Goal: Task Accomplishment & Management: Use online tool/utility

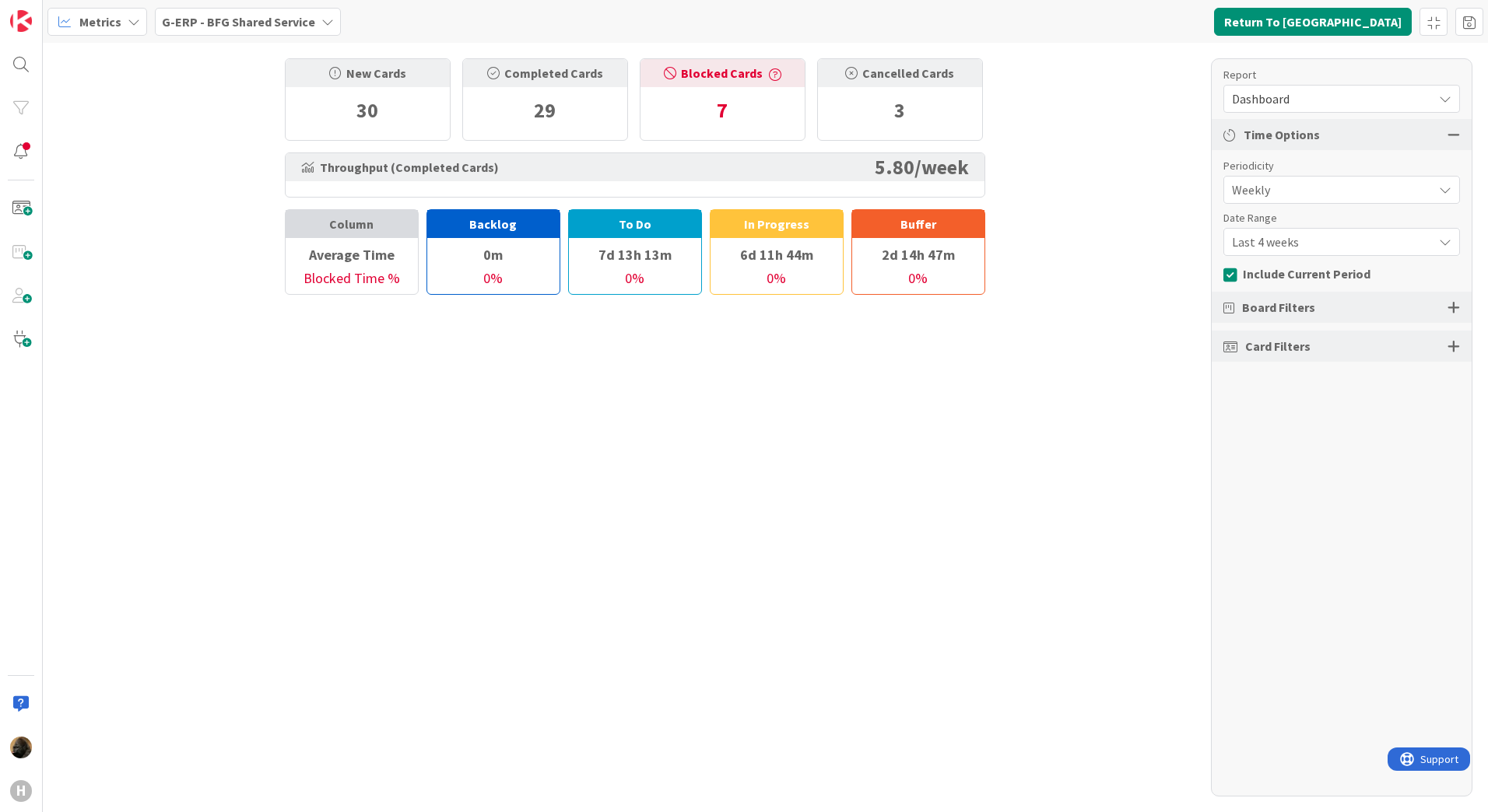
click at [117, 25] on span "Metrics" at bounding box center [100, 22] width 42 height 19
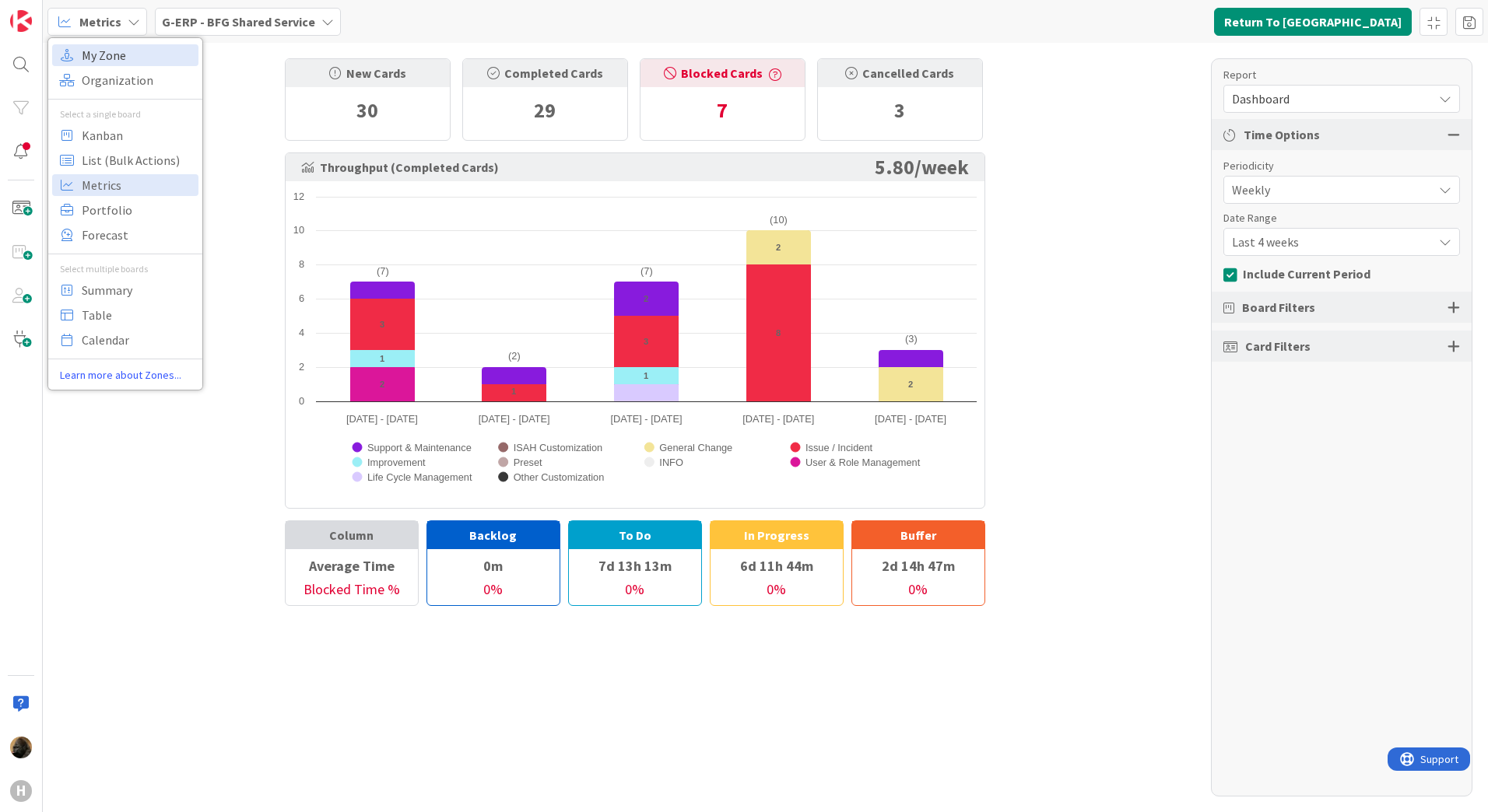
click at [109, 61] on span "My Zone" at bounding box center [137, 56] width 112 height 24
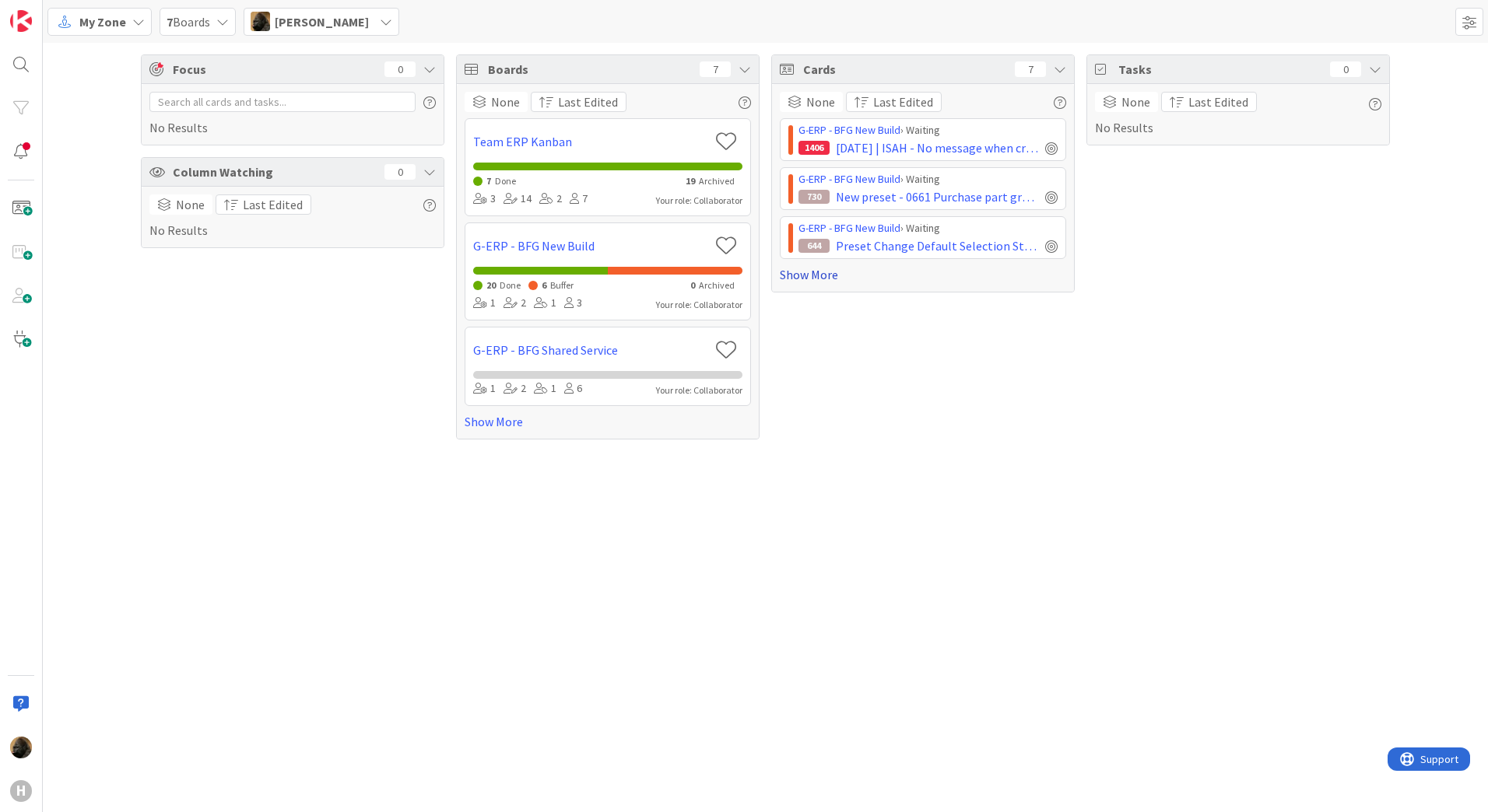
click at [808, 275] on link "Show More" at bounding box center [923, 275] width 286 height 19
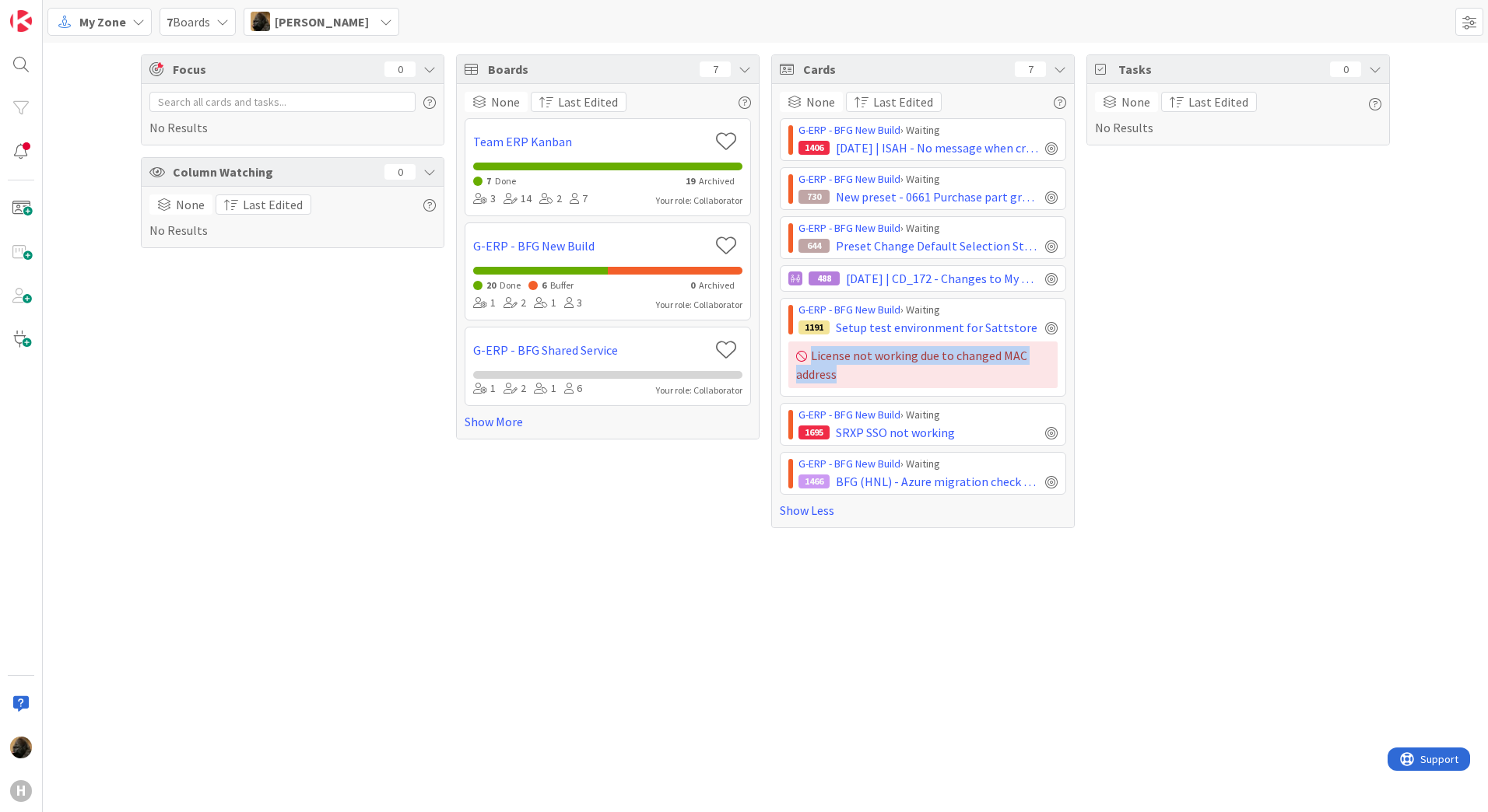
drag, startPoint x: 850, startPoint y: 373, endPoint x: 801, endPoint y: 351, distance: 53.7
click at [801, 351] on div "License not working due to changed MAC address" at bounding box center [923, 364] width 270 height 46
drag, startPoint x: 801, startPoint y: 351, endPoint x: 926, endPoint y: 330, distance: 126.8
click at [926, 330] on span "Setup test environment for Sattstore" at bounding box center [936, 328] width 201 height 19
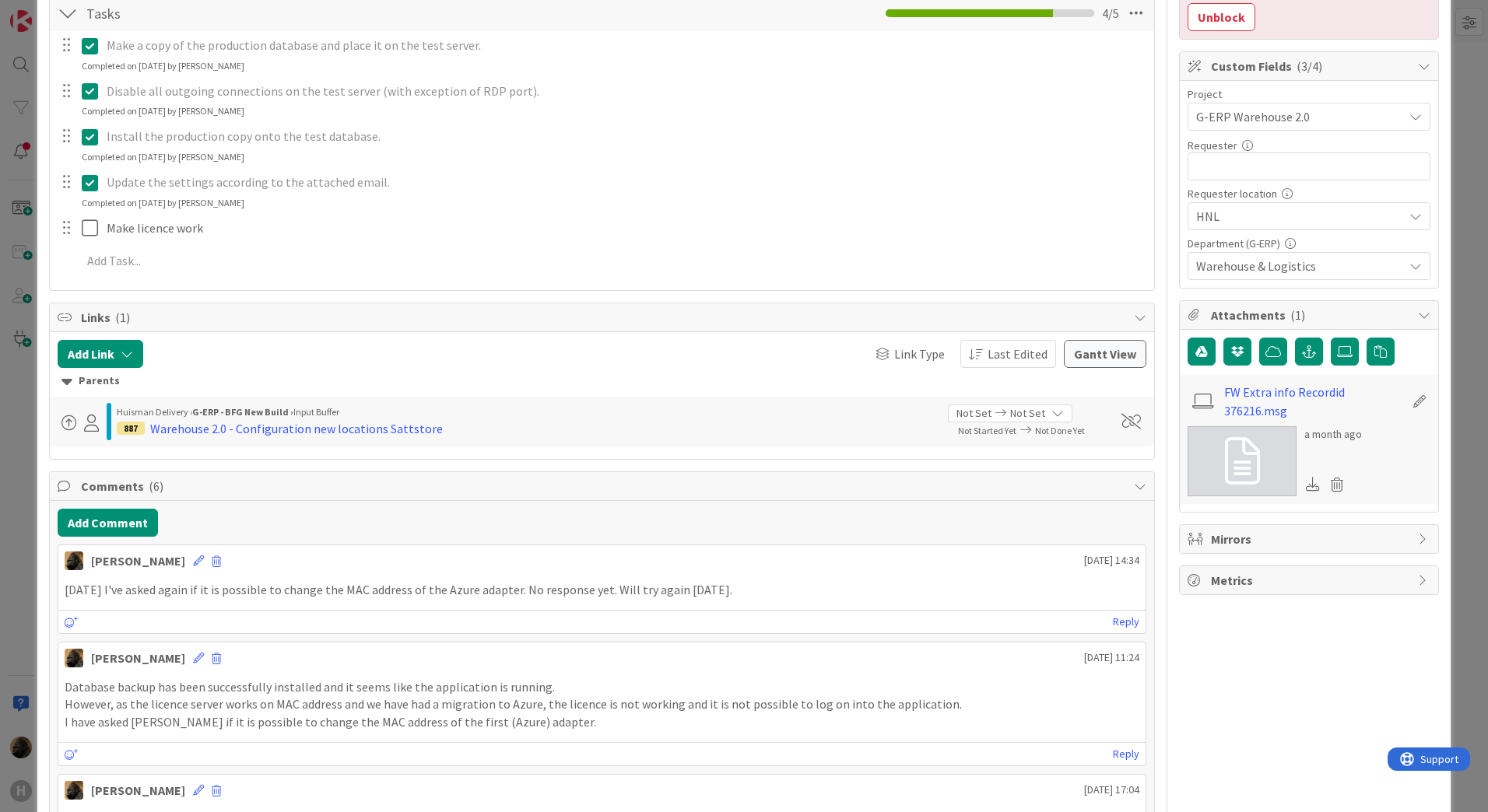
scroll to position [311, 0]
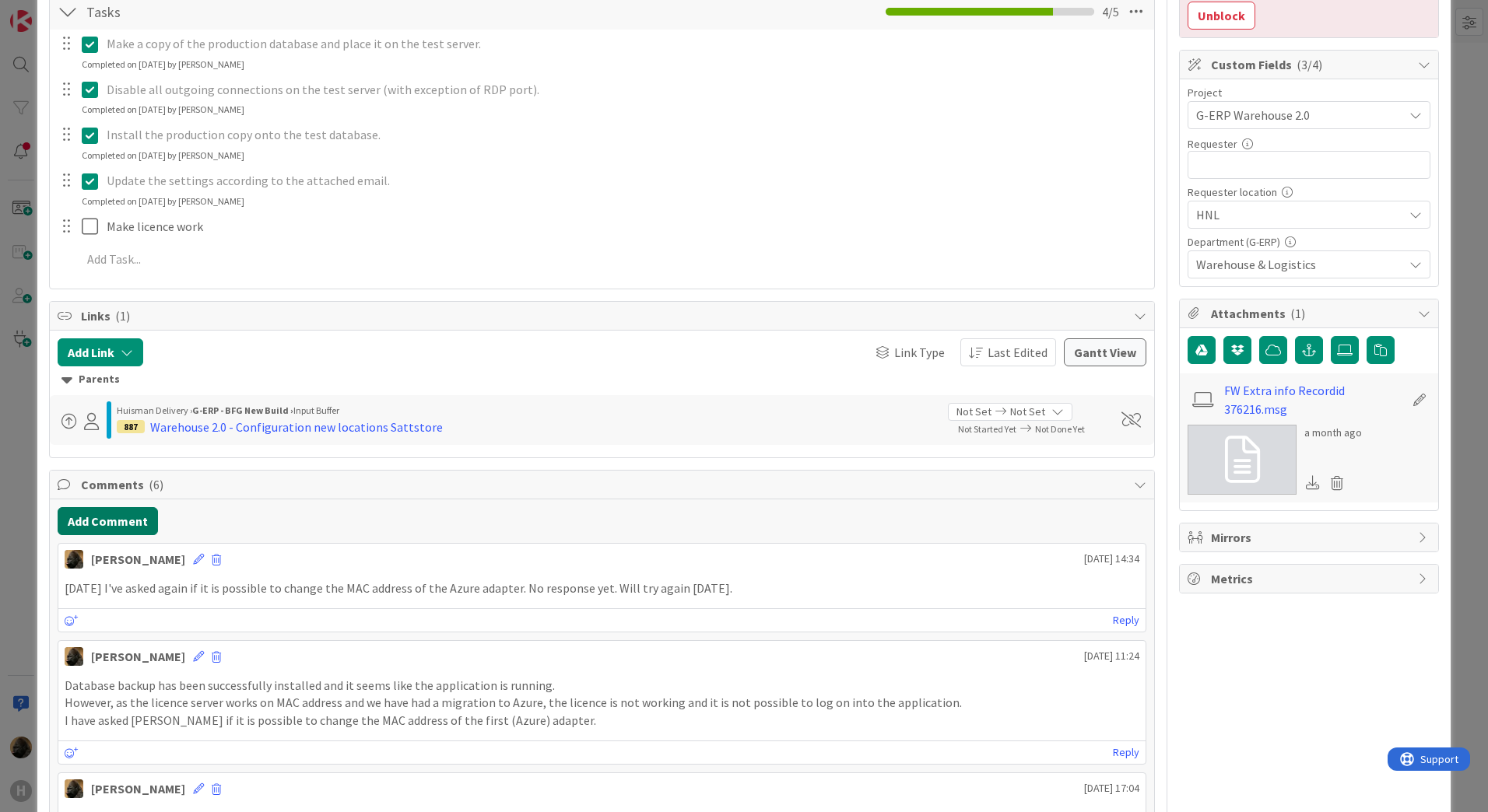
click at [153, 516] on button "Add Comment" at bounding box center [107, 521] width 100 height 28
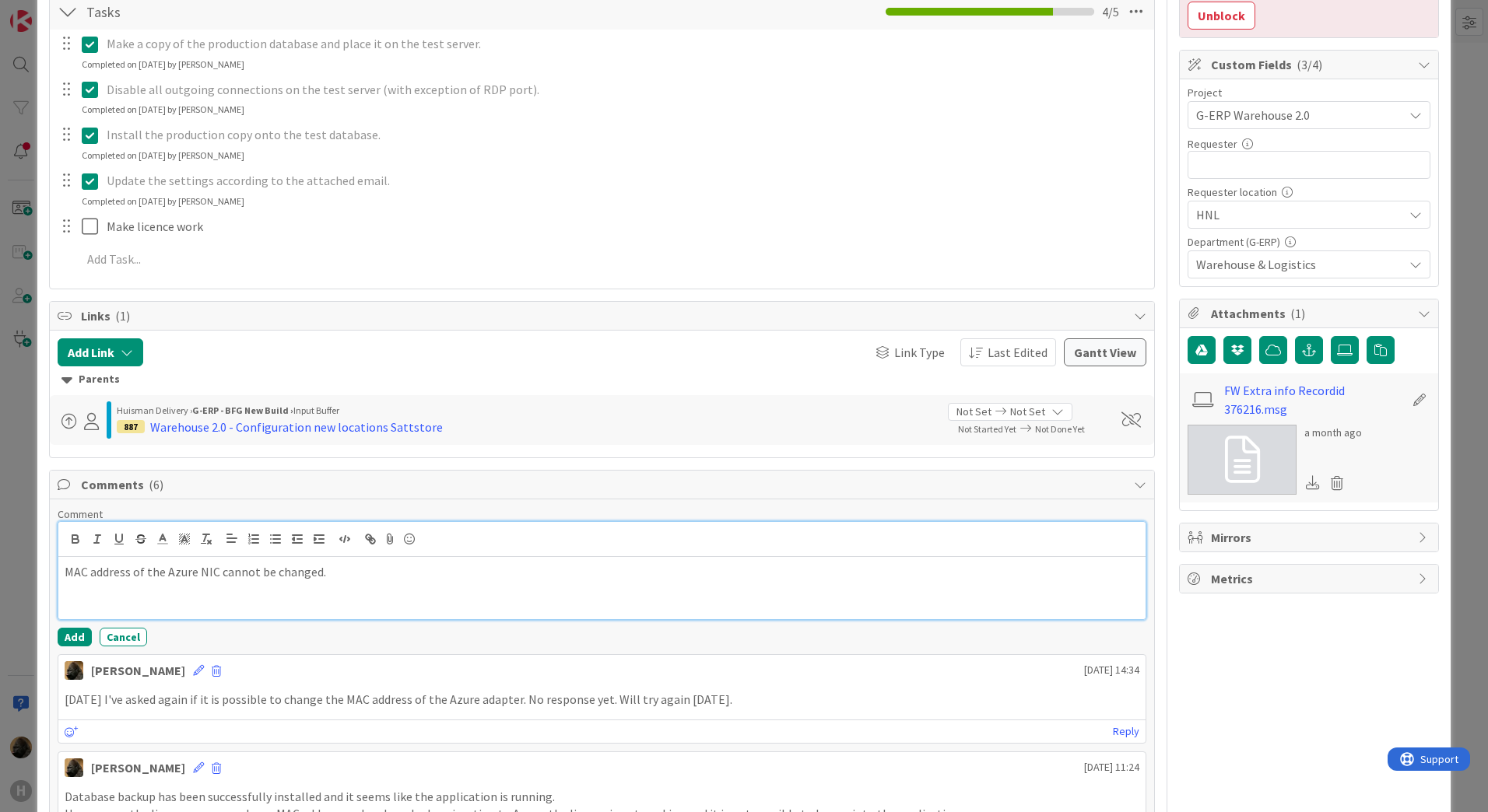
click at [508, 579] on p "MAC address of the Azure NIC cannot be changed." at bounding box center [602, 572] width 1074 height 18
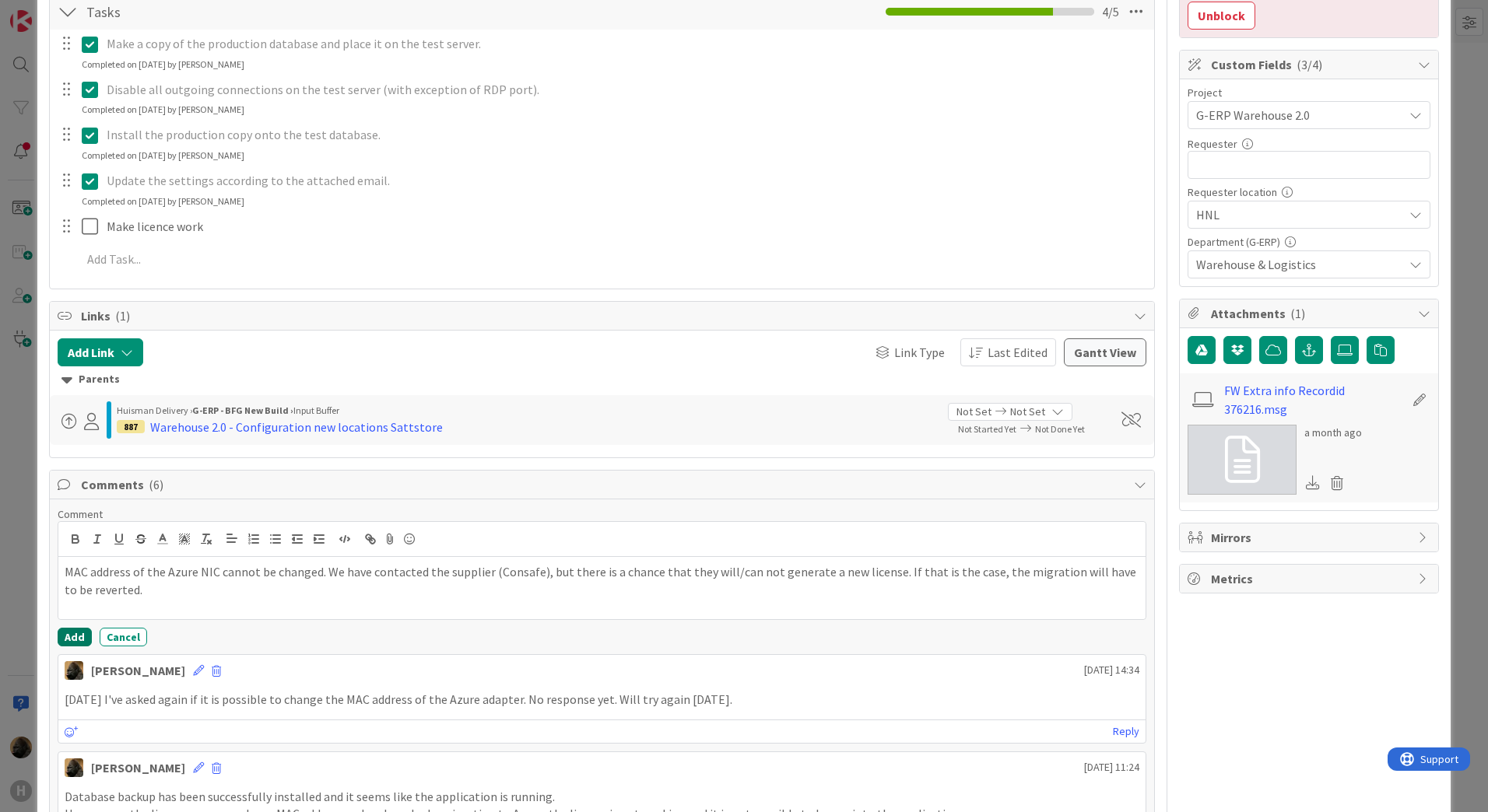
click at [64, 640] on button "Add" at bounding box center [74, 637] width 35 height 19
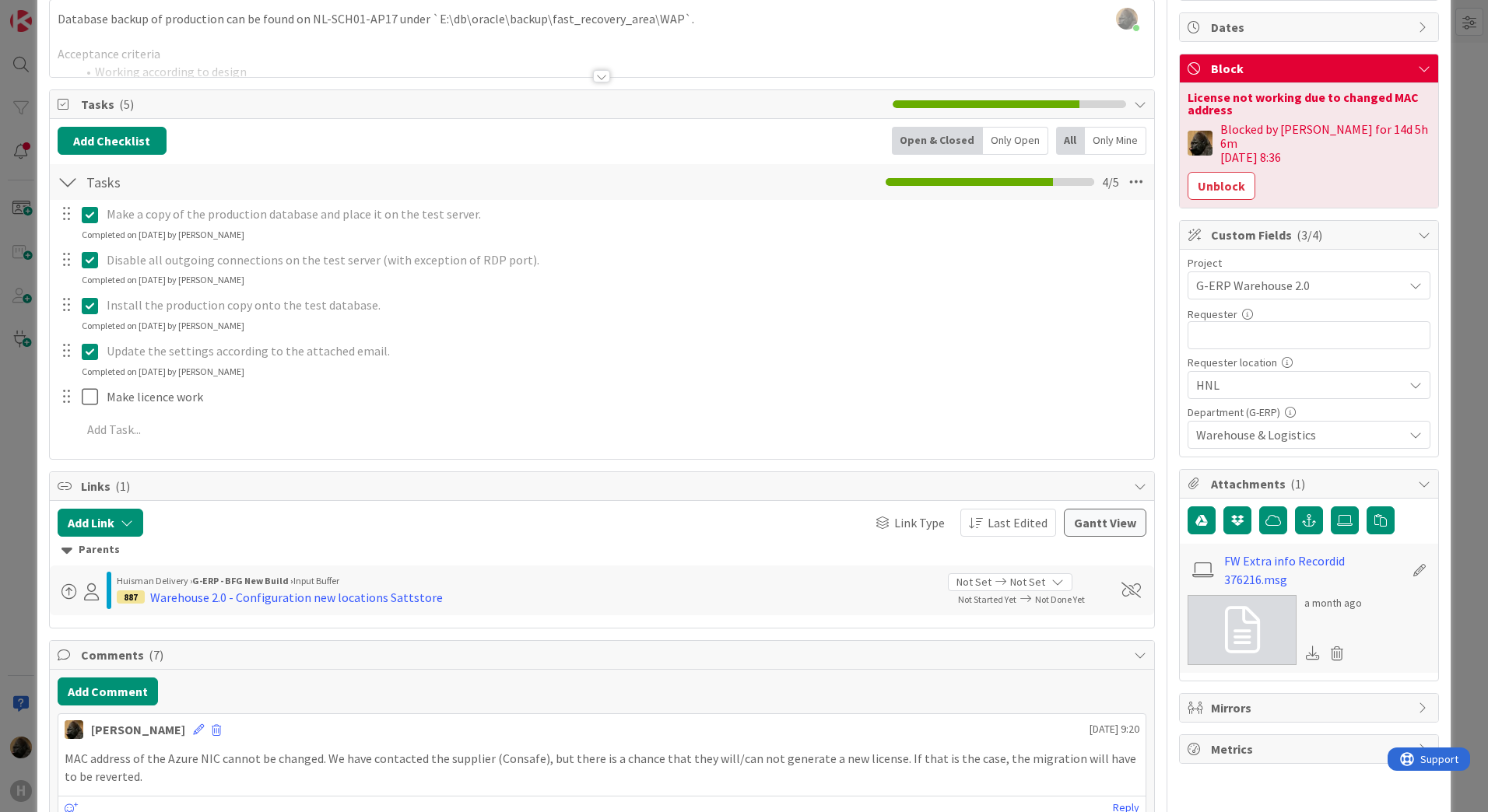
scroll to position [0, 0]
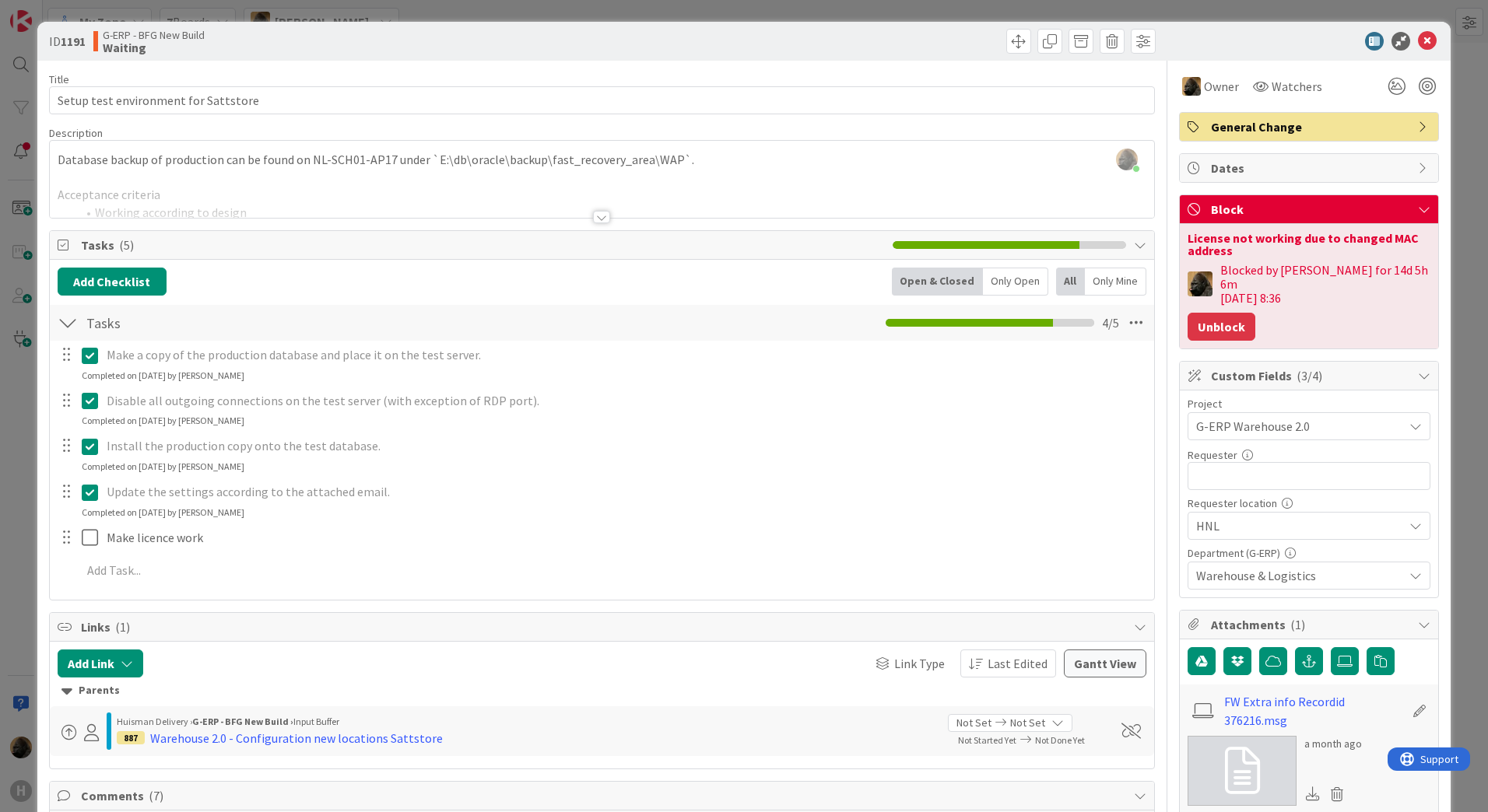
click at [1218, 313] on button "Unblock" at bounding box center [1221, 326] width 67 height 28
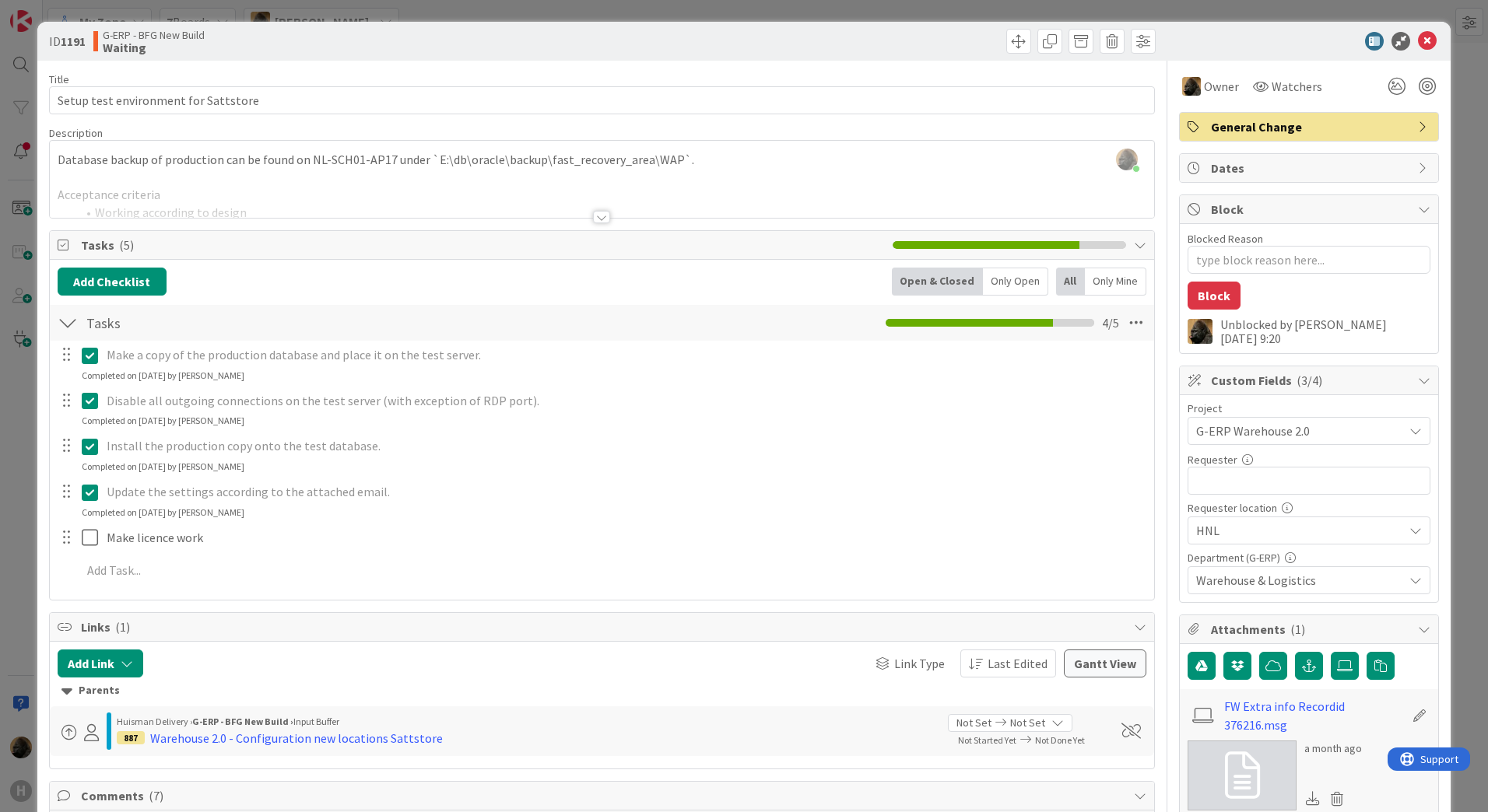
click at [1420, 43] on icon at bounding box center [1427, 41] width 19 height 19
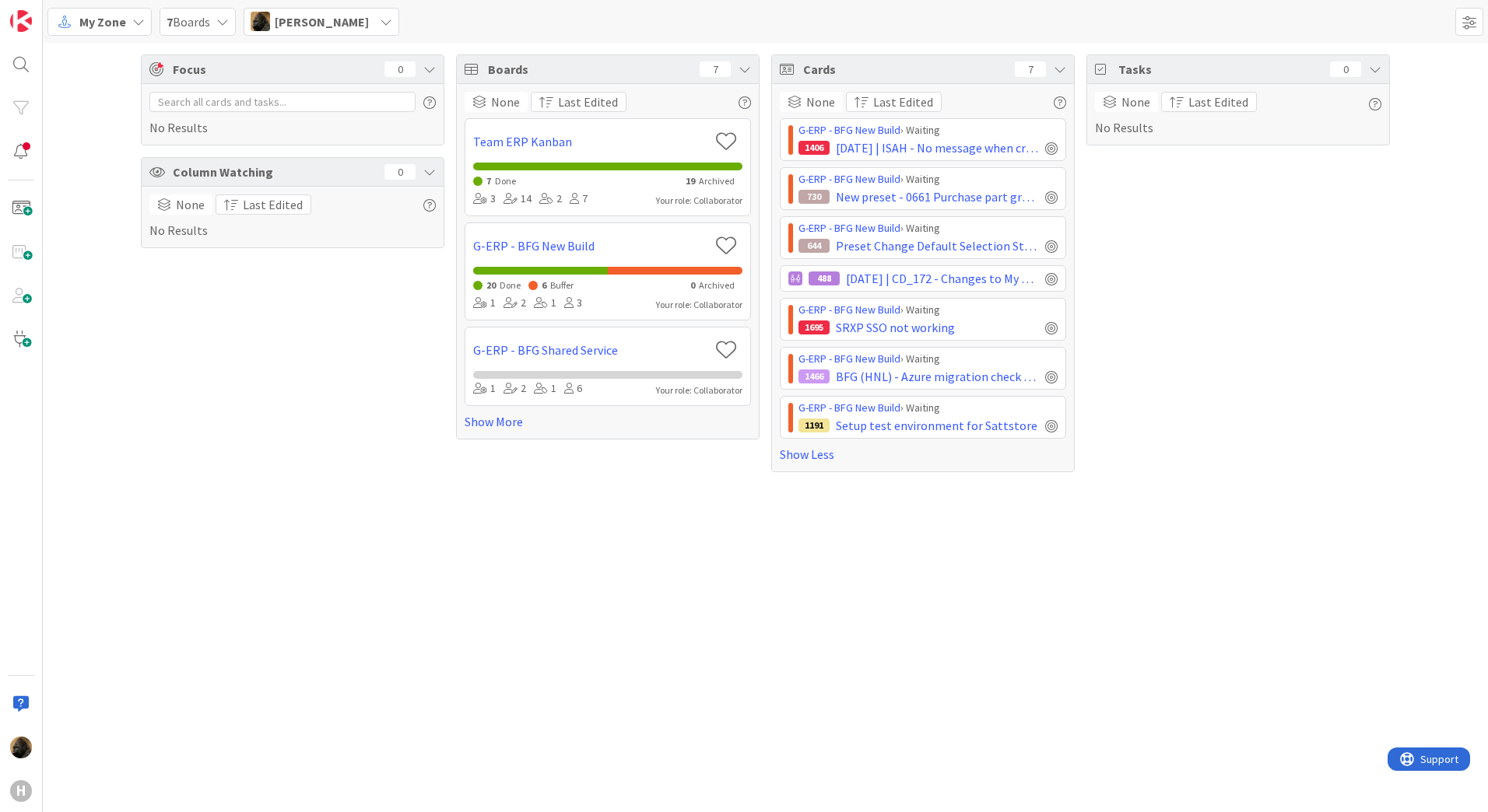
click at [597, 483] on div "Focus 0 No Results Column Watching 0 None Last Edited No Results Boards 7 None …" at bounding box center [765, 264] width 1445 height 441
click at [690, 625] on div "Focus 0 No Results Column Watching 0 None Last Edited No Results Boards 7 None …" at bounding box center [765, 427] width 1445 height 769
click at [1023, 379] on span "BFG (HNL) - Azure migration check ISAH LOCAL DEV/TST/ACC" at bounding box center [937, 377] width 203 height 19
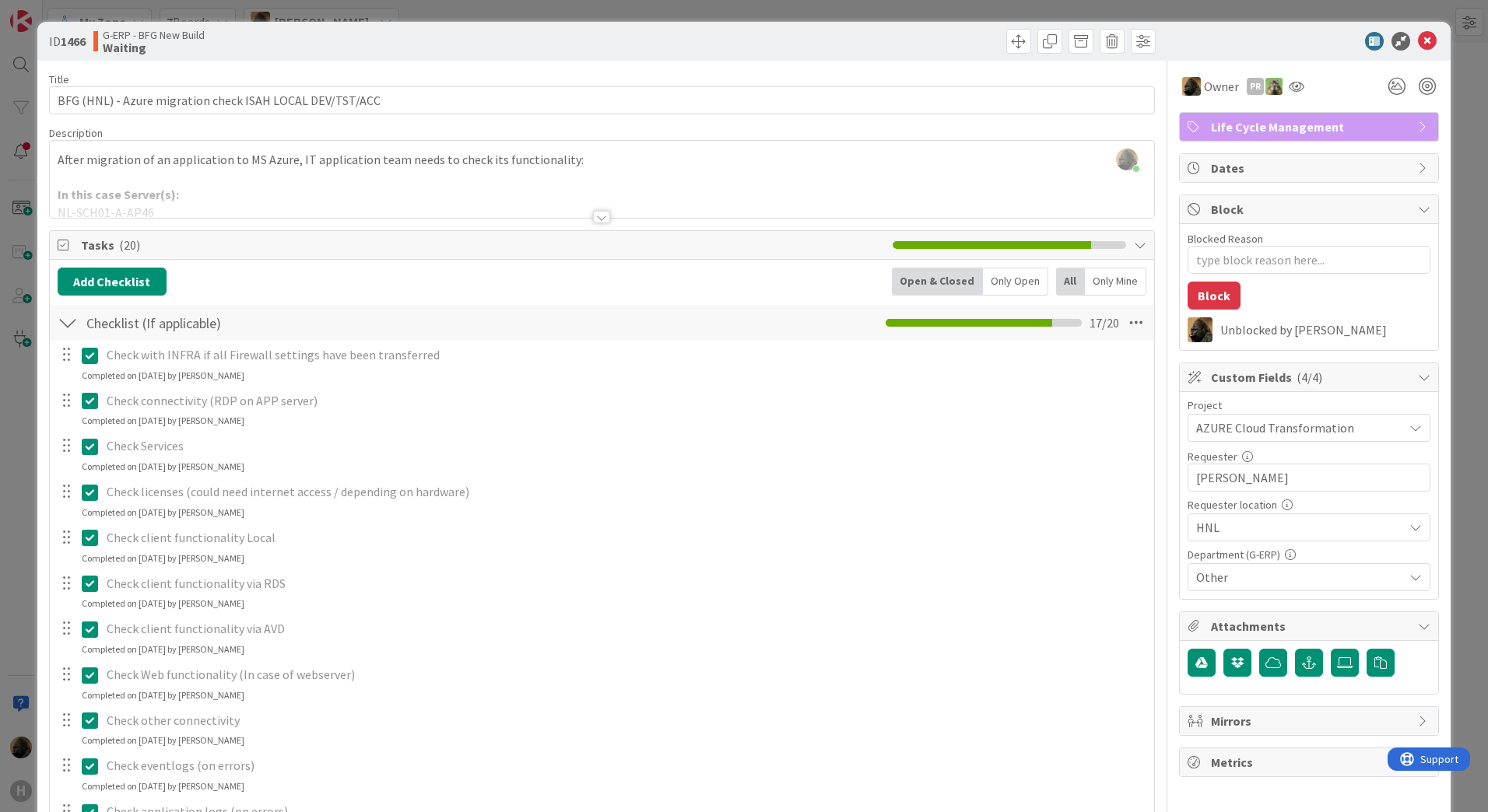
click at [2, 429] on div "ID 1466 G-ERP - BFG New Build Waiting Title 56 / 128 BFG (HNL) - Azure migratio…" at bounding box center [744, 406] width 1488 height 812
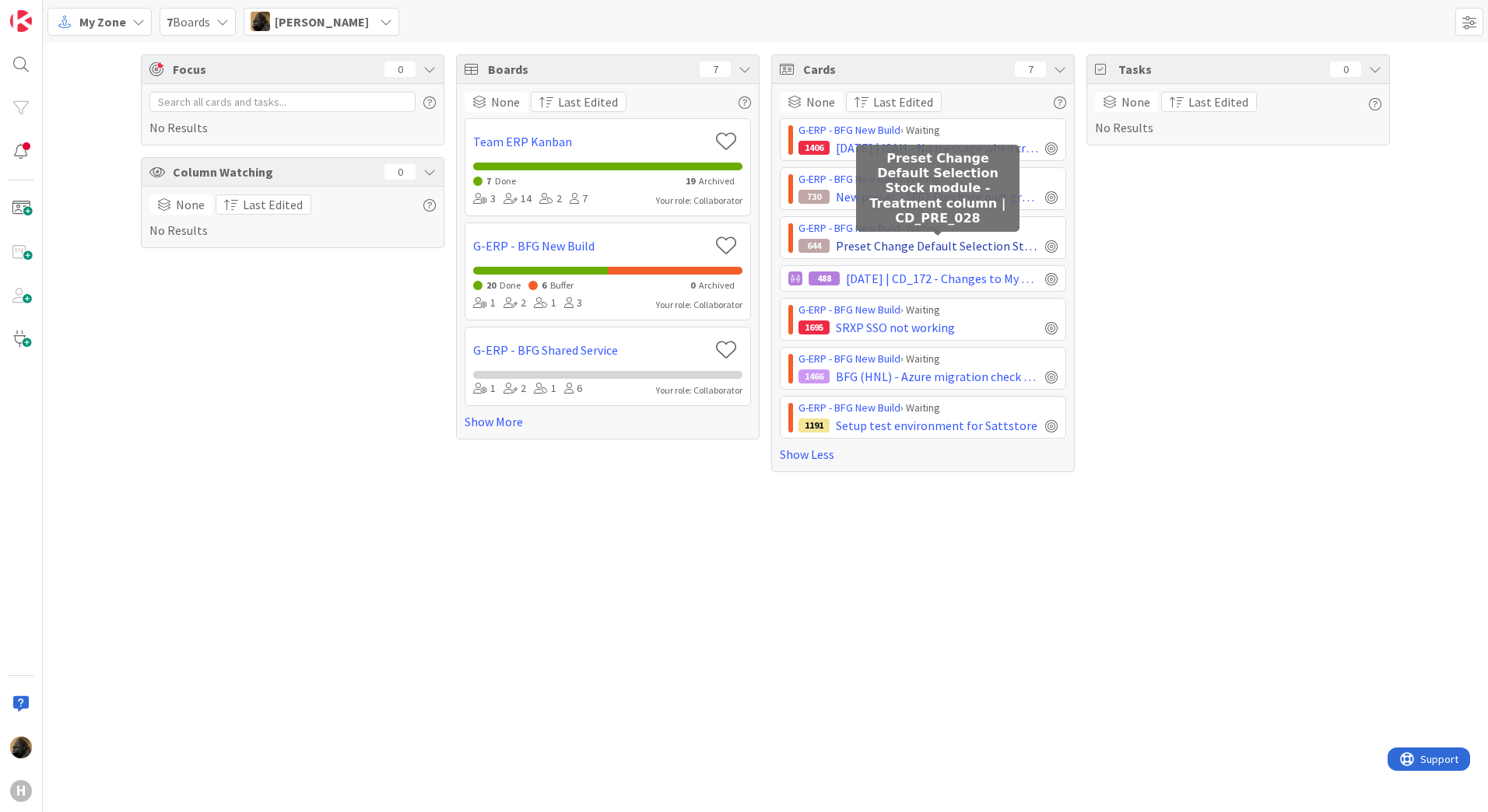
click at [870, 246] on span "Preset Change Default Selection Stock module - Treatment column | CD_PRE_028" at bounding box center [937, 246] width 203 height 19
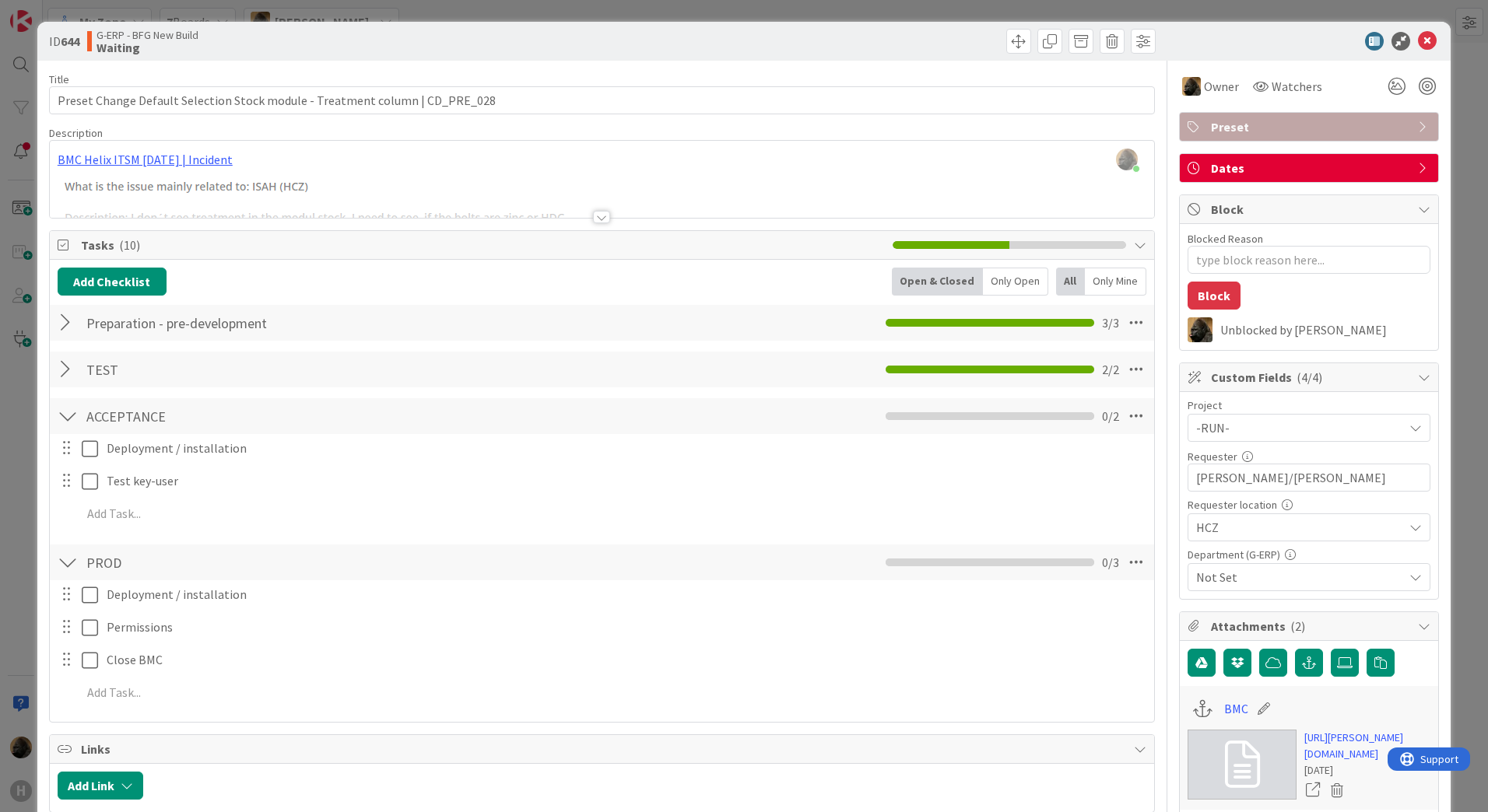
click at [21, 398] on div "ID 644 G-ERP - BFG New Build Waiting Title 76 / 128 Preset Change Default Selec…" at bounding box center [744, 406] width 1488 height 812
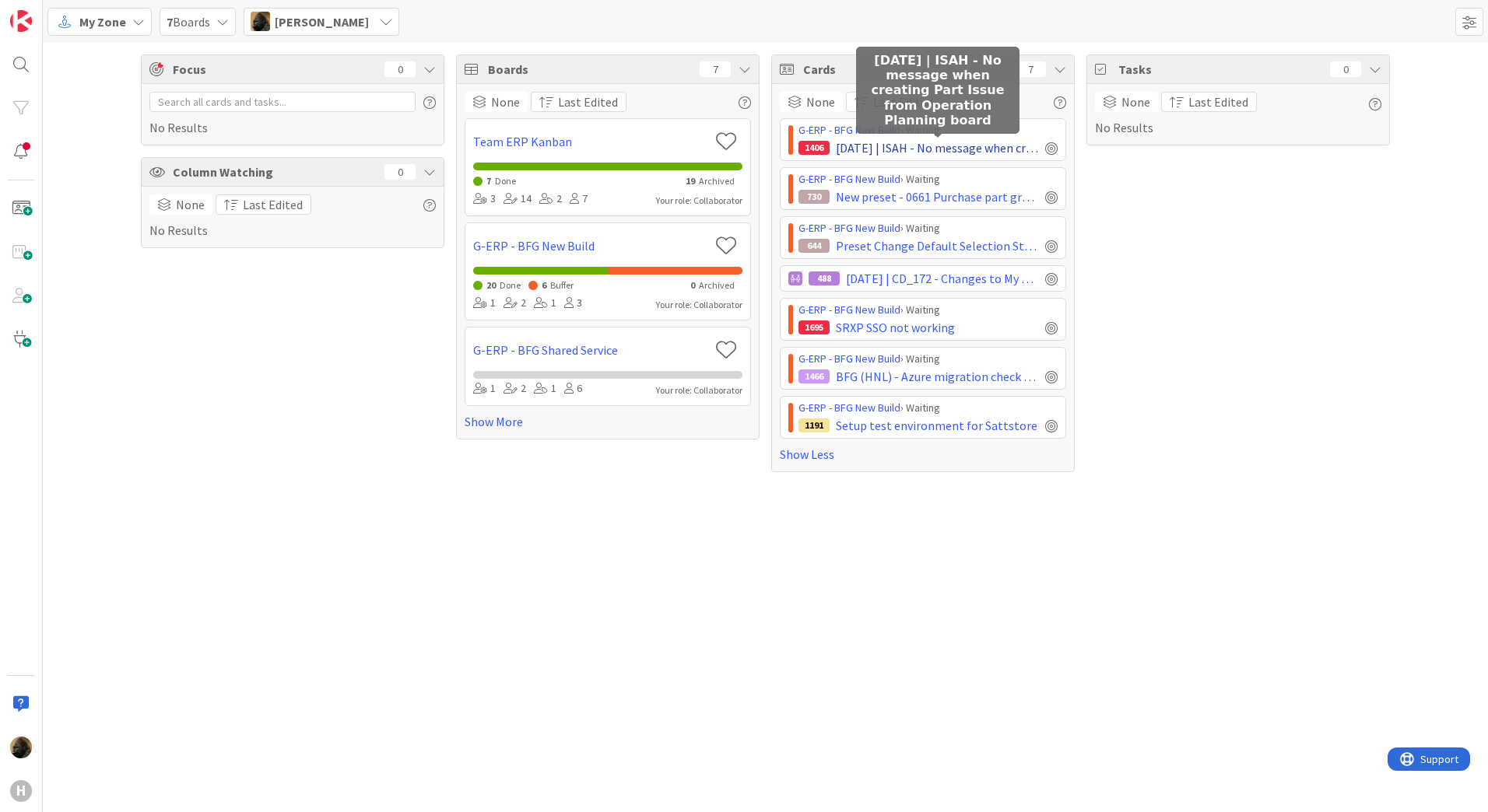
click at [864, 143] on span "[DATE] | ISAH - No message when creating Part Issue from Operation Planning boa…" at bounding box center [937, 147] width 203 height 19
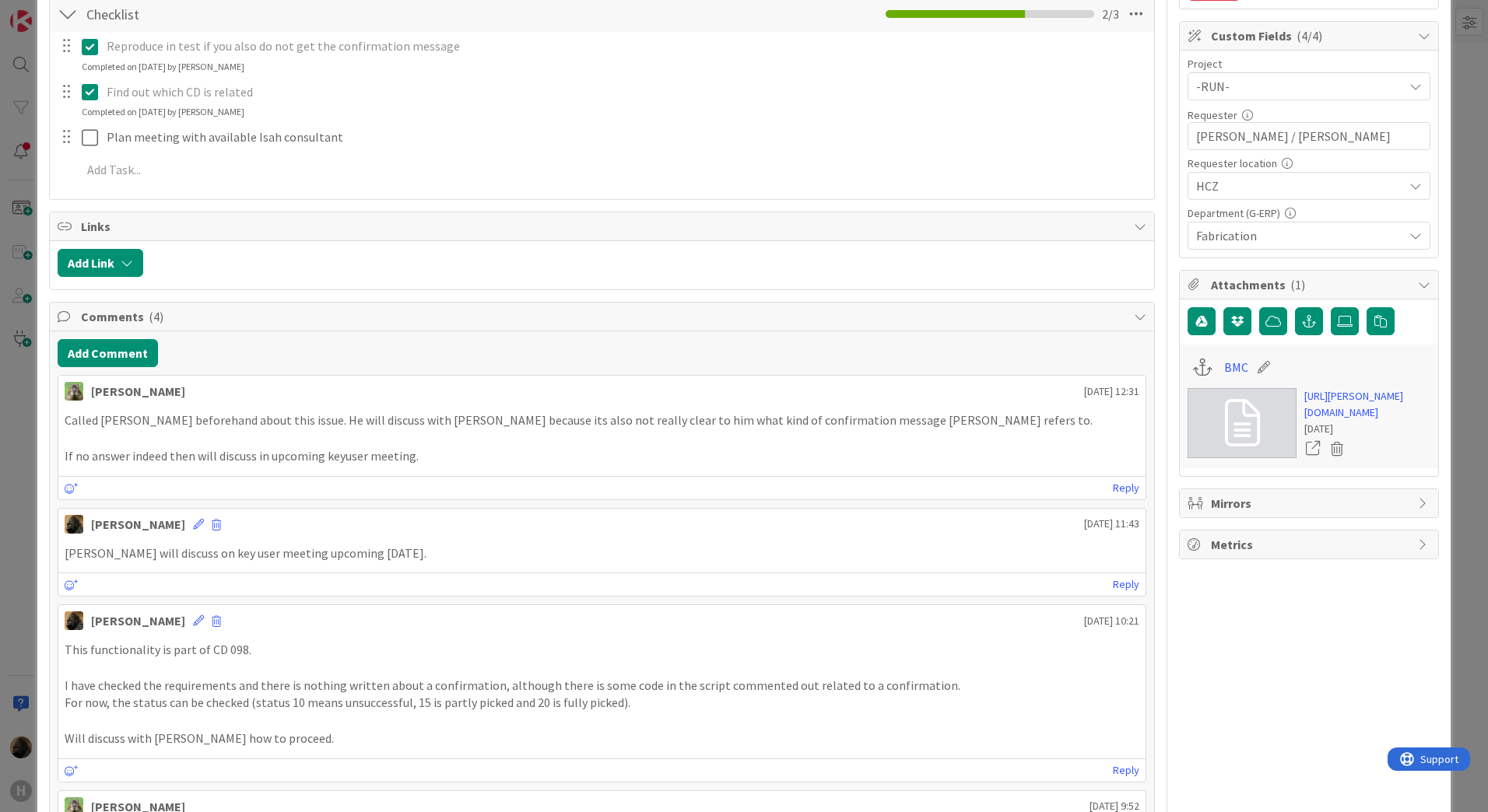
scroll to position [311, 0]
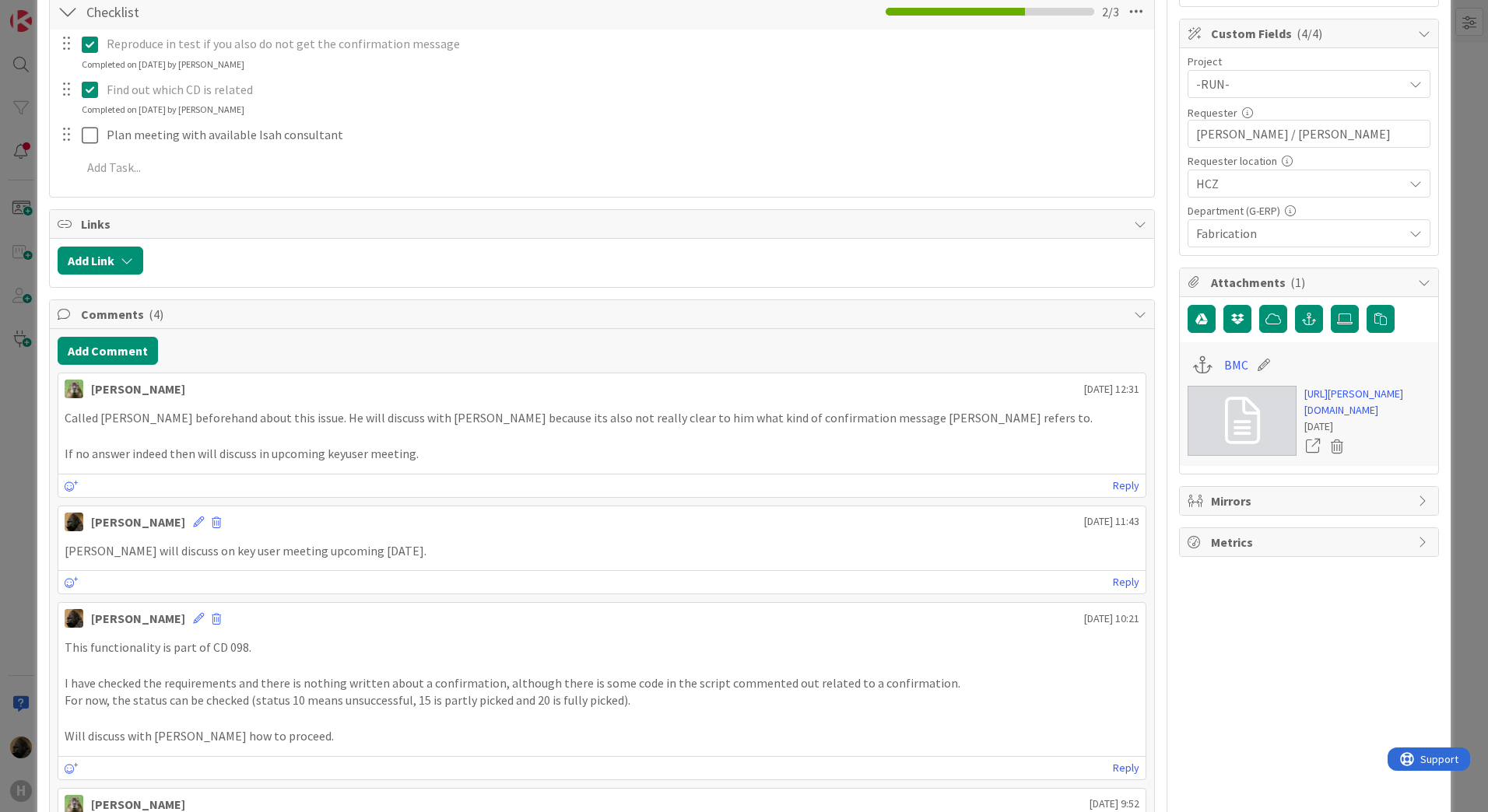
click at [25, 433] on div "ID 1406 G-ERP - BFG New Build Waiting Title 86 / 128 [DATE] | ISAH - No message…" at bounding box center [744, 406] width 1488 height 812
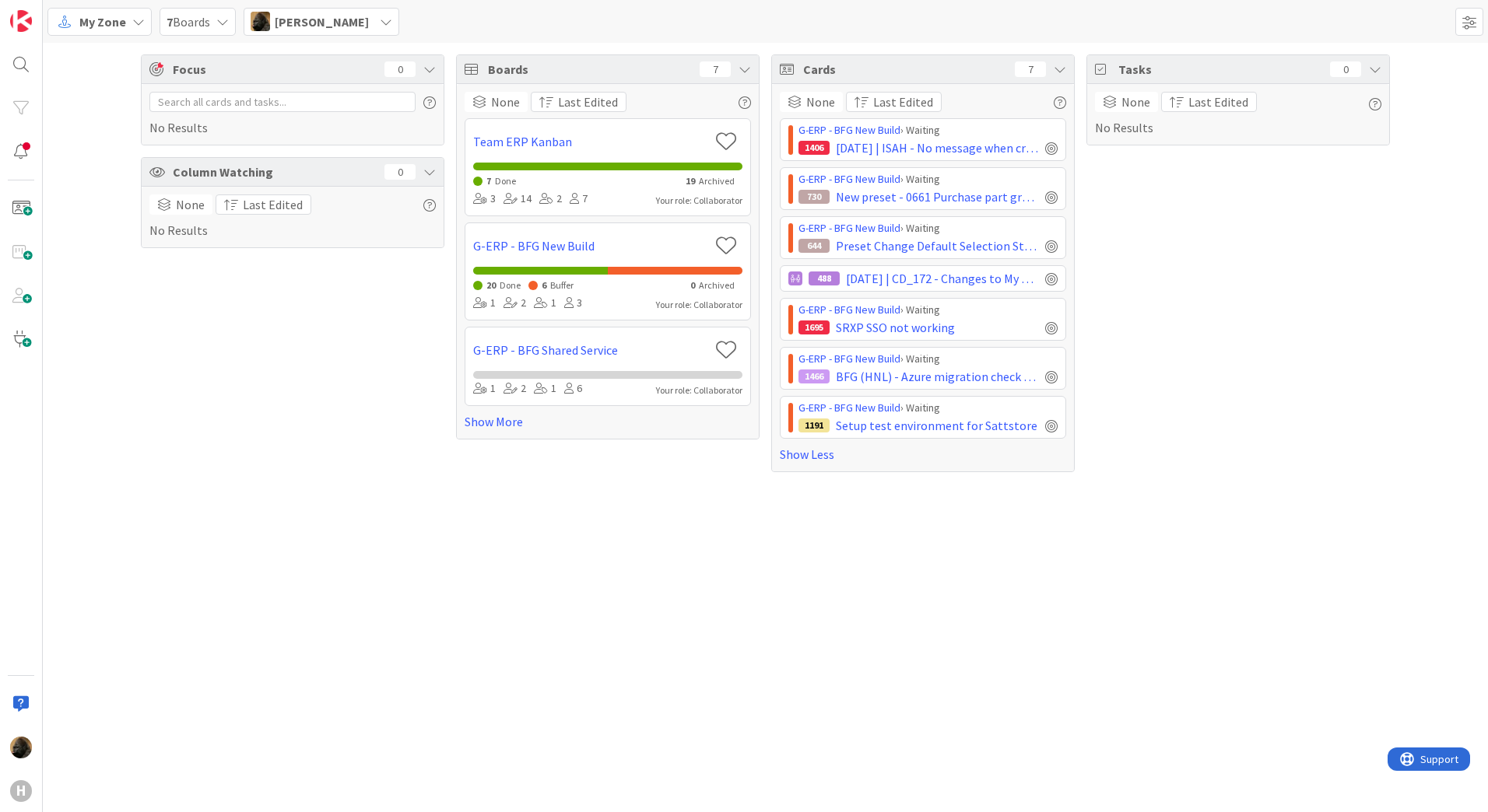
click at [138, 25] on icon at bounding box center [138, 21] width 13 height 13
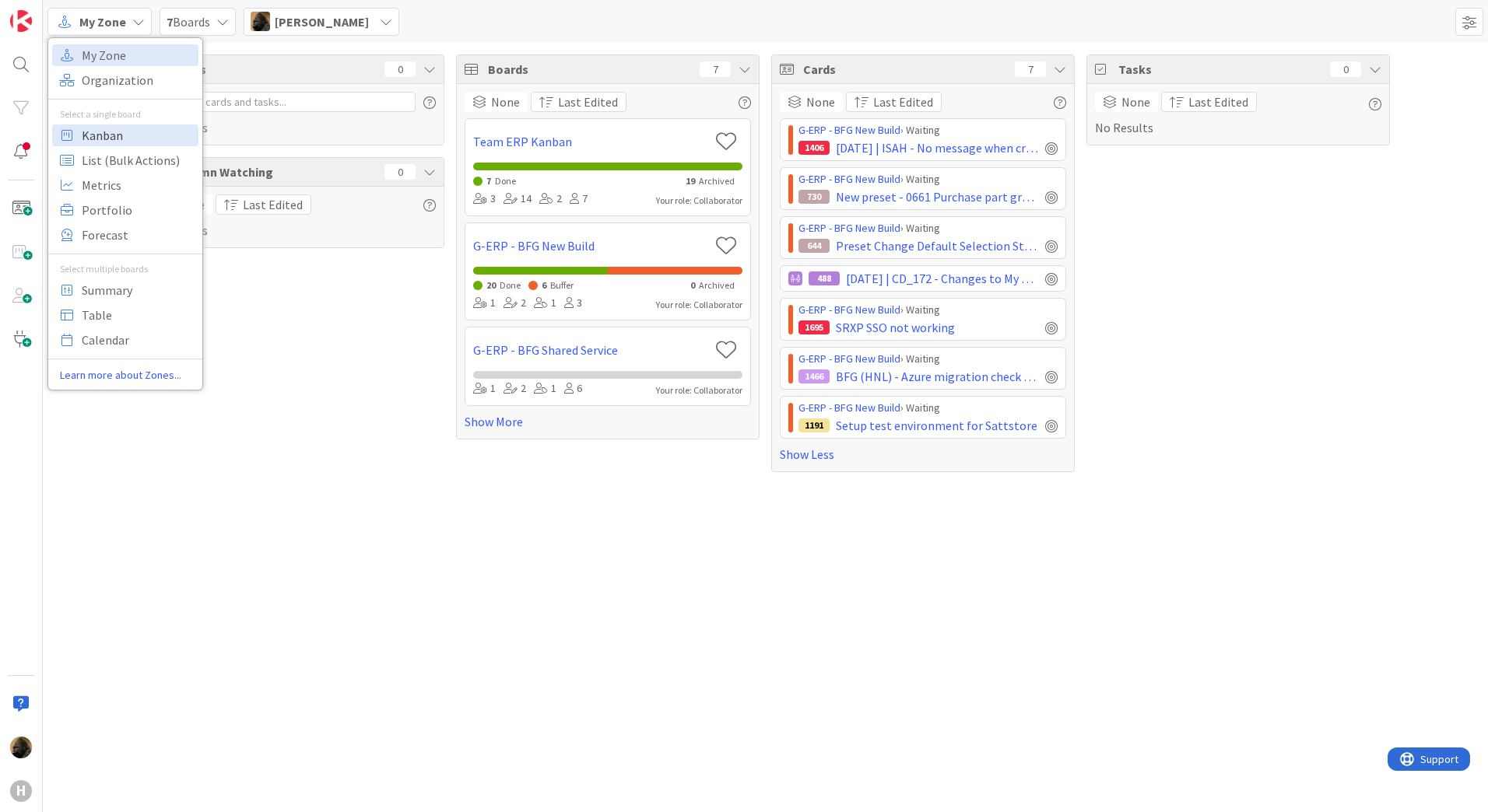
click at [130, 139] on span "Kanban" at bounding box center [137, 136] width 112 height 24
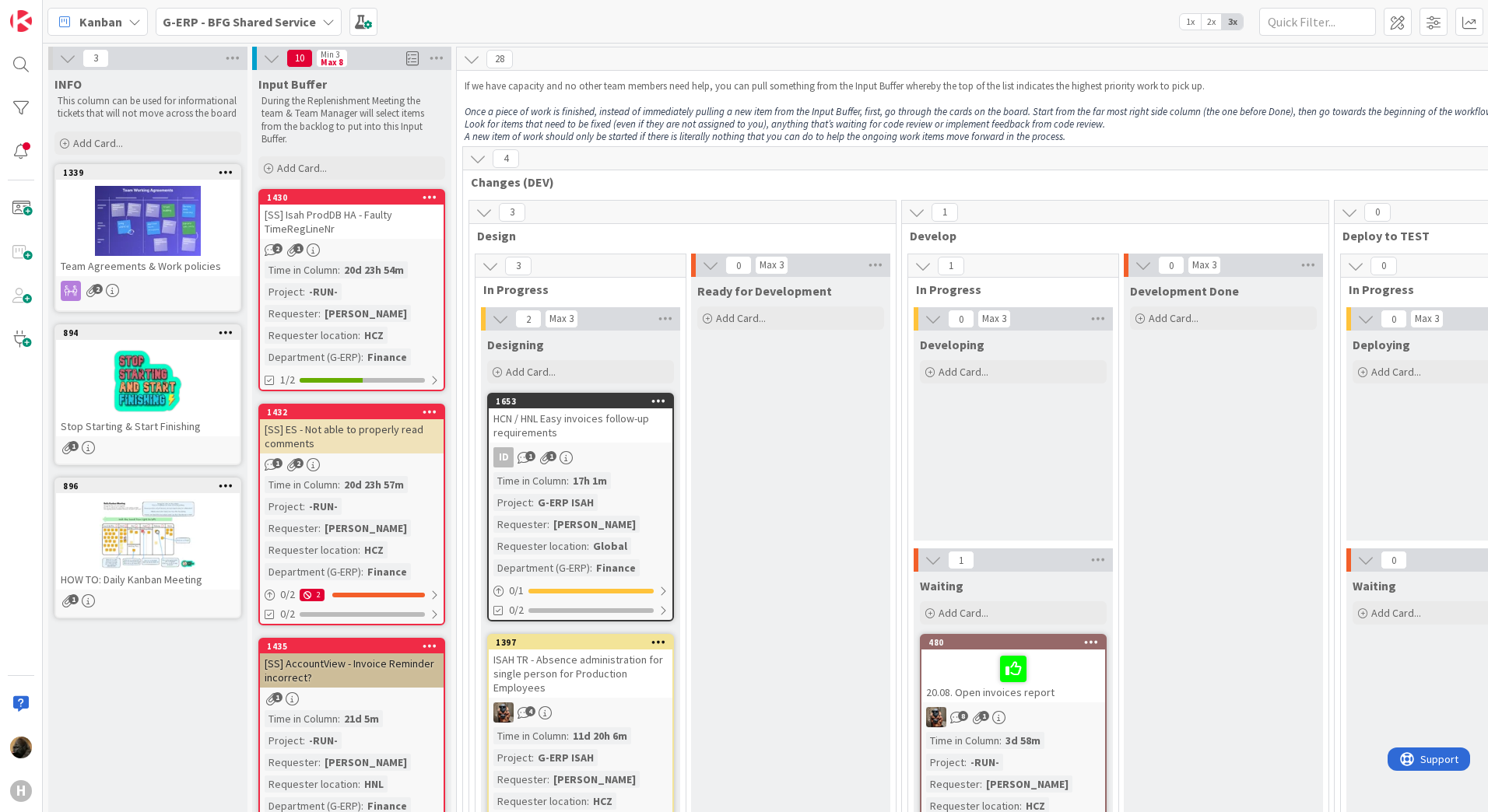
click at [252, 27] on b "G-ERP - BFG Shared Service" at bounding box center [239, 22] width 153 height 15
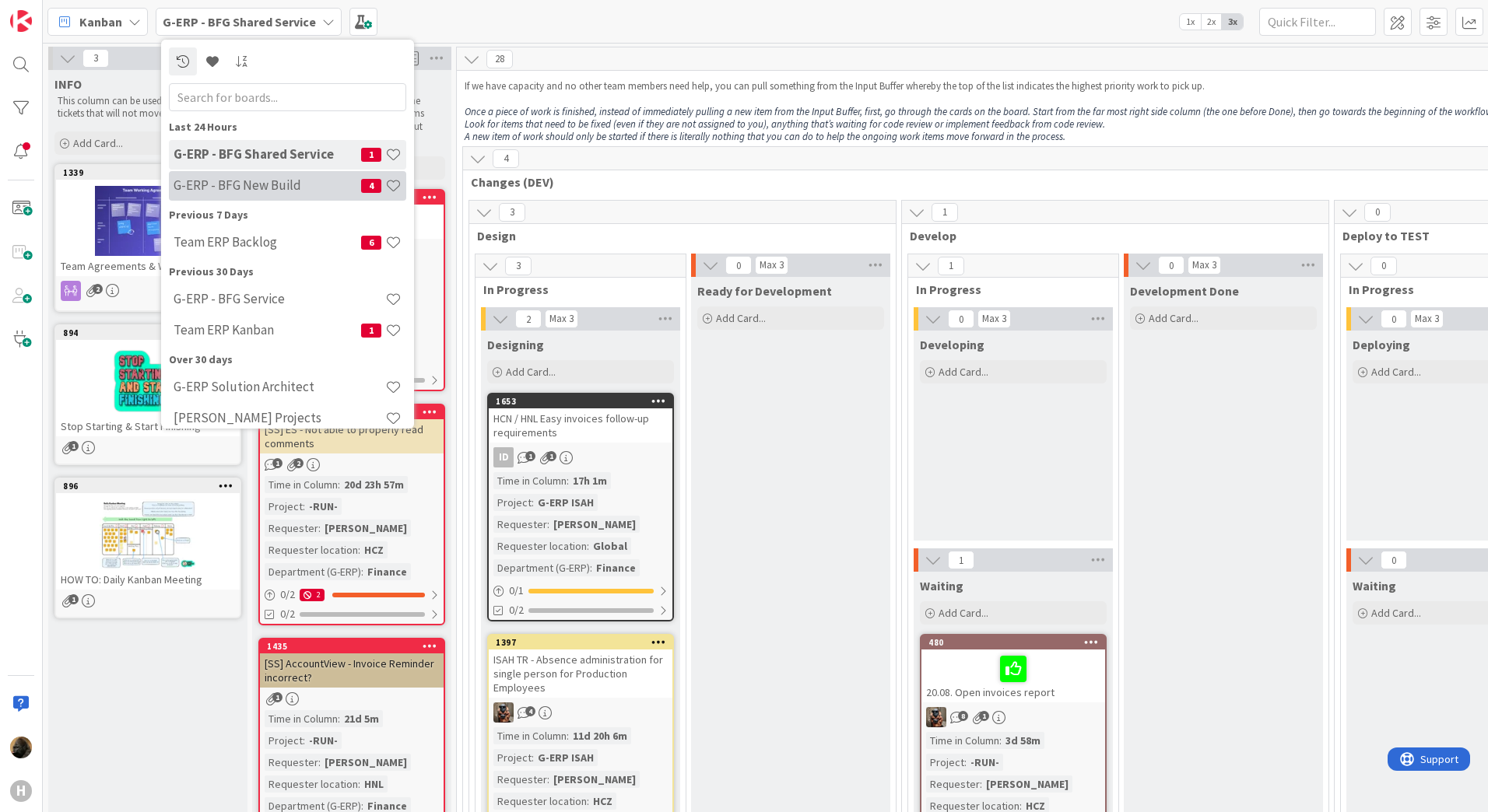
click at [239, 185] on h4 "G-ERP - BFG New Build" at bounding box center [267, 185] width 188 height 15
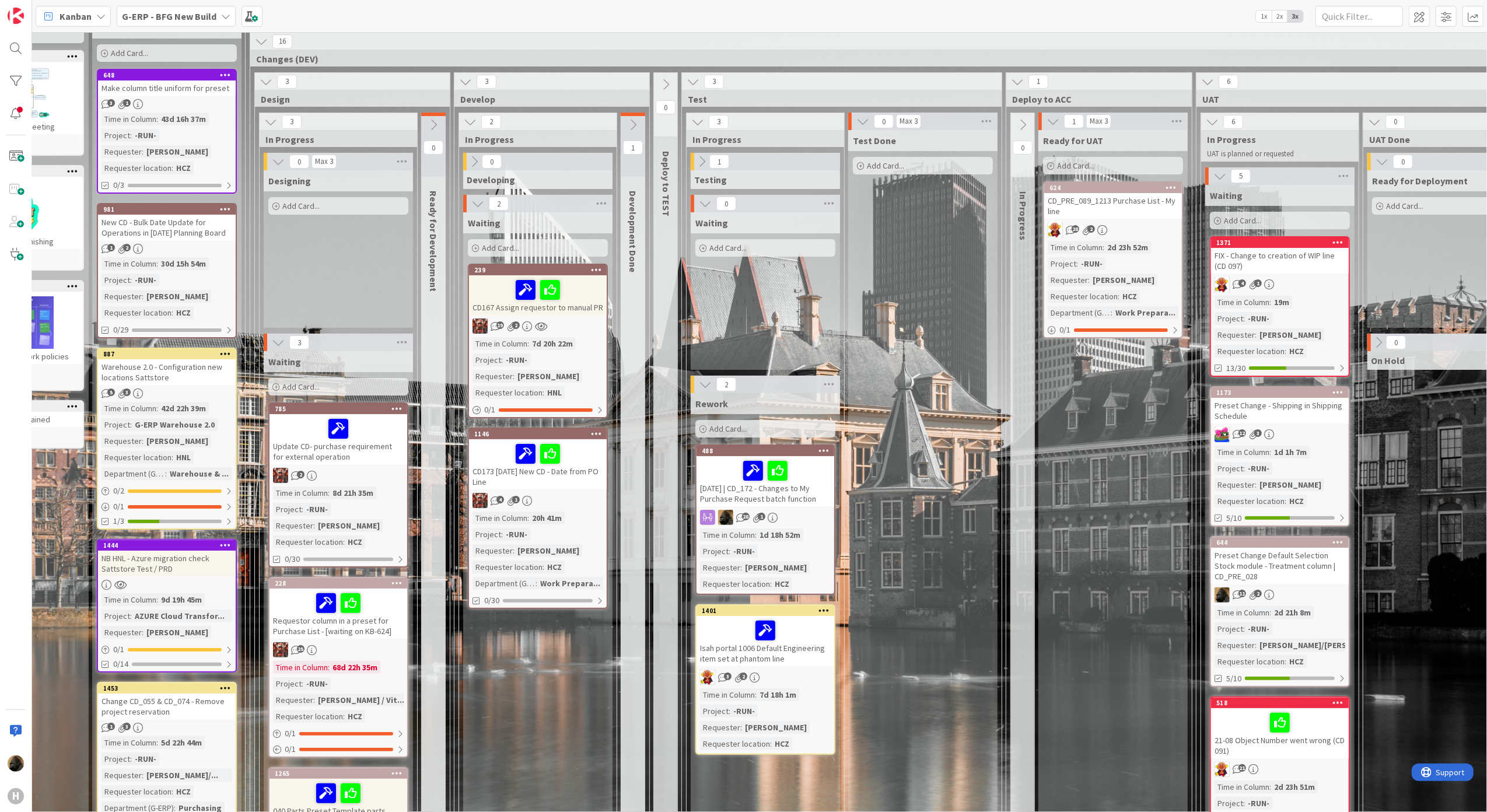
scroll to position [78, 112]
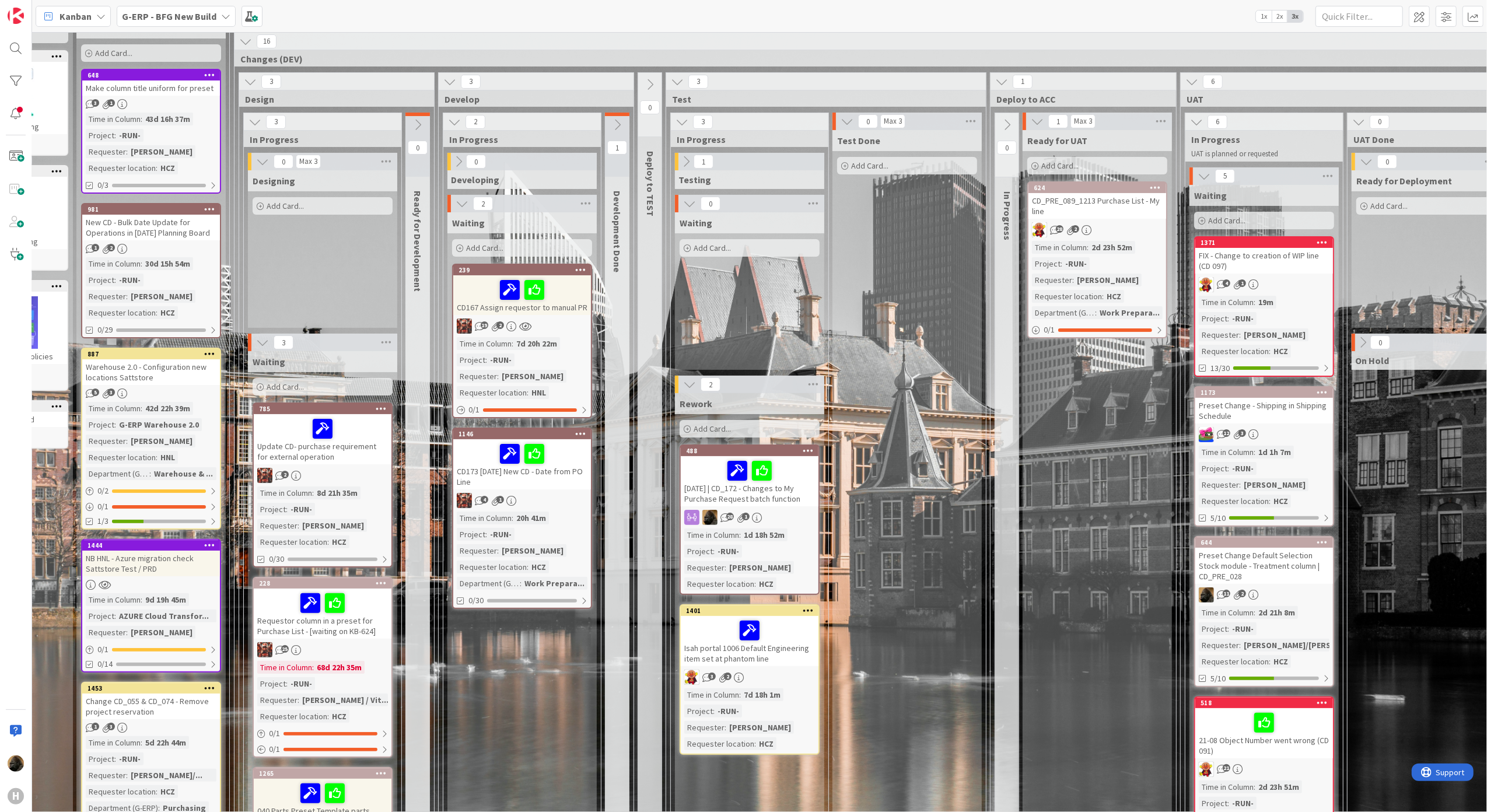
click at [932, 608] on div "Test Done Add Card..." at bounding box center [907, 583] width 149 height 907
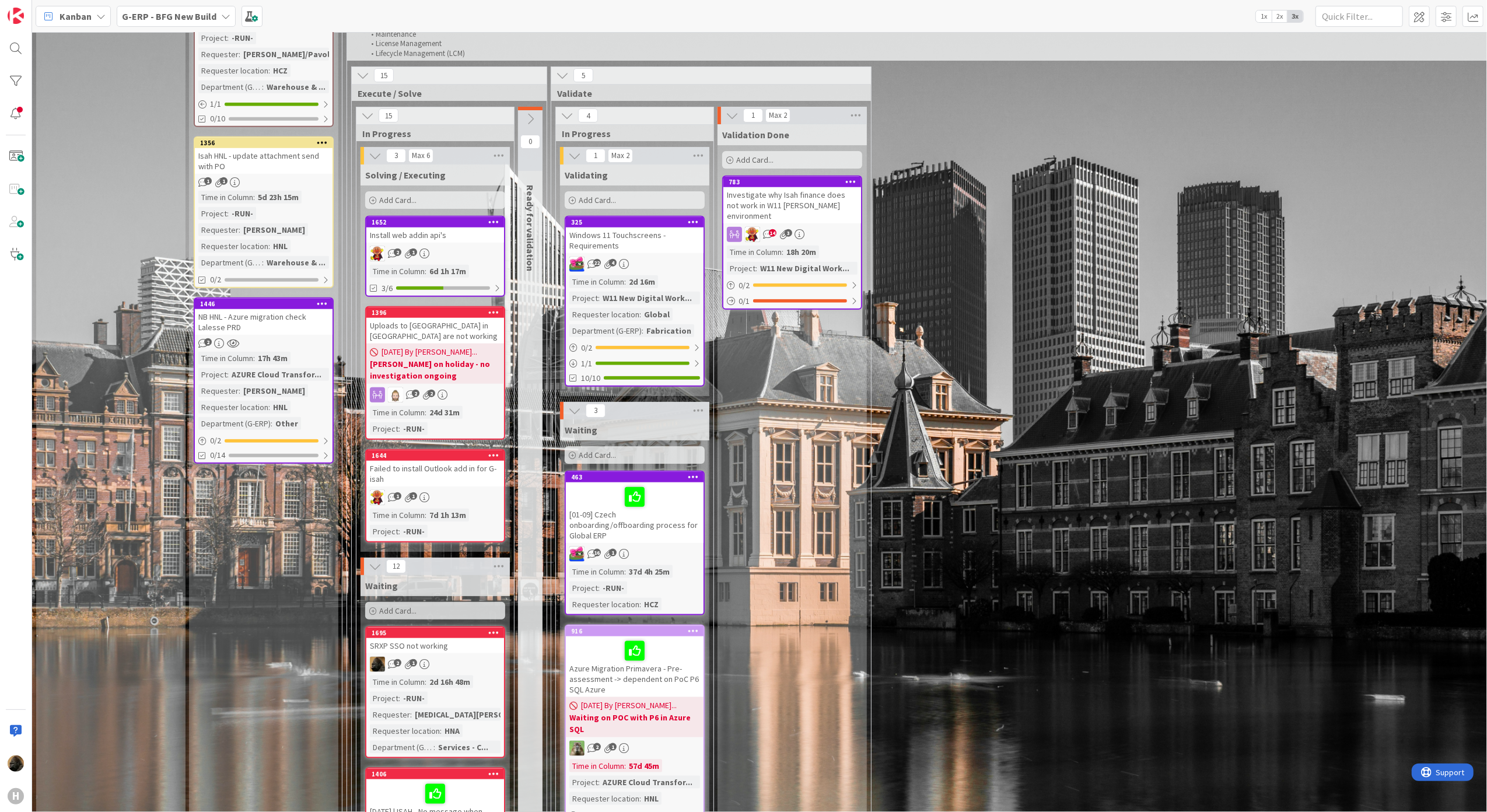
scroll to position [1166, 0]
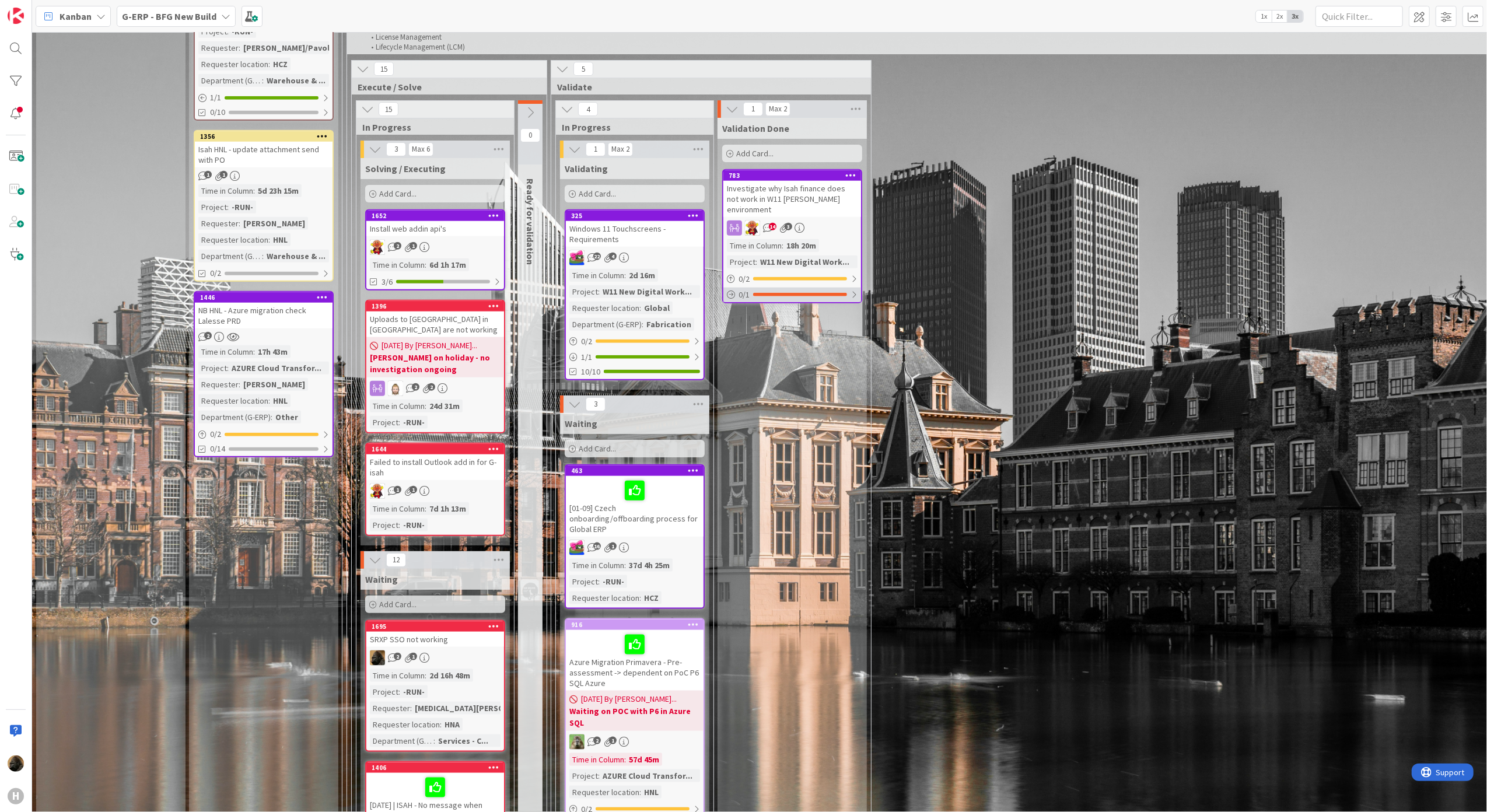
click at [792, 287] on div "0 / 1" at bounding box center [792, 294] width 138 height 15
click at [782, 182] on div "Investigate why Isah finance does not work in W11 [PERSON_NAME] environment" at bounding box center [792, 198] width 138 height 36
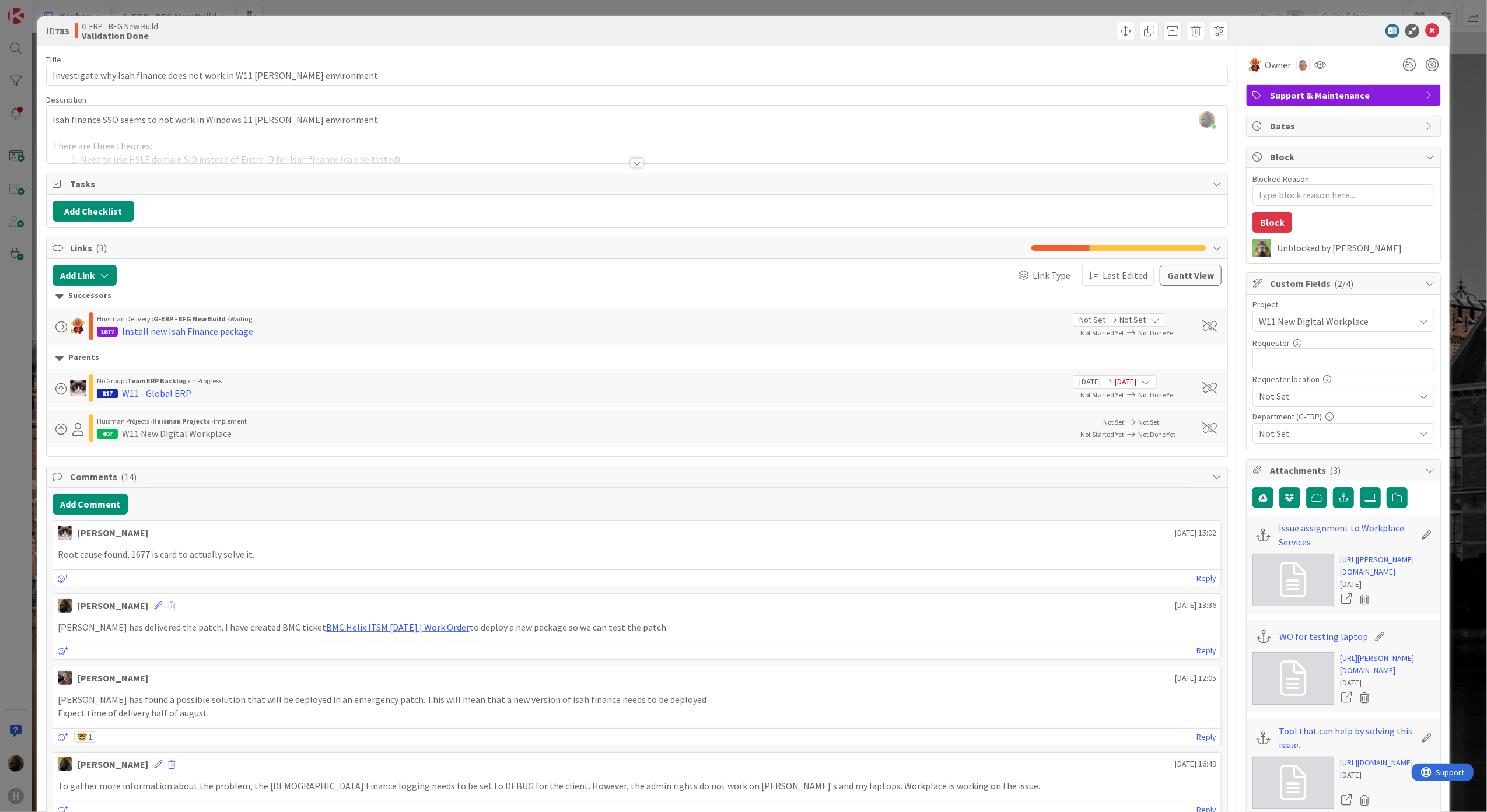
click at [478, 340] on div "[PERSON_NAME] Delivery › G-ERP - BFG New Build › Waiting 1677 Install new Isah …" at bounding box center [558, 326] width 1012 height 28
click at [75, 297] on div "Successors" at bounding box center [637, 296] width 1164 height 13
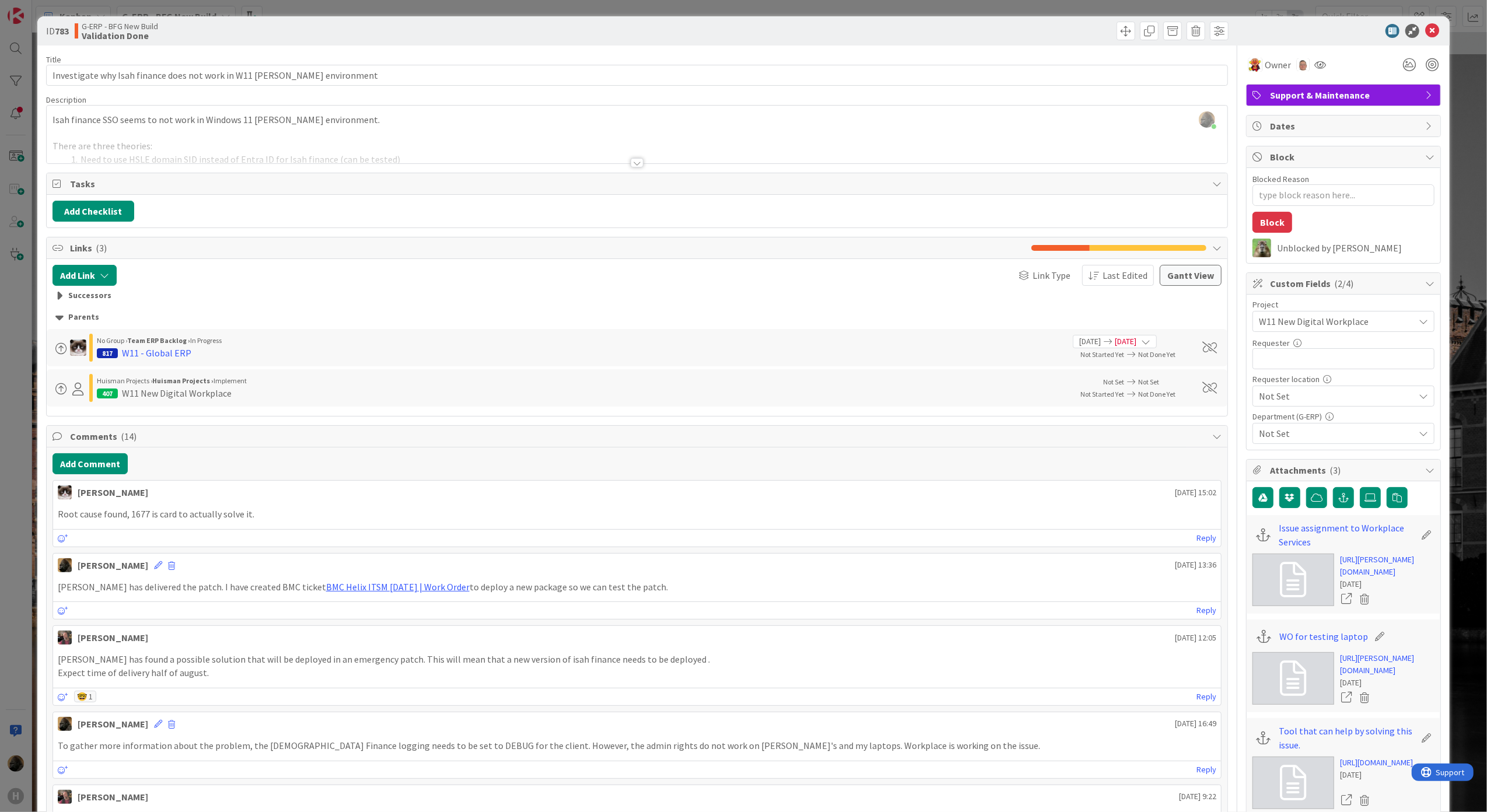
click at [75, 320] on div "Parents" at bounding box center [637, 317] width 1164 height 13
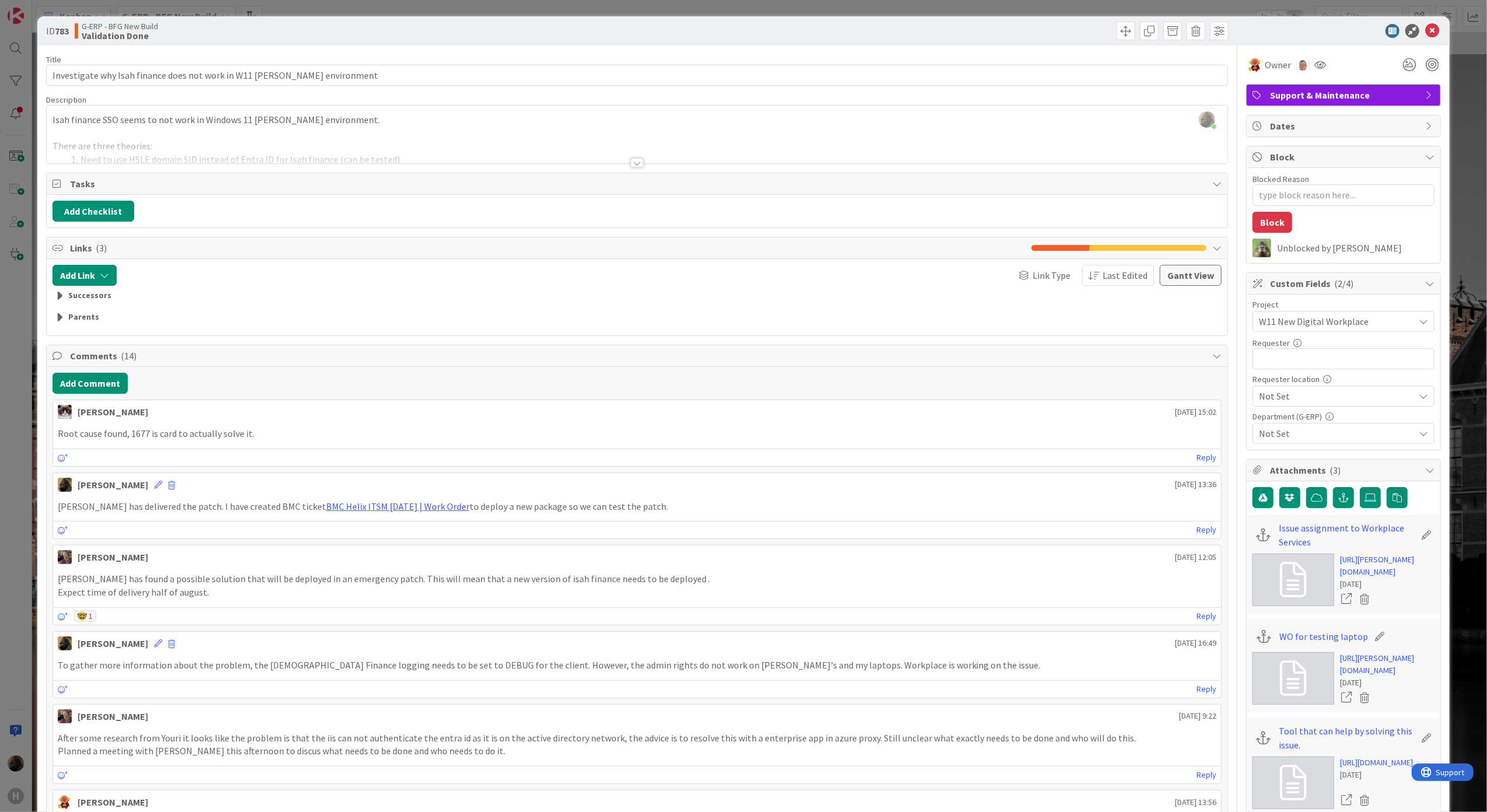
click at [81, 295] on div "Successors" at bounding box center [637, 296] width 1164 height 13
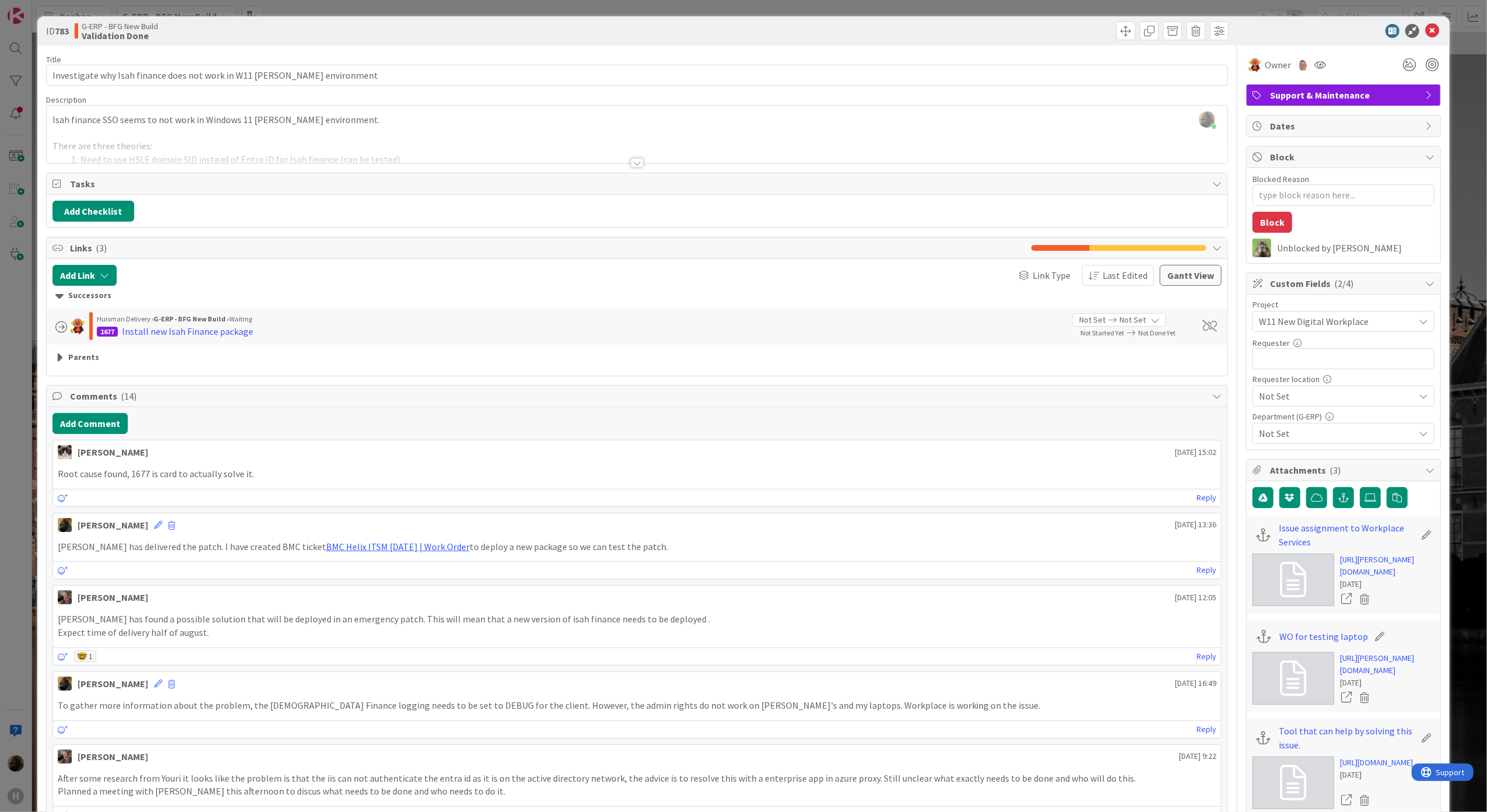
click at [81, 295] on div "Successors" at bounding box center [637, 296] width 1164 height 13
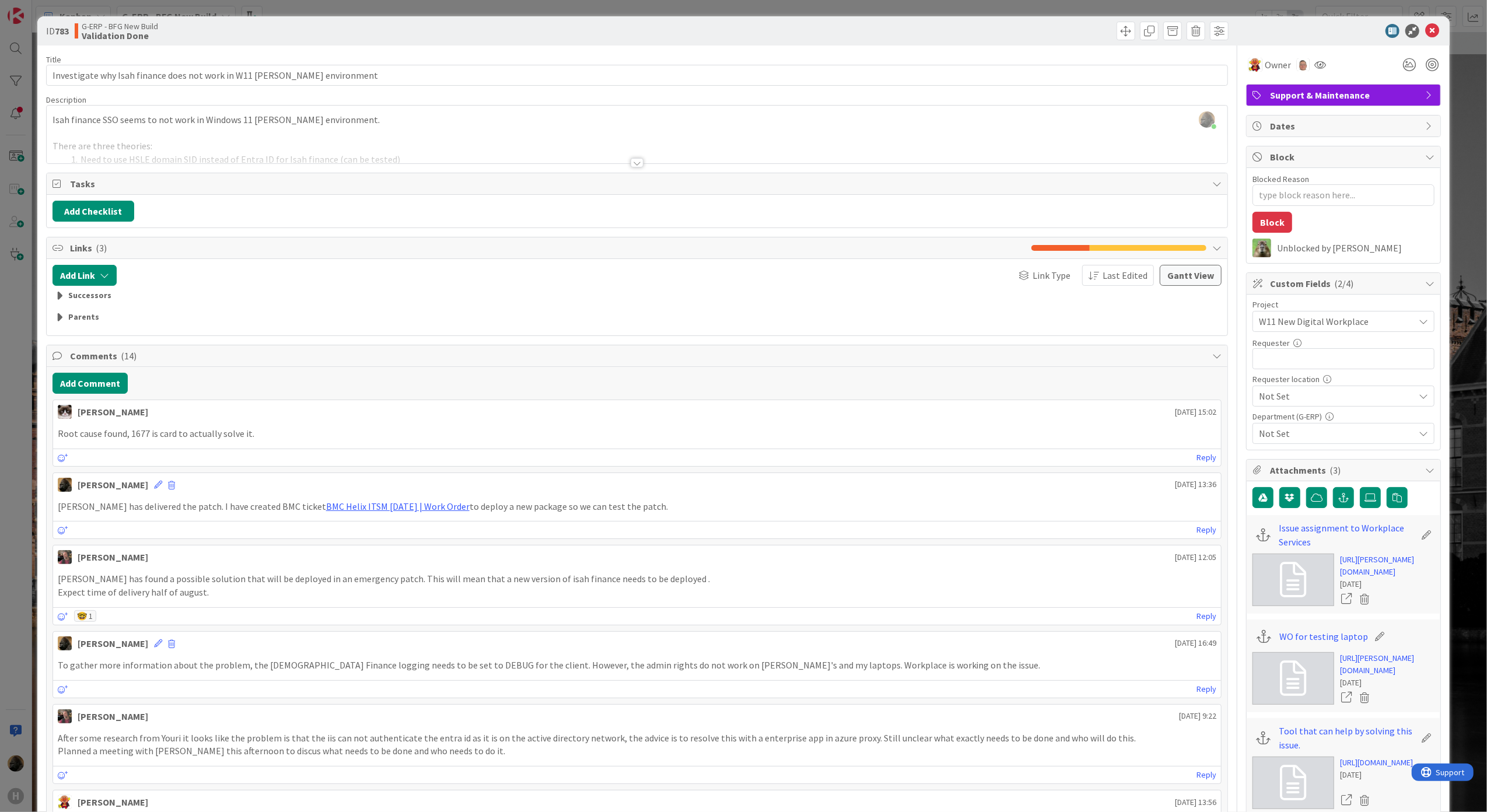
click at [15, 380] on div "ID 783 G-ERP - BFG New Build Validation Done Title 69 / 128 Investigate why Isa…" at bounding box center [744, 406] width 1487 height 812
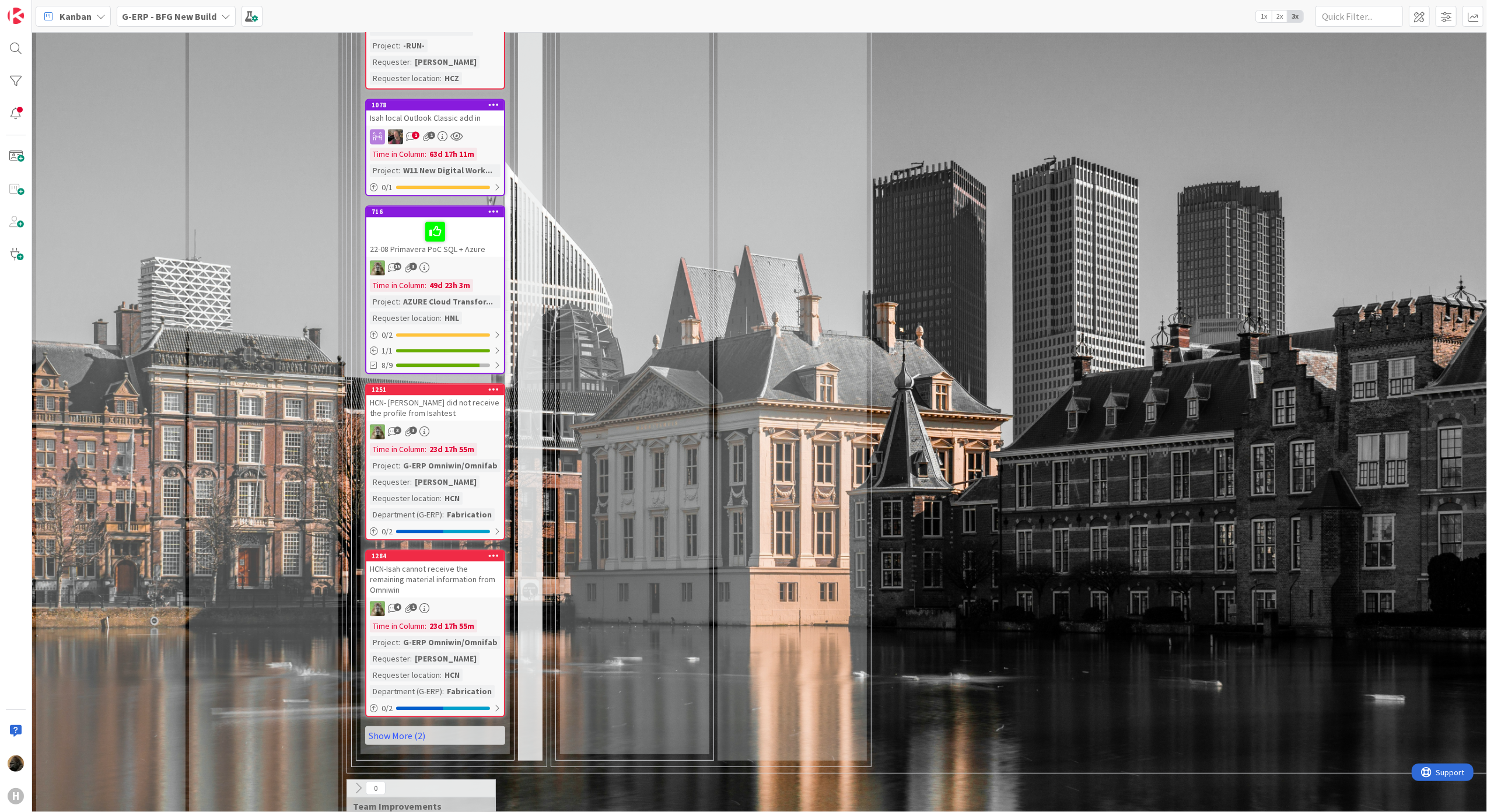
scroll to position [2654, 0]
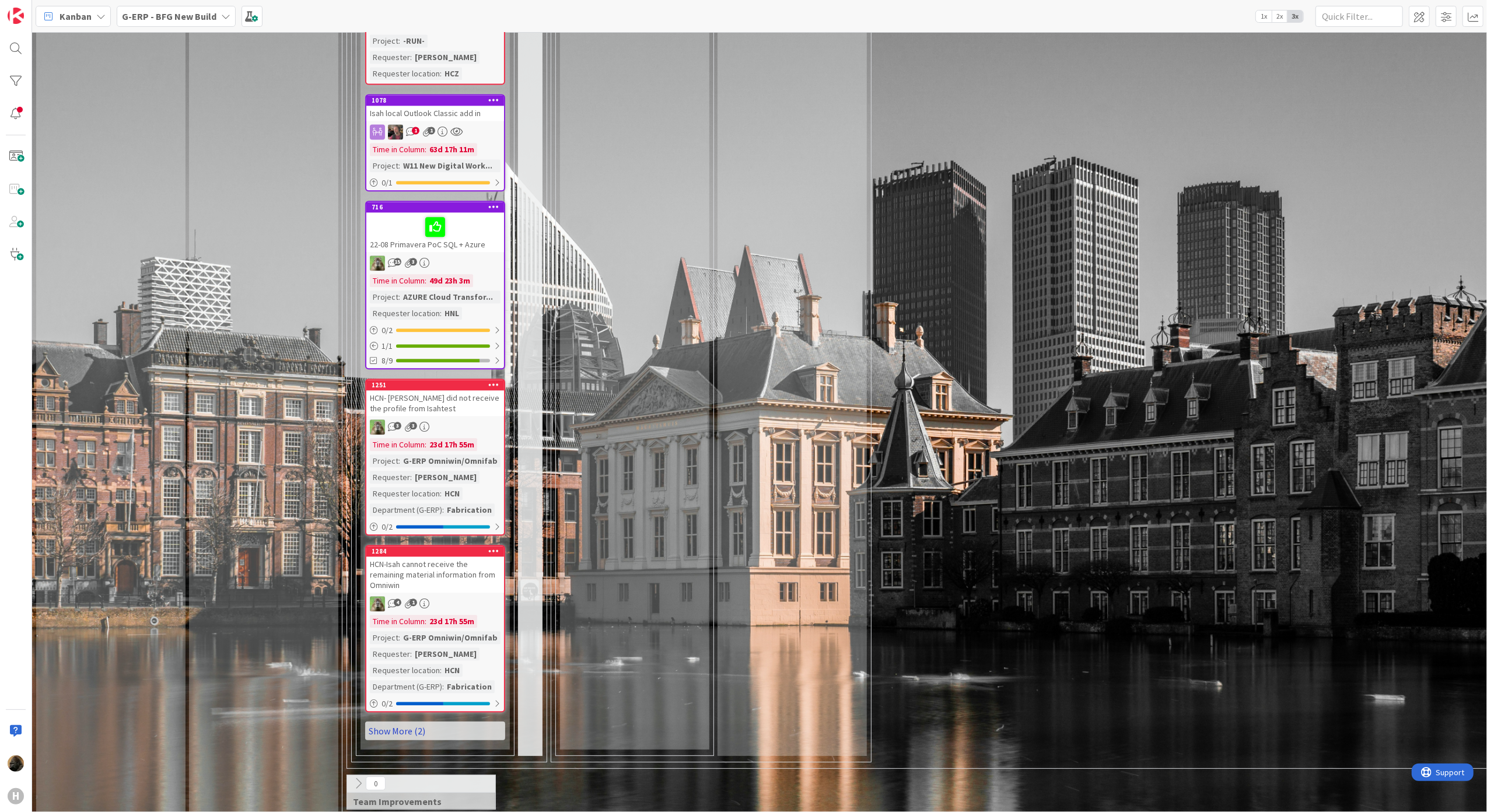
click at [392, 608] on link "Show More (2)" at bounding box center [435, 731] width 140 height 19
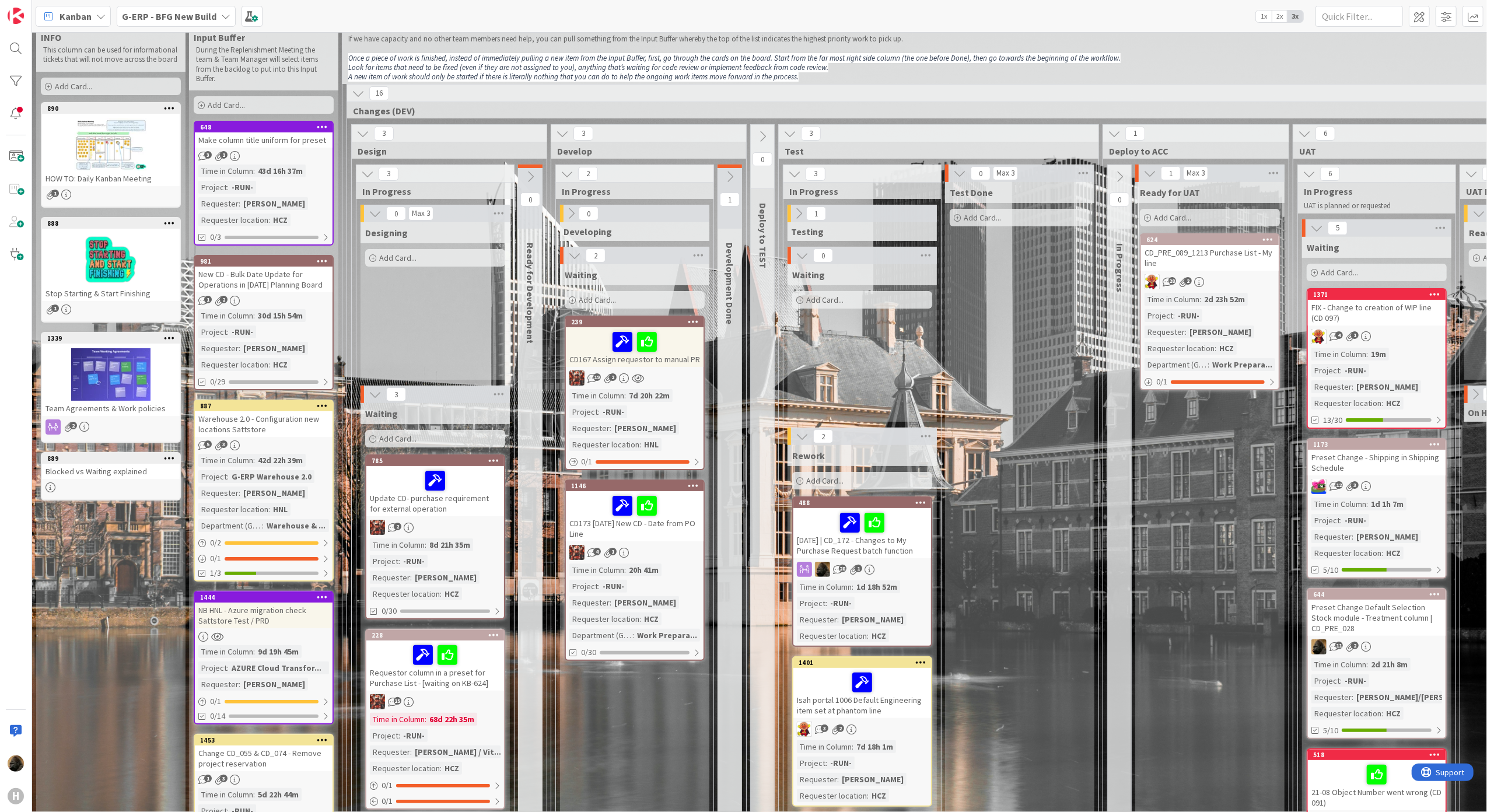
scroll to position [0, 0]
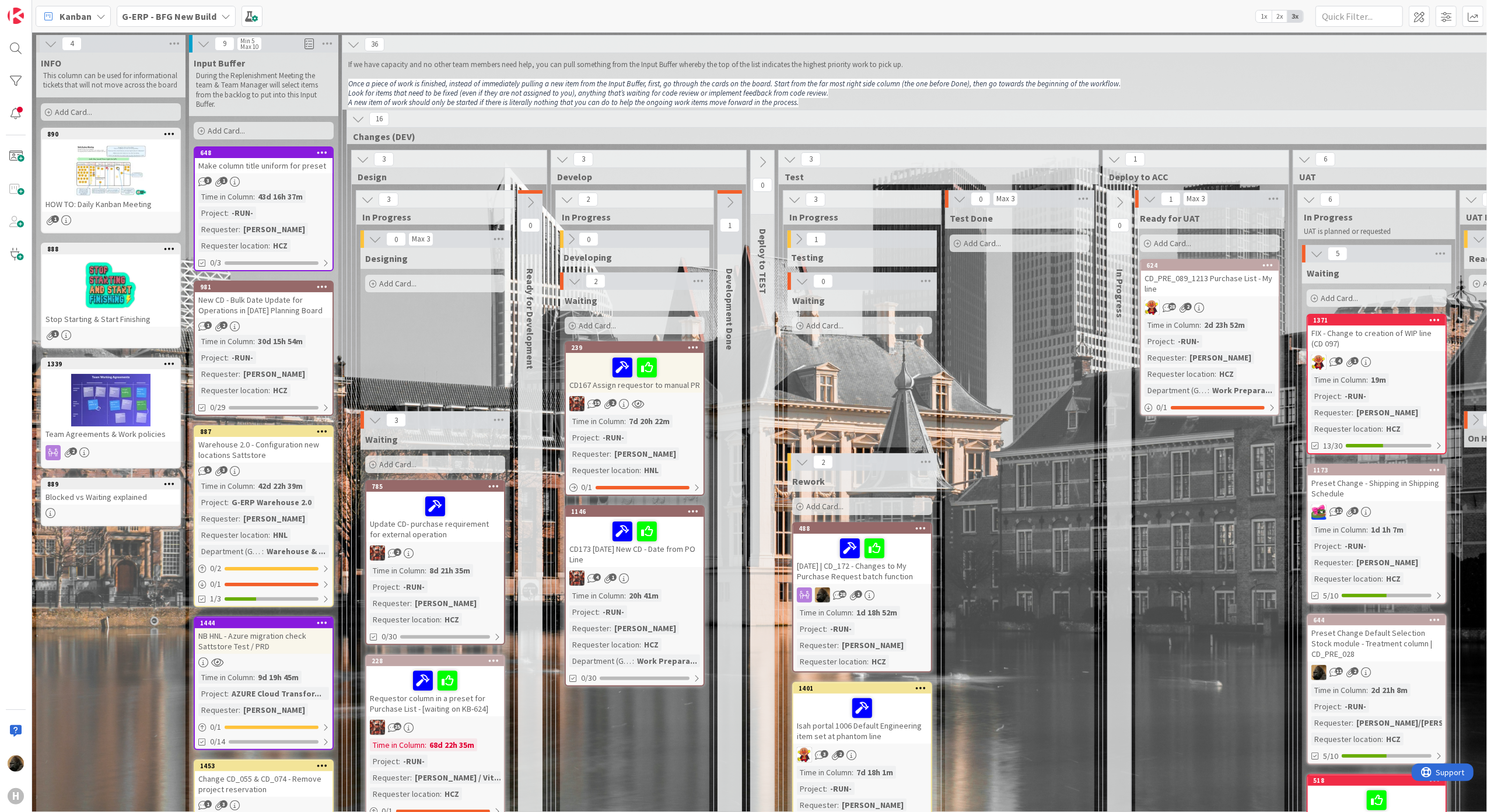
click at [267, 310] on div "New CD - Bulk Date Update for Operations in [DATE] Planning Board" at bounding box center [263, 305] width 138 height 26
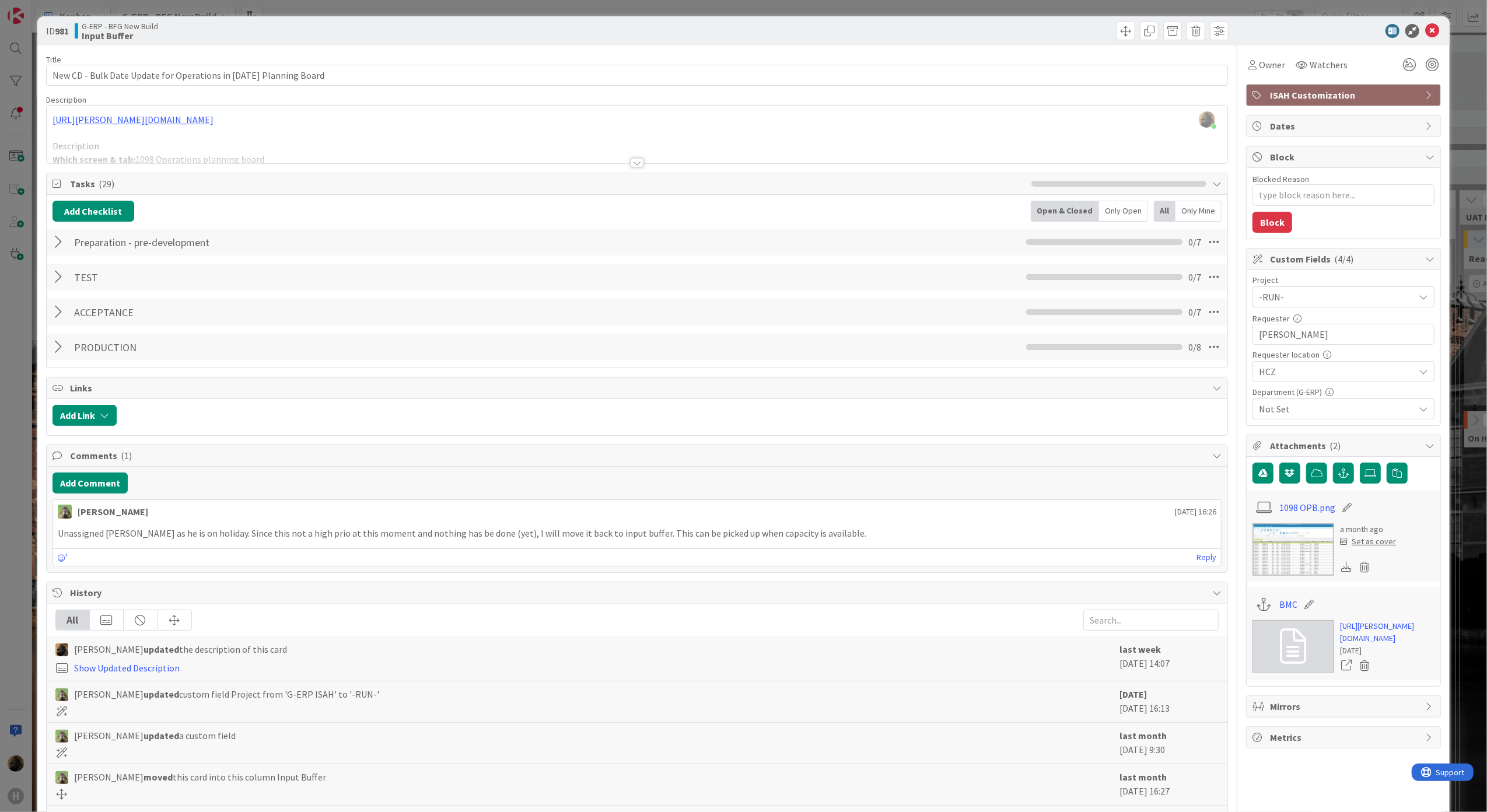
click at [630, 166] on div at bounding box center [637, 162] width 13 height 9
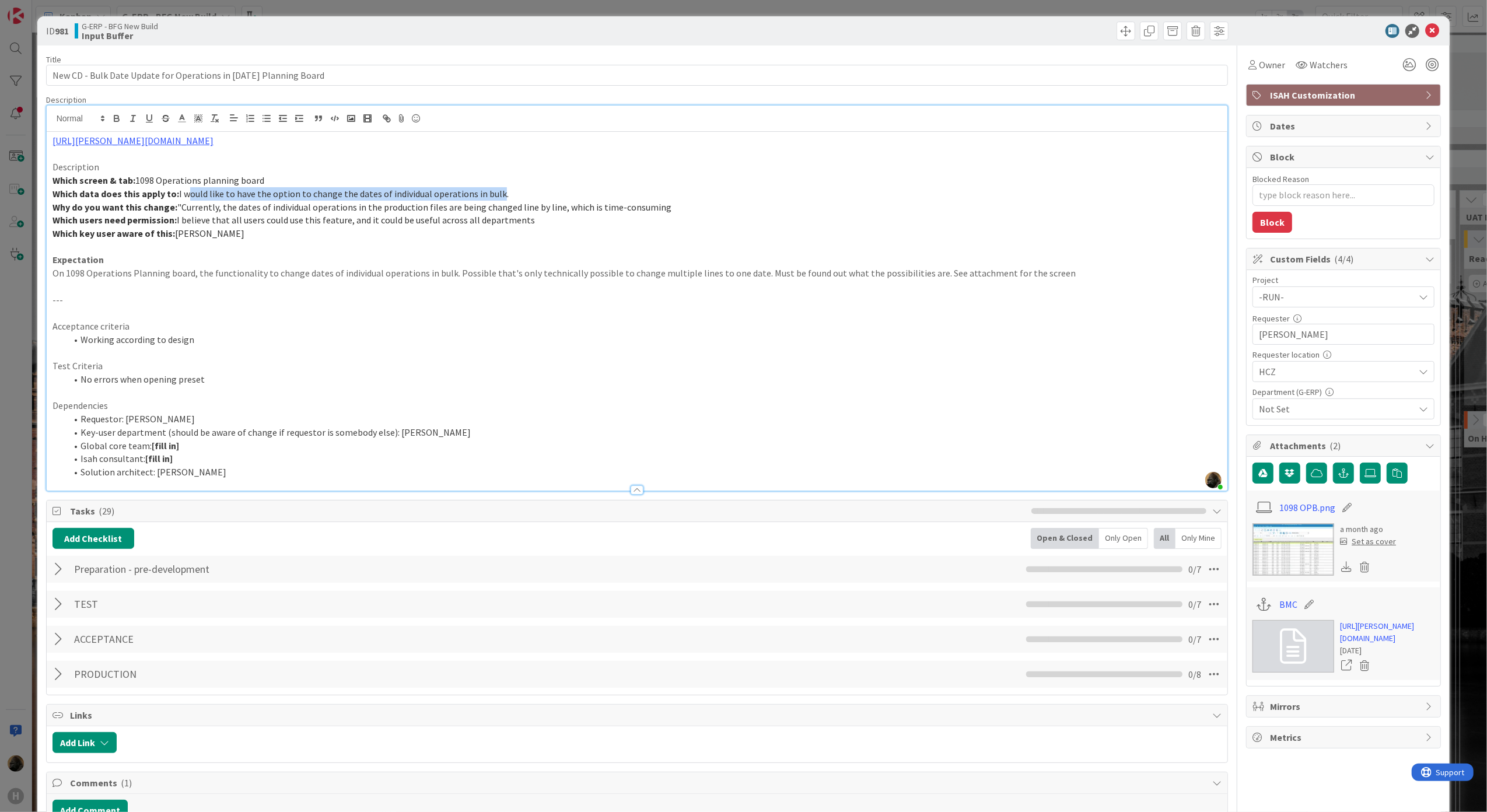
drag, startPoint x: 181, startPoint y: 194, endPoint x: 491, endPoint y: 194, distance: 310.0
click at [491, 194] on span "I would like to have the option to change the dates of individual operations in…" at bounding box center [344, 193] width 330 height 11
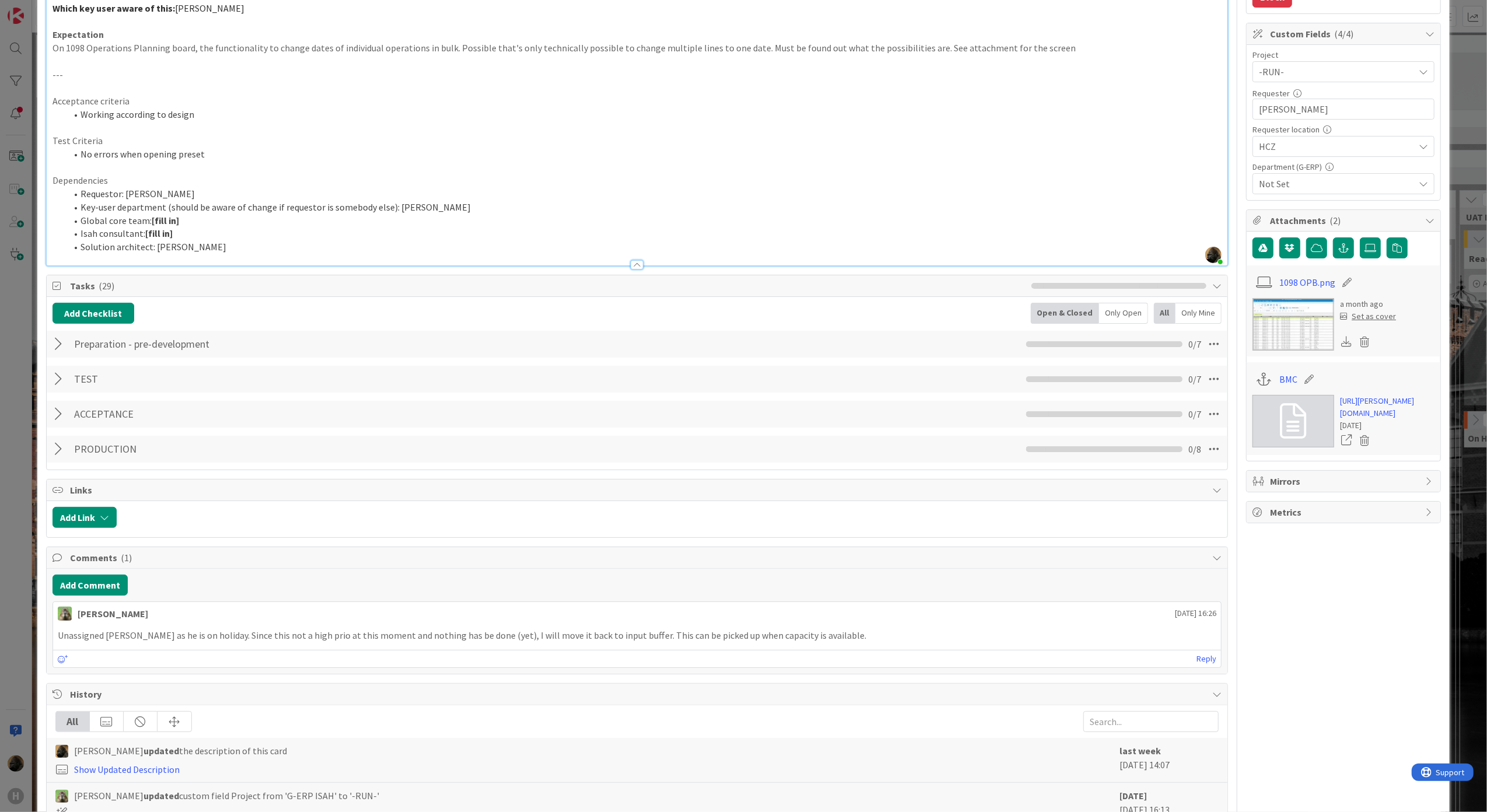
scroll to position [233, 0]
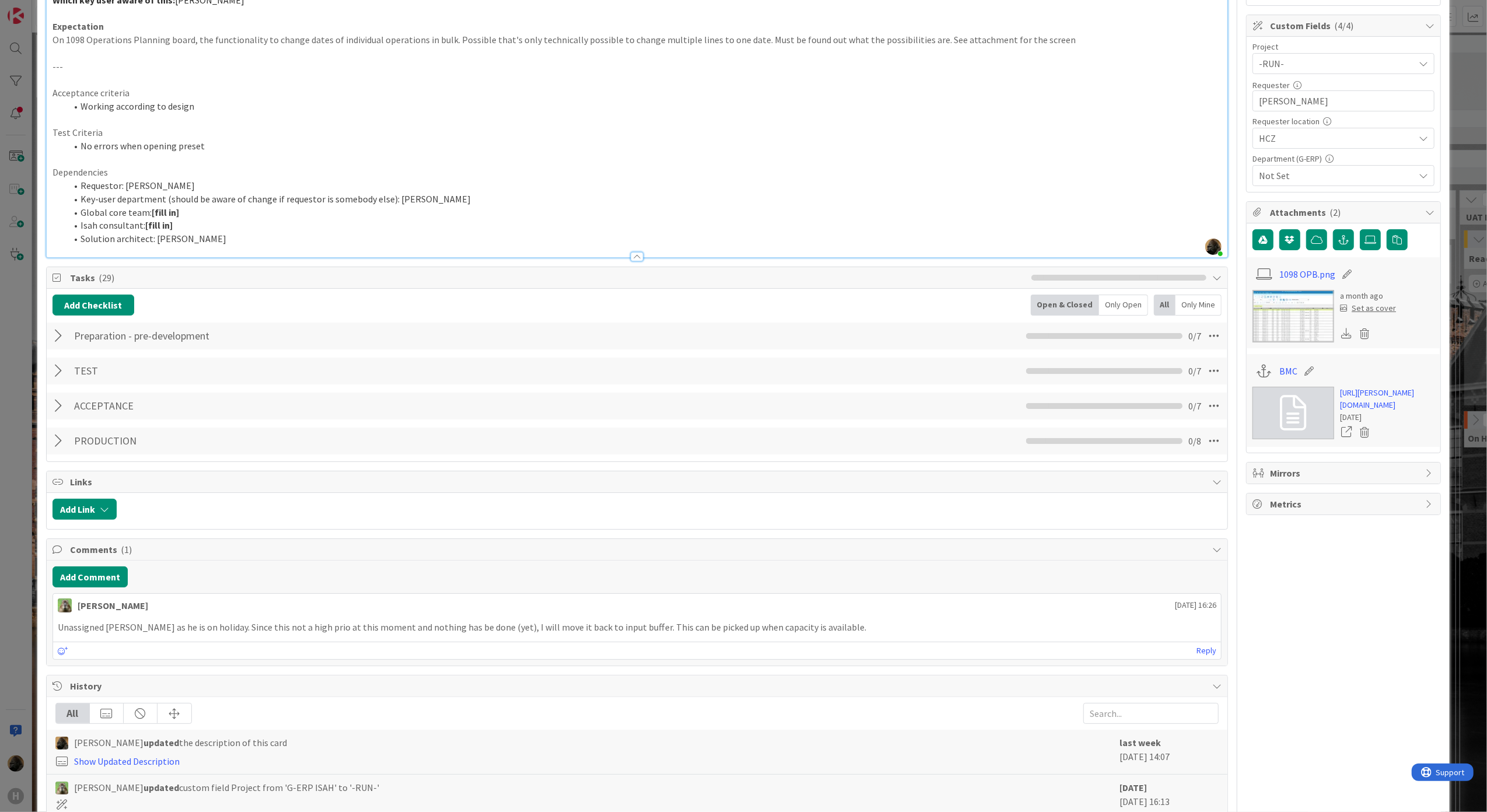
click at [411, 608] on p "Unassigned [PERSON_NAME] as he is on holiday. Since this not a high prio at thi…" at bounding box center [637, 627] width 1159 height 13
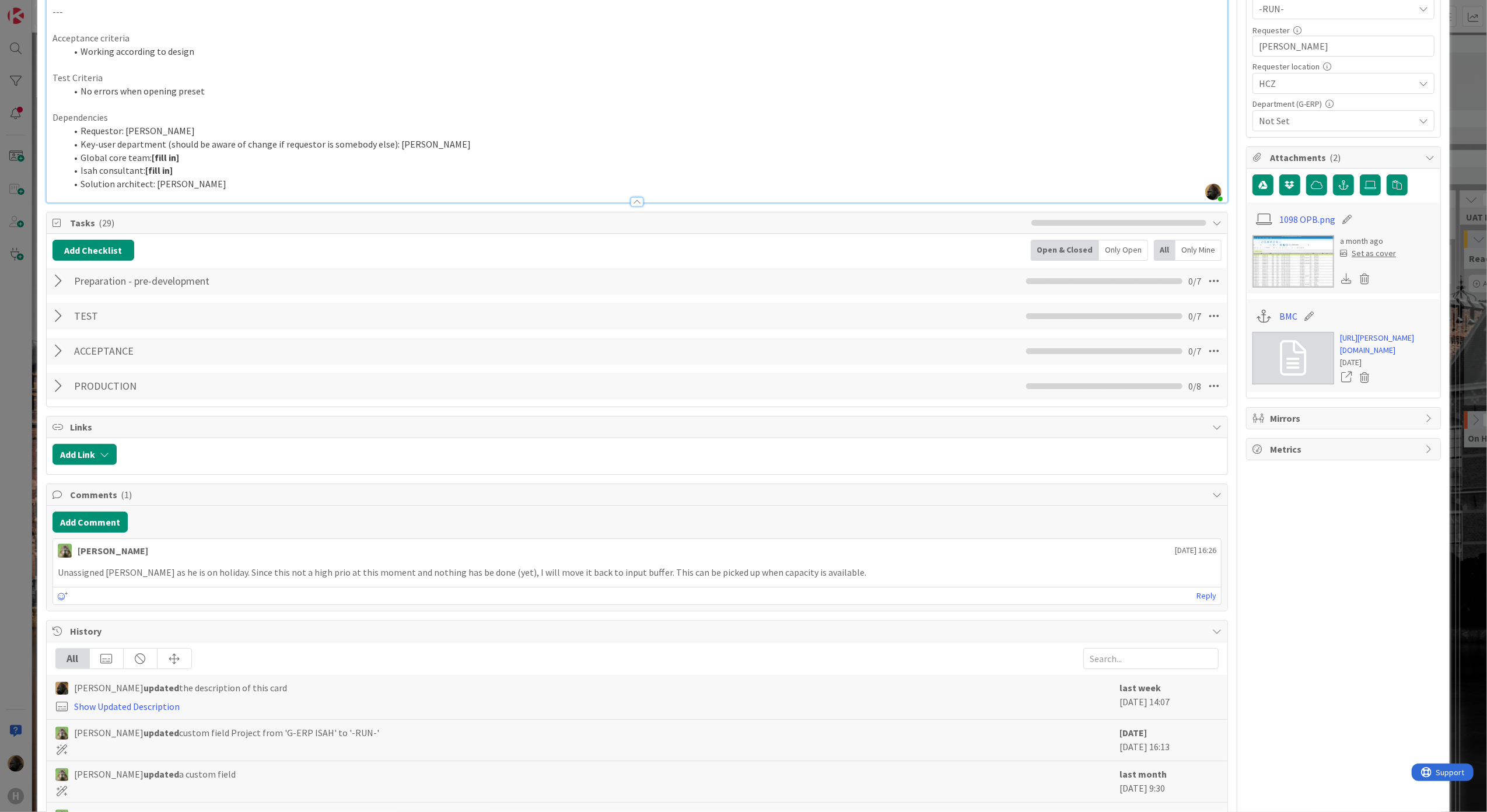
scroll to position [0, 0]
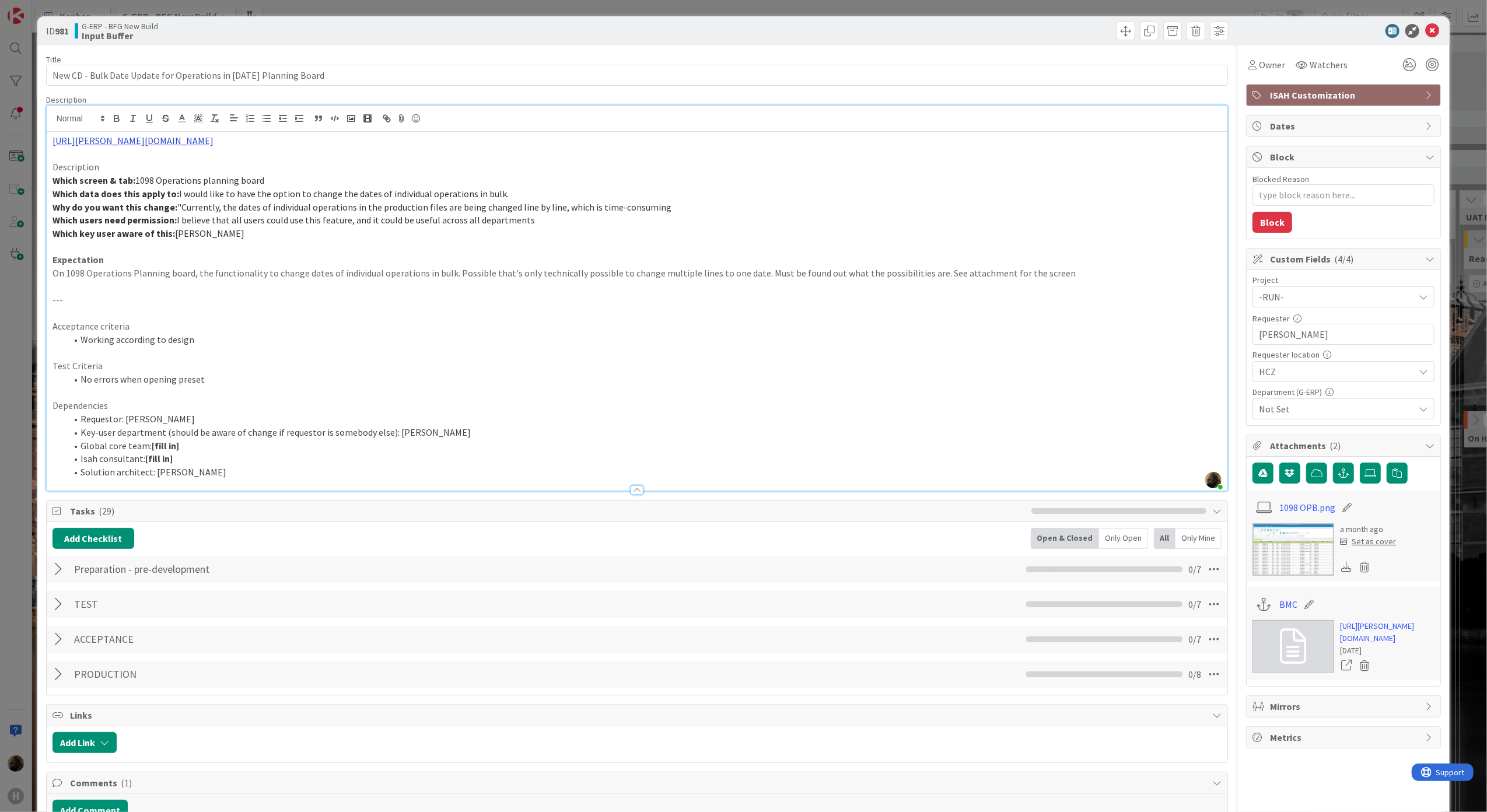
click at [214, 140] on link "[URL][PERSON_NAME][DOMAIN_NAME]" at bounding box center [133, 140] width 161 height 11
click at [253, 166] on link "[URL][PERSON_NAME][DOMAIN_NAME]" at bounding box center [243, 164] width 117 height 15
click at [1115, 29] on icon at bounding box center [1432, 31] width 14 height 14
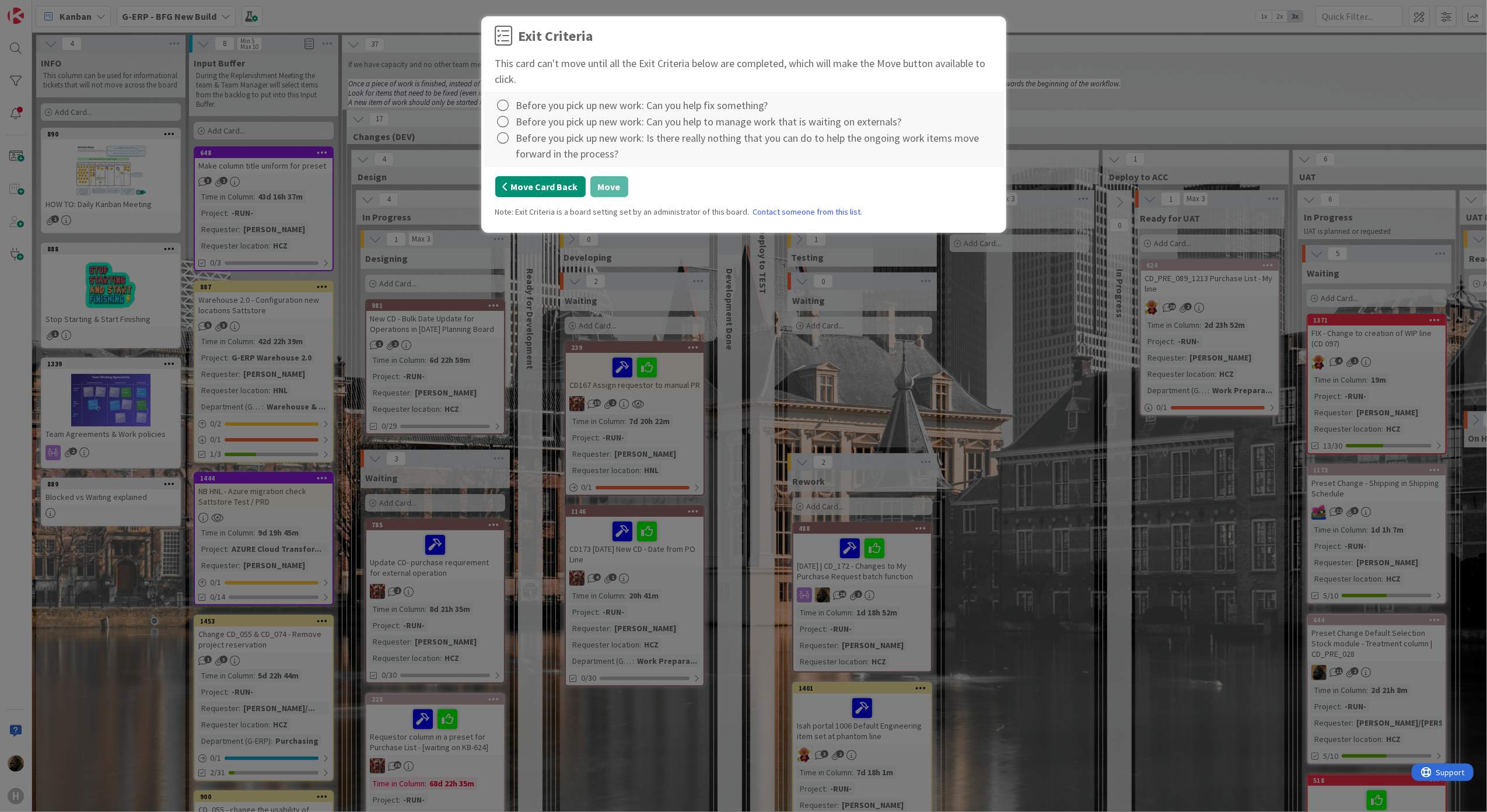
click at [517, 187] on button "Move Card Back" at bounding box center [540, 186] width 90 height 21
click at [351, 322] on div "Exit Criteria This card can't move until all the Exit Criteria below are comple…" at bounding box center [744, 406] width 1487 height 812
click at [575, 179] on button "Move Card Back" at bounding box center [540, 186] width 90 height 21
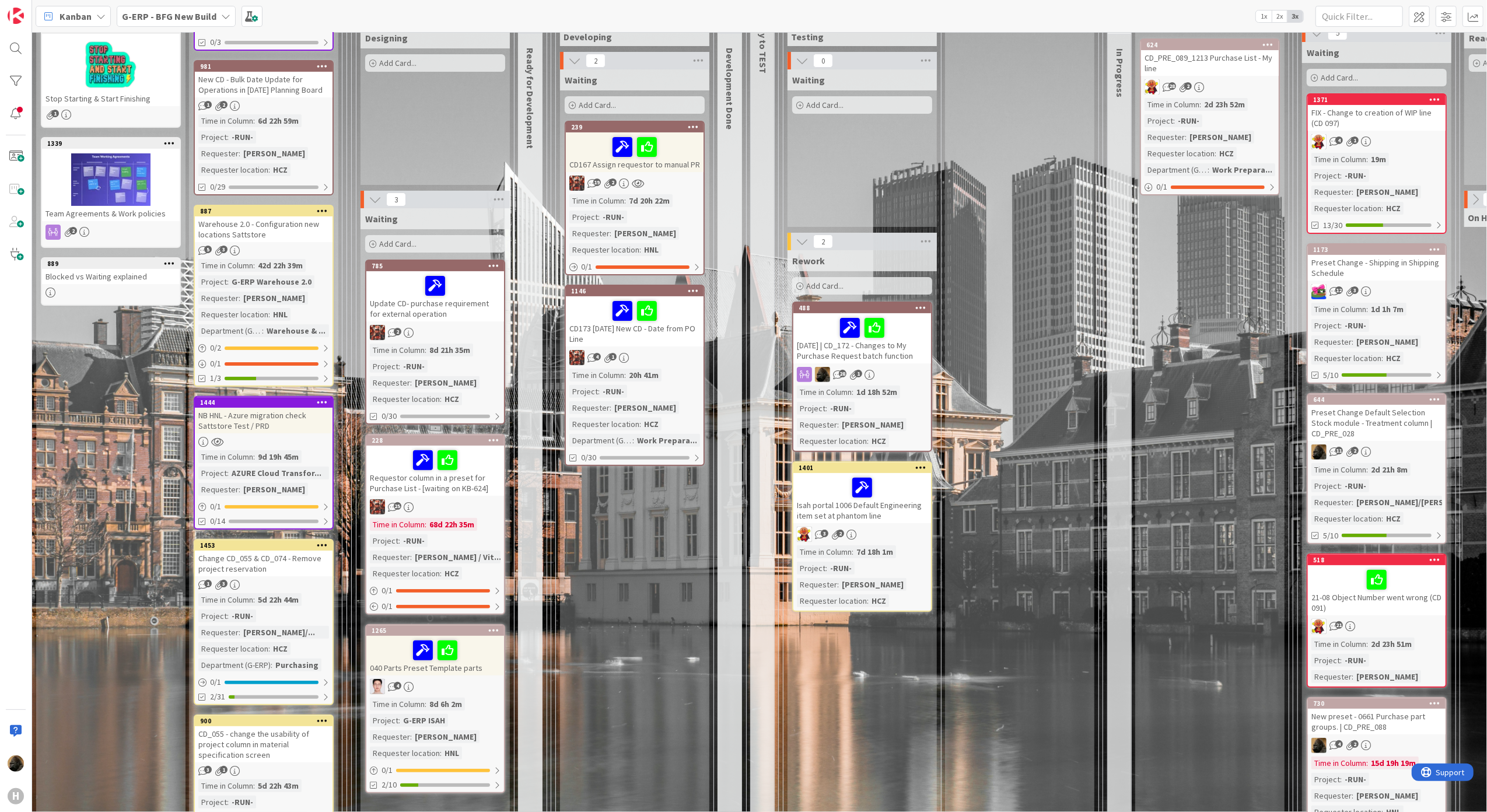
scroll to position [311, 0]
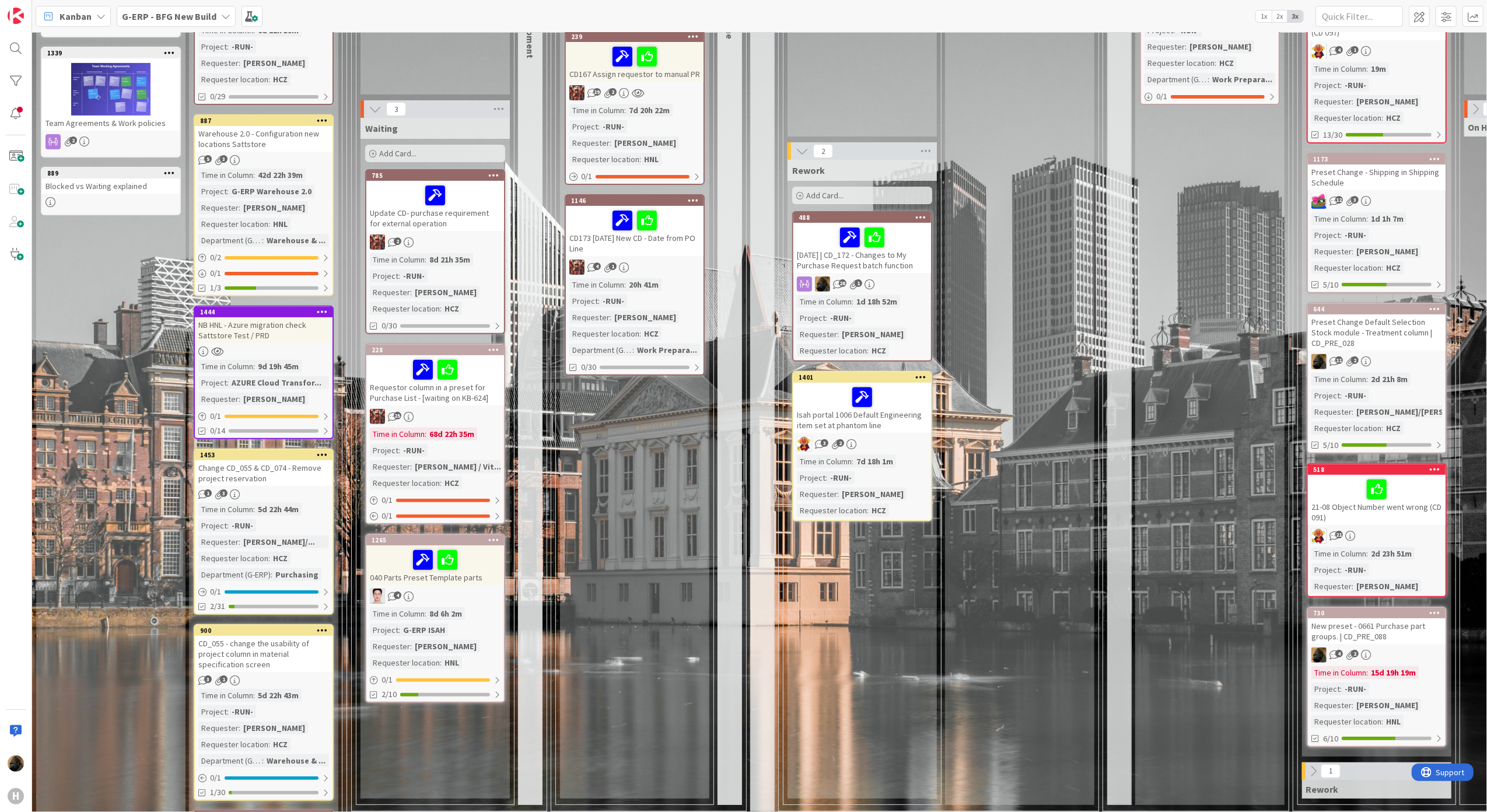
click at [262, 134] on div "Warehouse 2.0 - Configuration new locations Sattstore" at bounding box center [263, 138] width 138 height 26
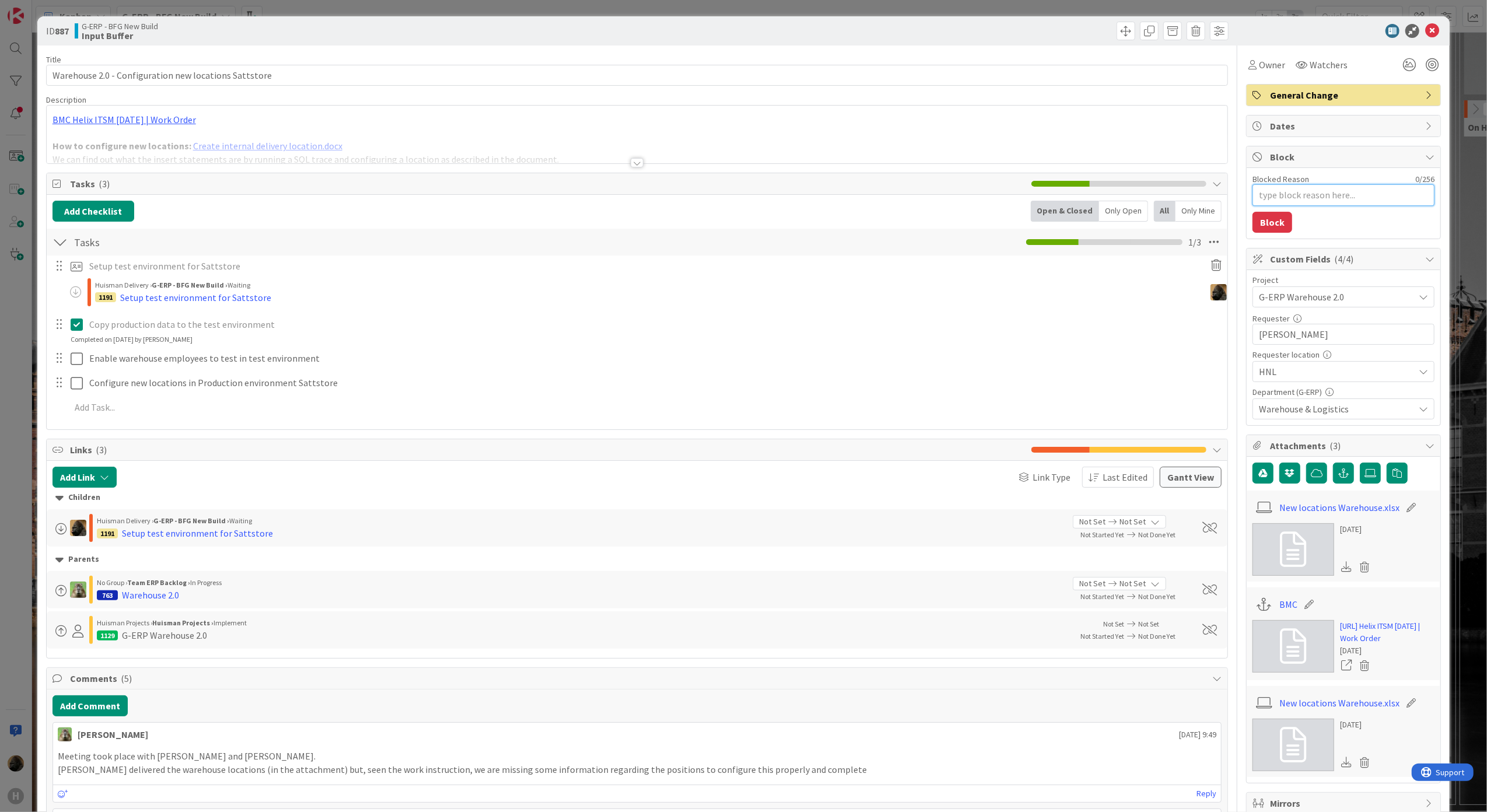
click at [1115, 201] on textarea "Blocked Reason" at bounding box center [1344, 195] width 182 height 21
type textarea "x"
type textarea "A"
type textarea "x"
type textarea "Ac"
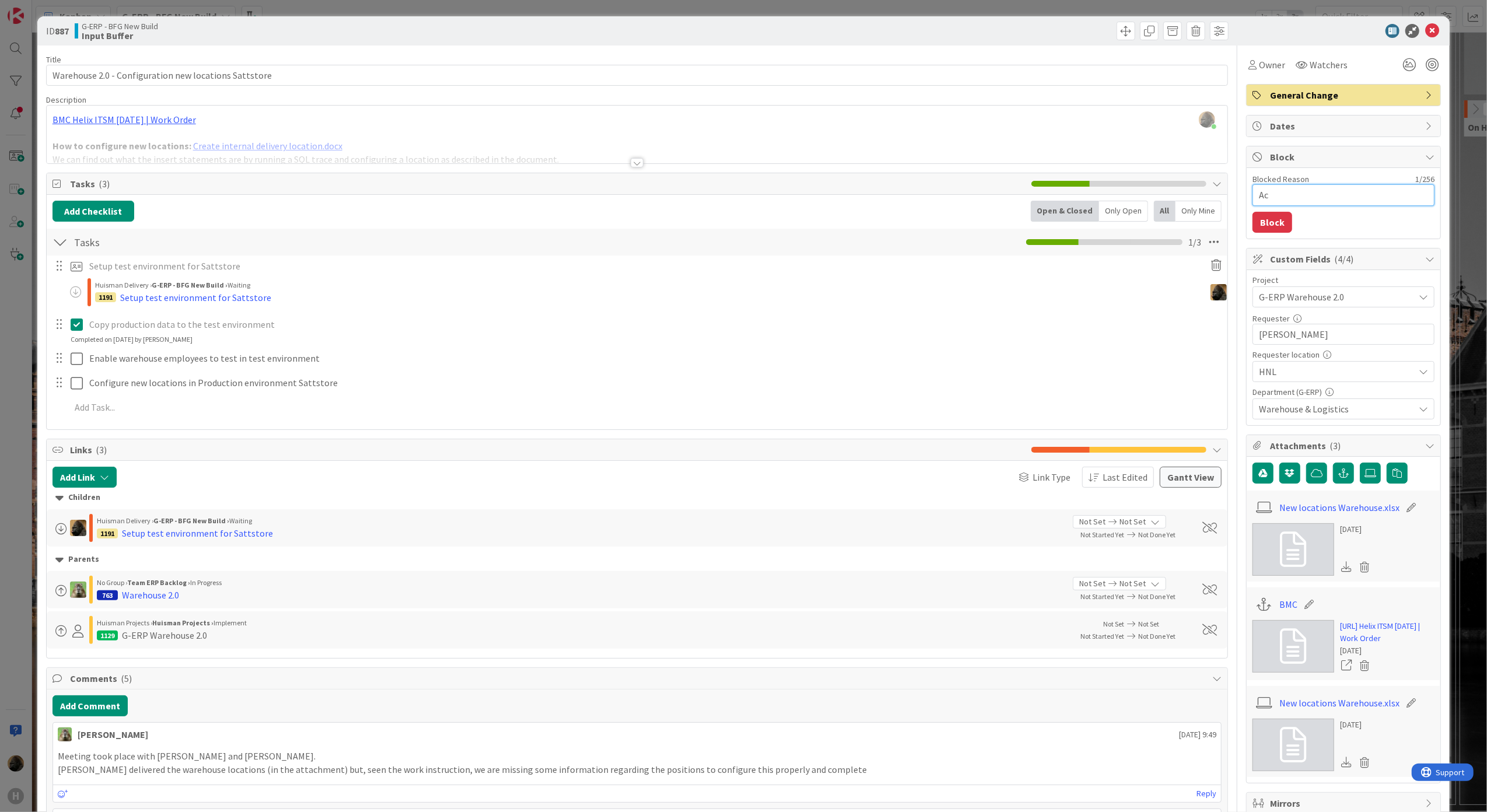
type textarea "x"
type textarea "Acc"
type textarea "x"
type textarea "Acce"
type textarea "x"
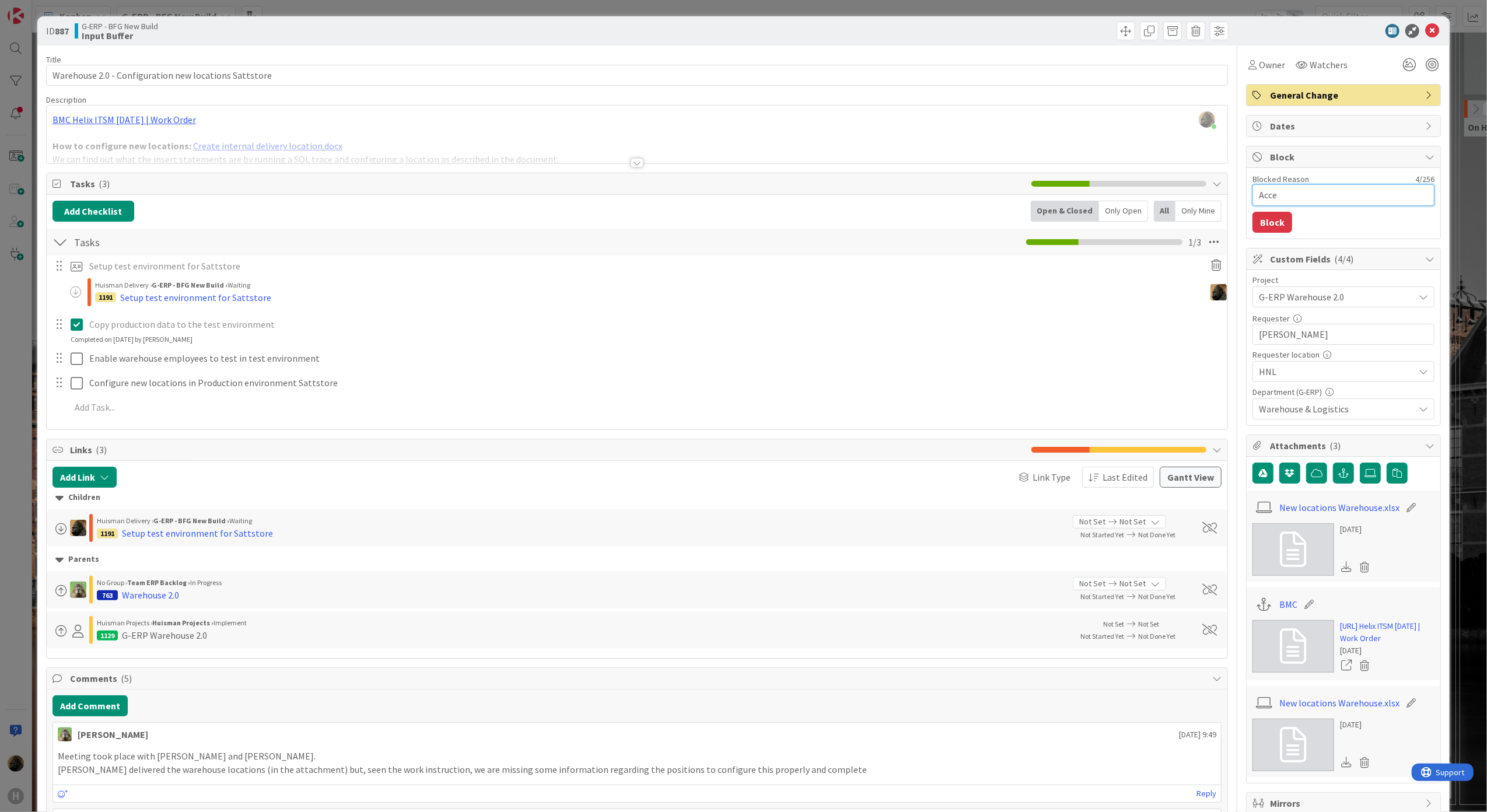
type textarea "Accep"
type textarea "x"
type textarea "Accept"
type textarea "x"
type textarea "Accepta"
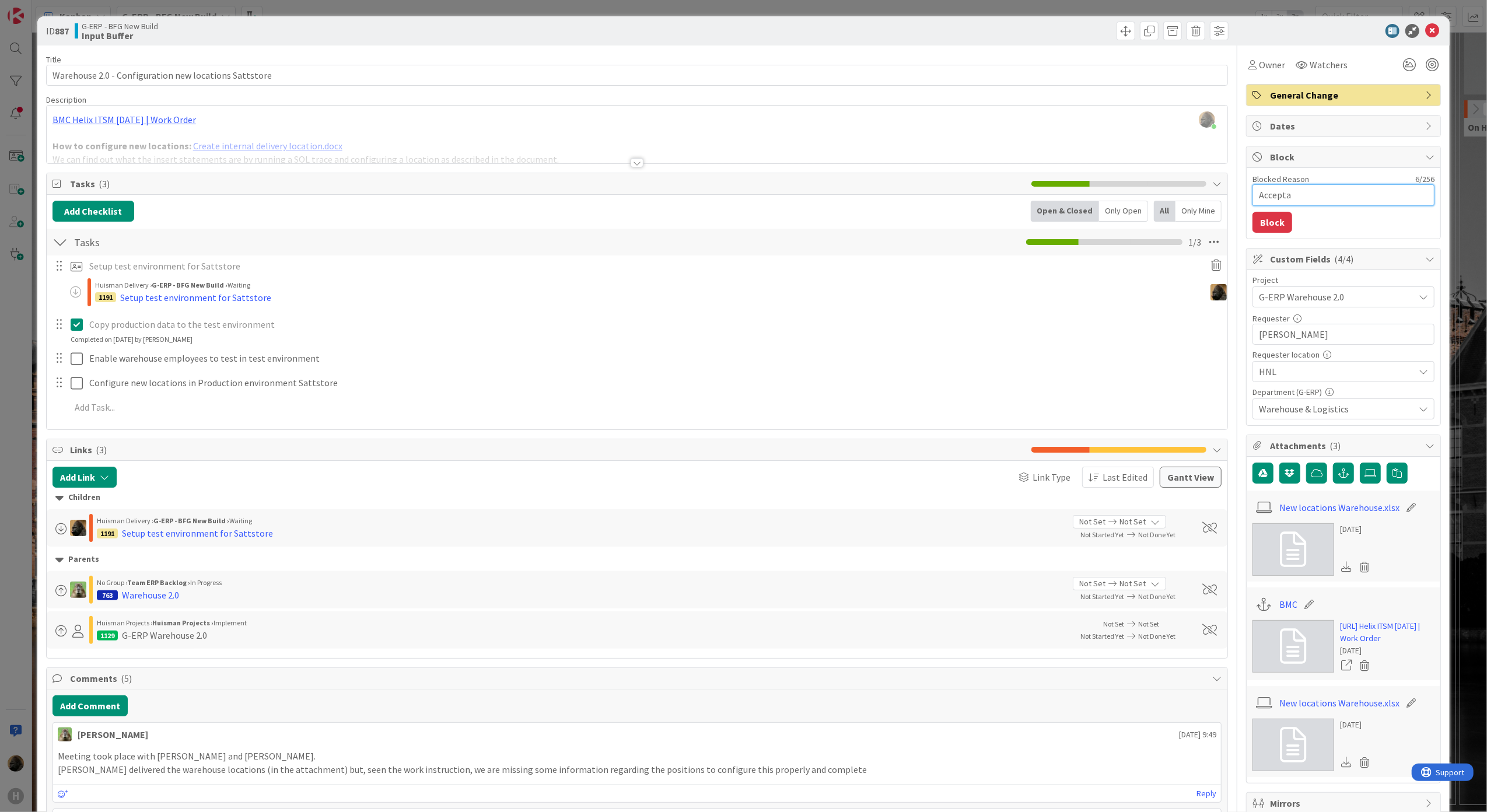
type textarea "x"
type textarea "Acceptan"
type textarea "x"
type textarea "Acceptanc"
type textarea "x"
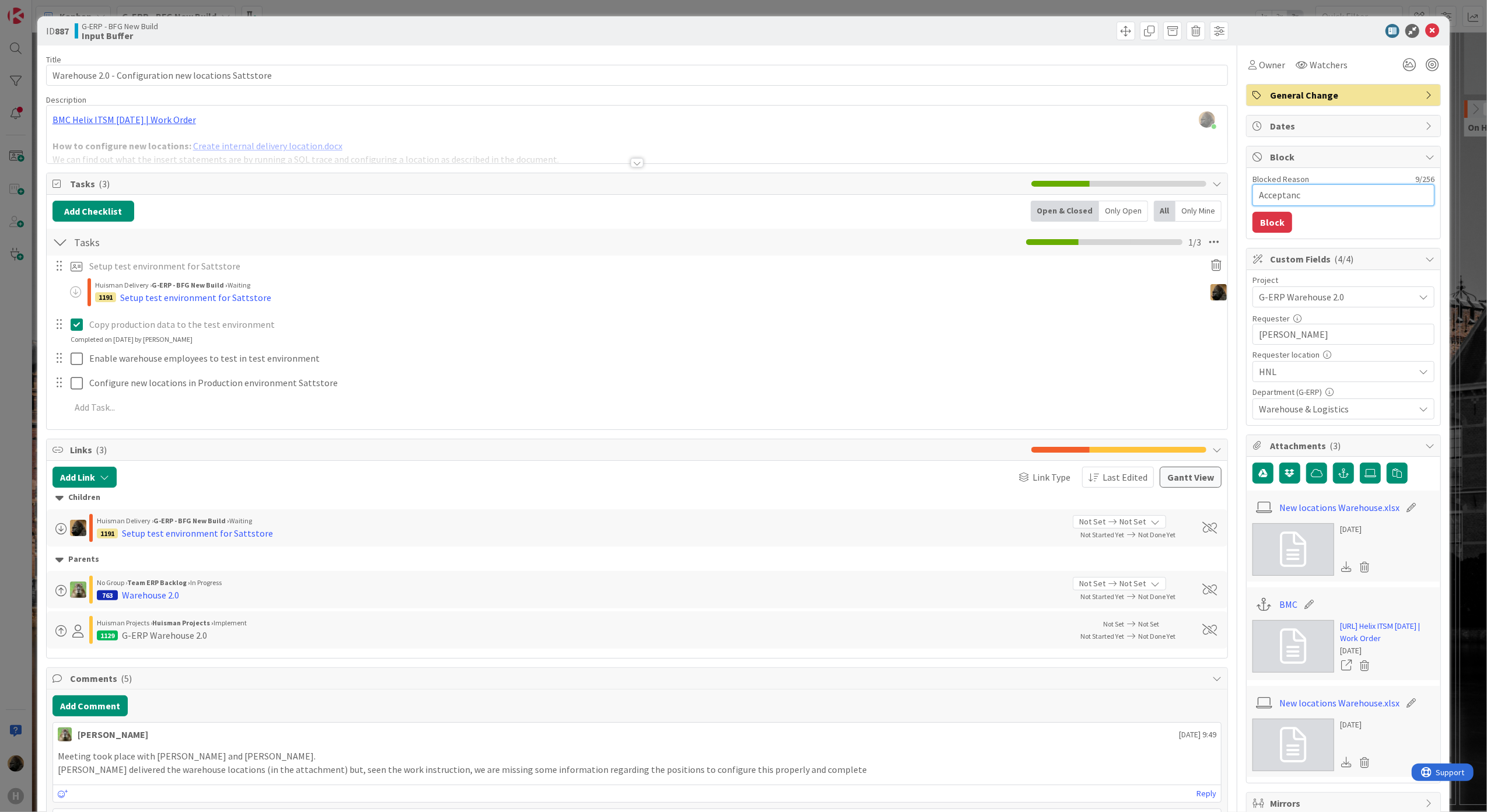
type textarea "Acceptance"
type textarea "x"
type textarea "Acceptance"
type textarea "x"
type textarea "Acceptance e"
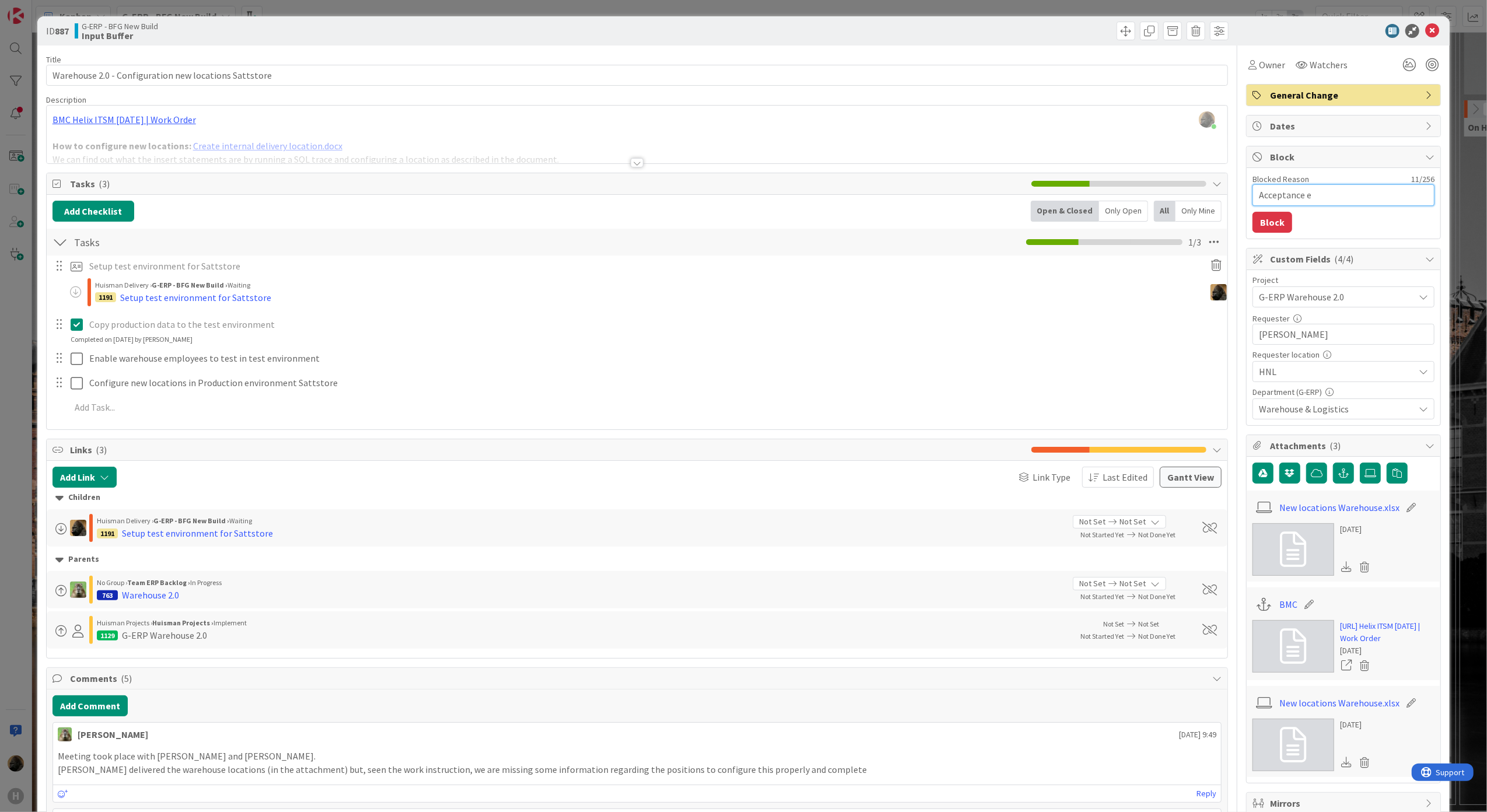
type textarea "x"
type textarea "Acceptance en"
type textarea "x"
type textarea "Acceptance env"
type textarea "x"
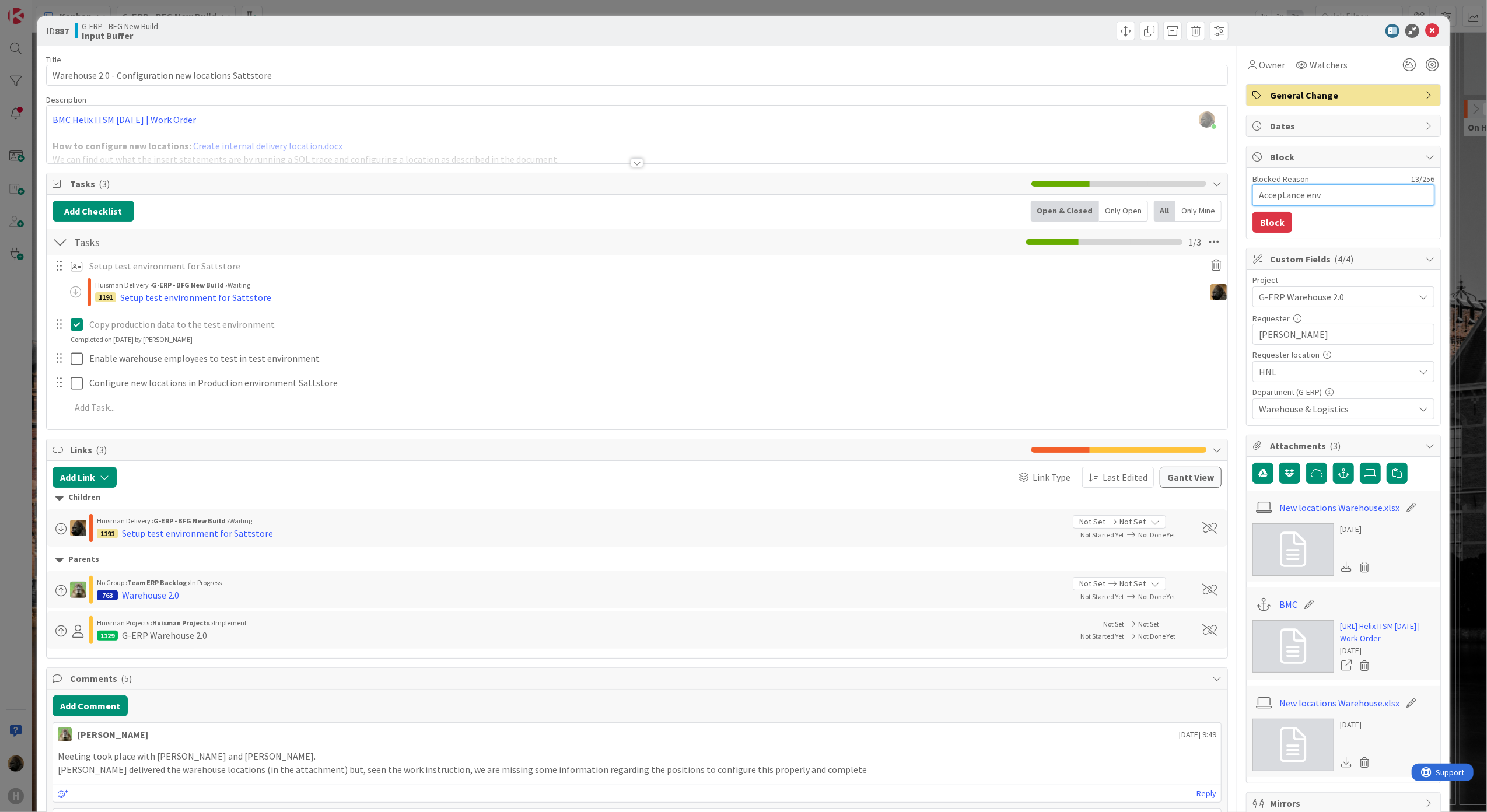
type textarea "Acceptance envi"
type textarea "x"
type textarea "Acceptance envir"
type textarea "x"
type textarea "Acceptance enviro"
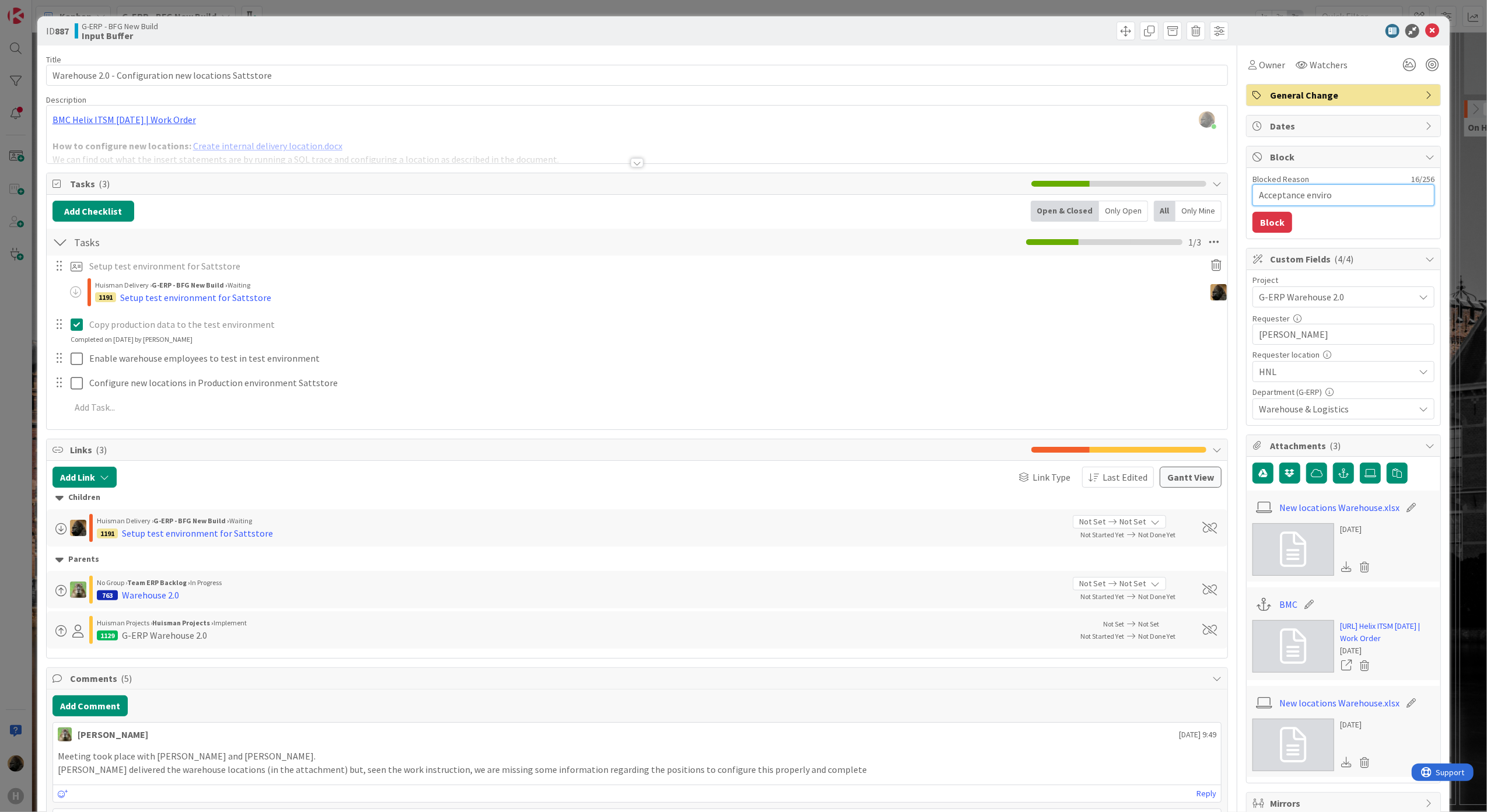
type textarea "x"
type textarea "Acceptance environ"
type textarea "x"
type textarea "Acceptance environm"
type textarea "x"
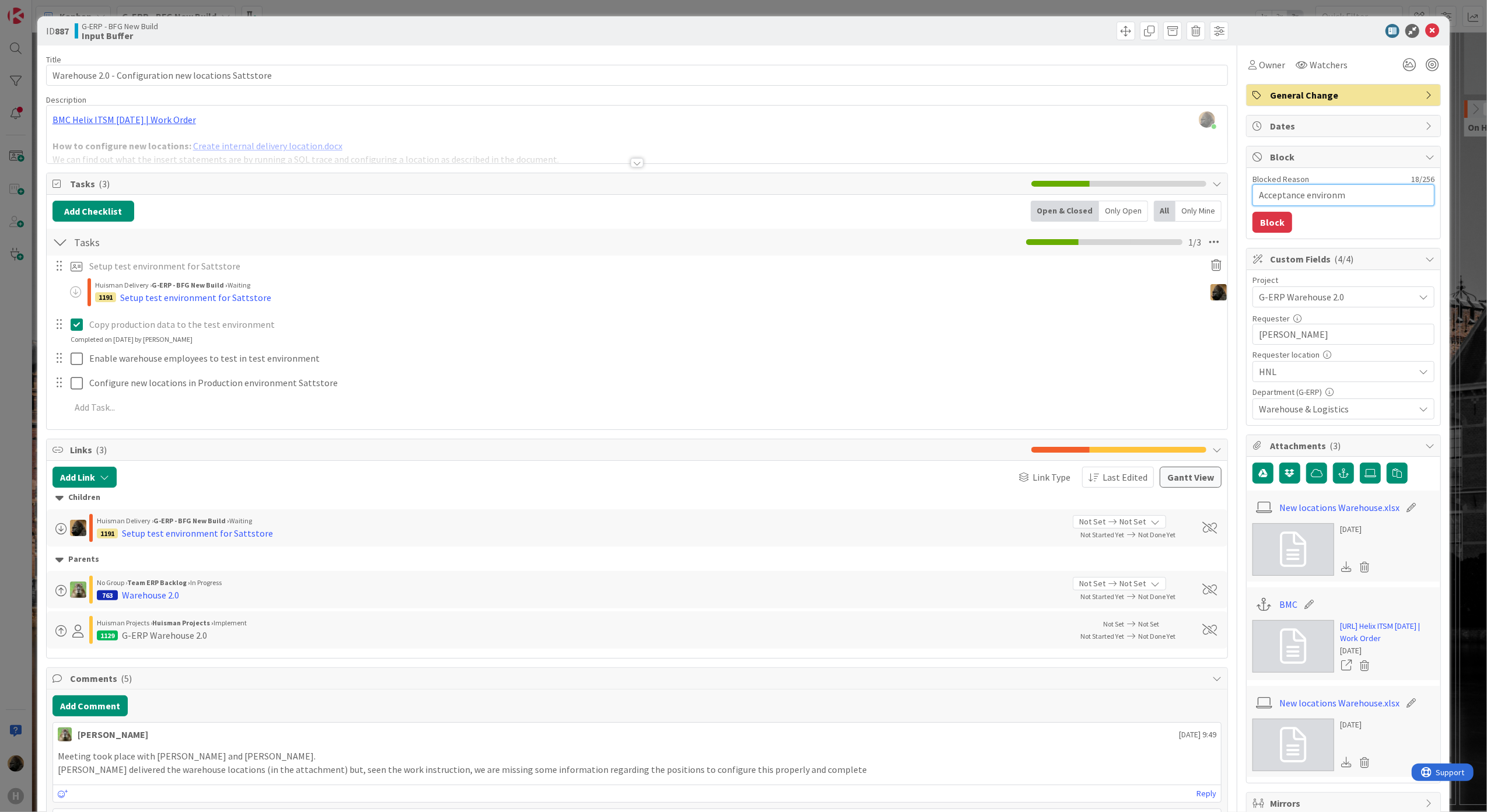
type textarea "Acceptance environme"
type textarea "x"
type textarea "Acceptance environmen"
type textarea "x"
type textarea "Acceptance environment"
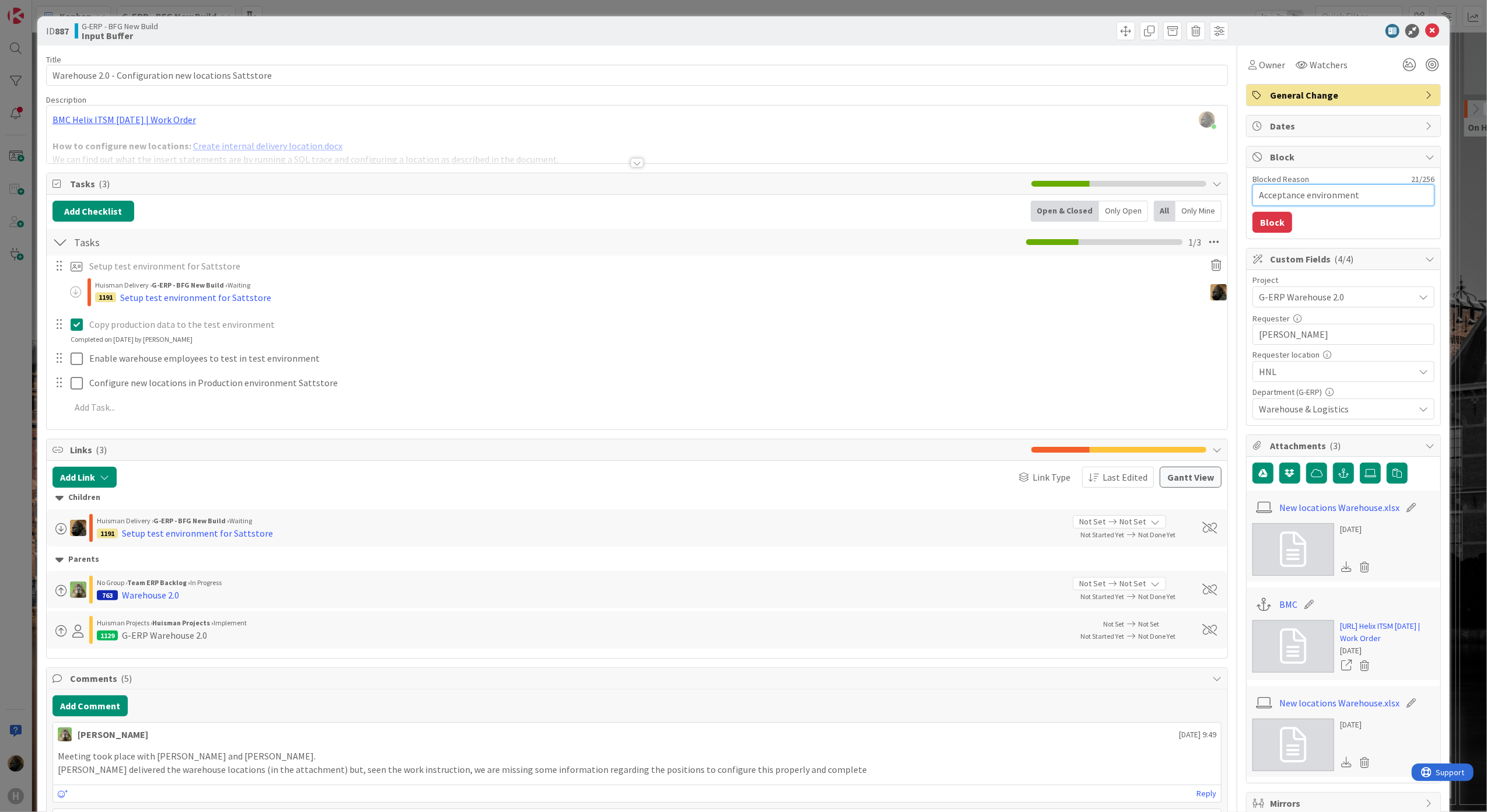
type textarea "x"
type textarea "Acceptance environment"
type textarea "x"
type textarea "Acceptance environment n"
type textarea "x"
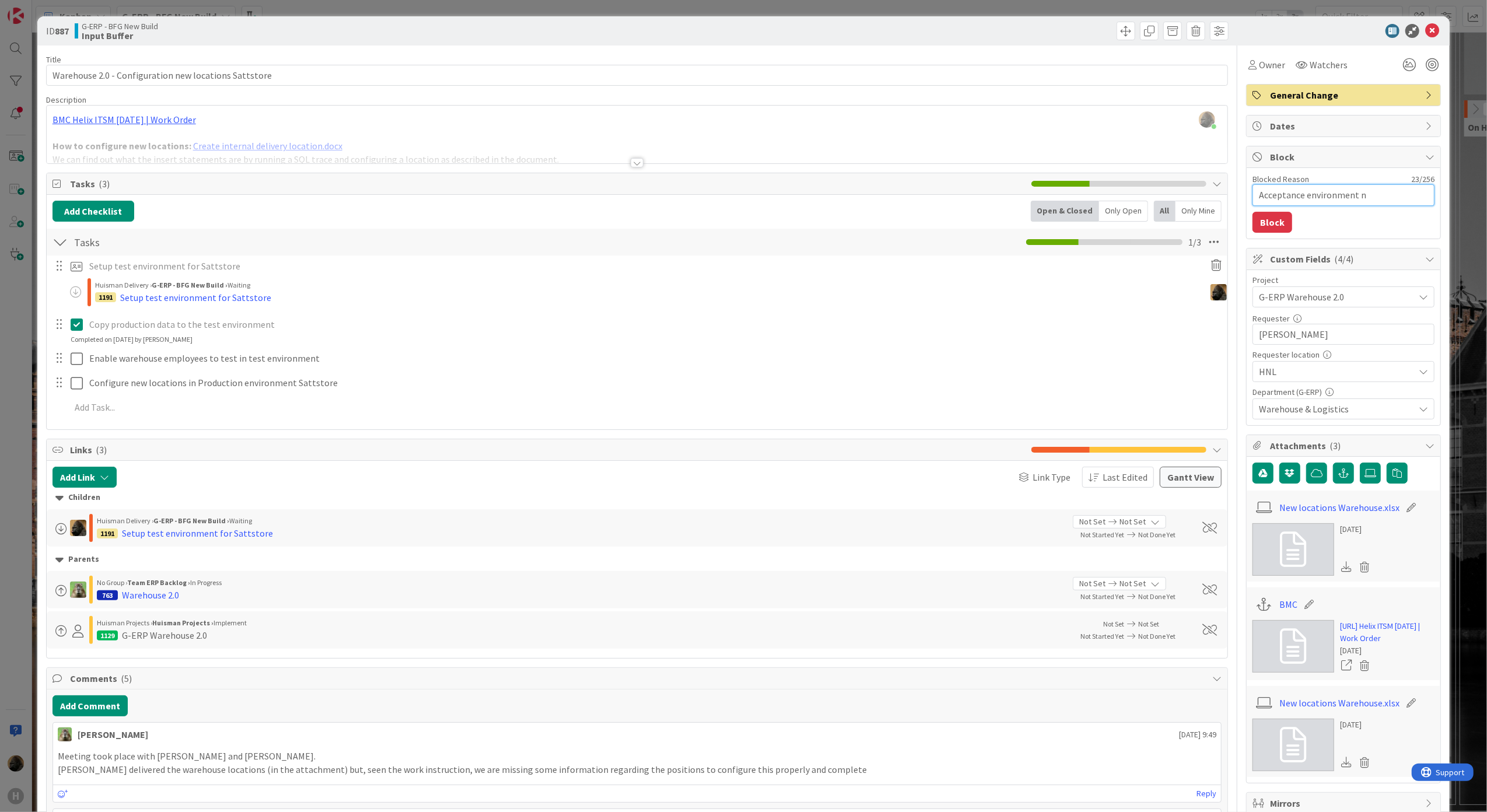
type textarea "Acceptance environment no"
type textarea "x"
type textarea "Acceptance environment not"
type textarea "x"
type textarea "Acceptance environment not"
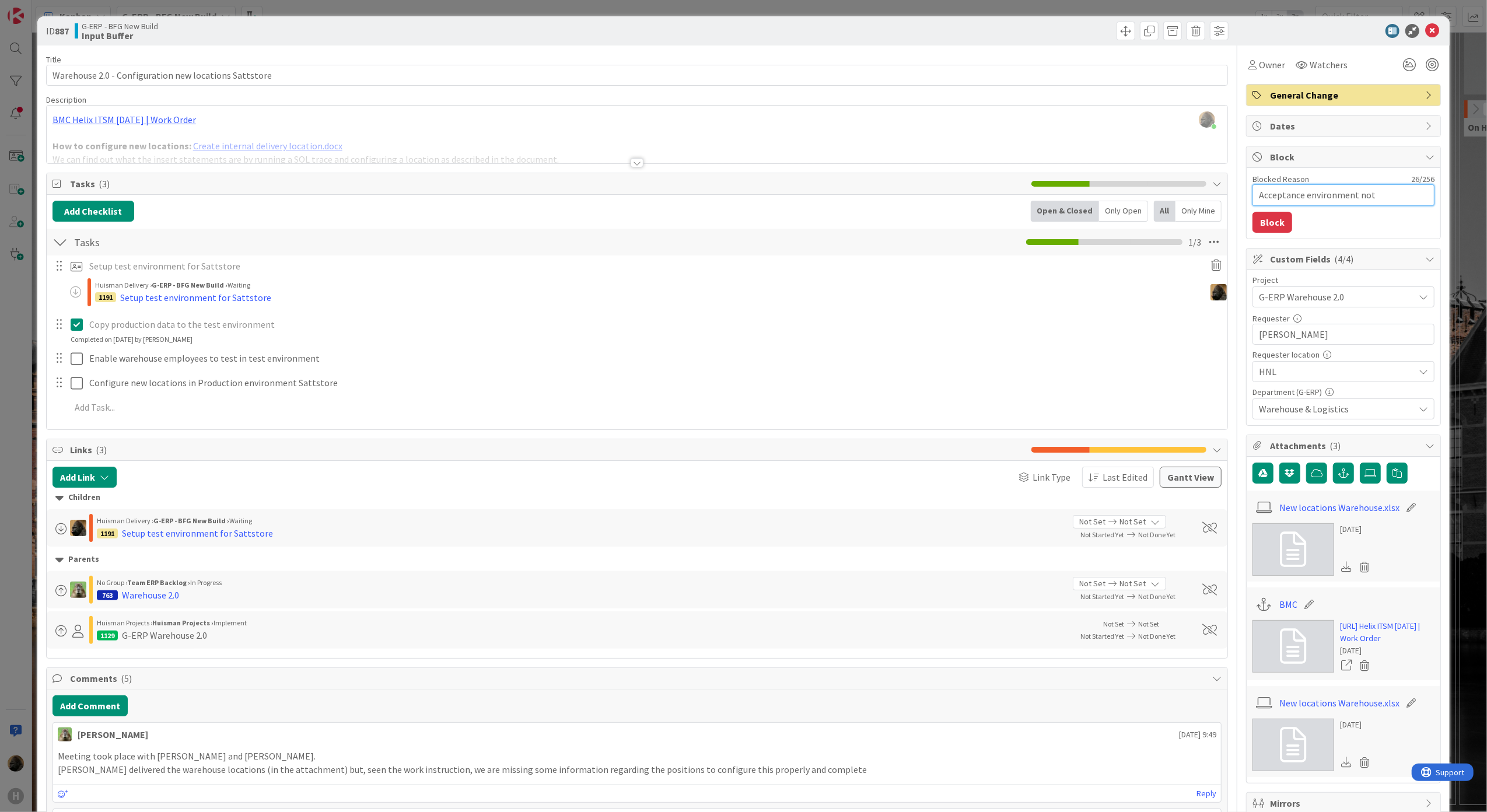
type textarea "x"
type textarea "Acceptance environment not w"
type textarea "x"
type textarea "Acceptance environment not wo"
type textarea "x"
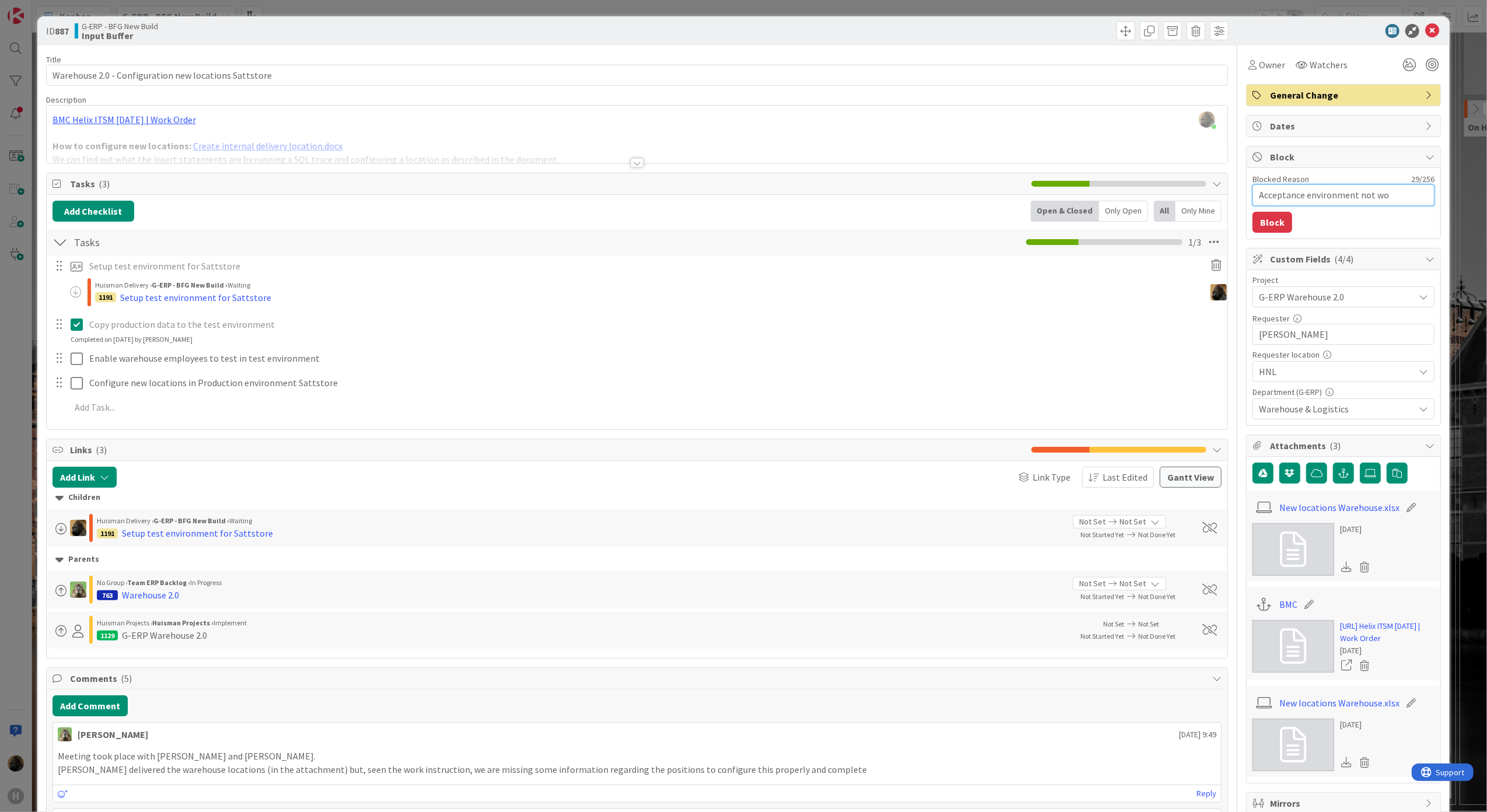
type textarea "Acceptance environment not wor"
type textarea "x"
type textarea "Acceptance environment not work"
type textarea "x"
type textarea "Acceptance environment not worki"
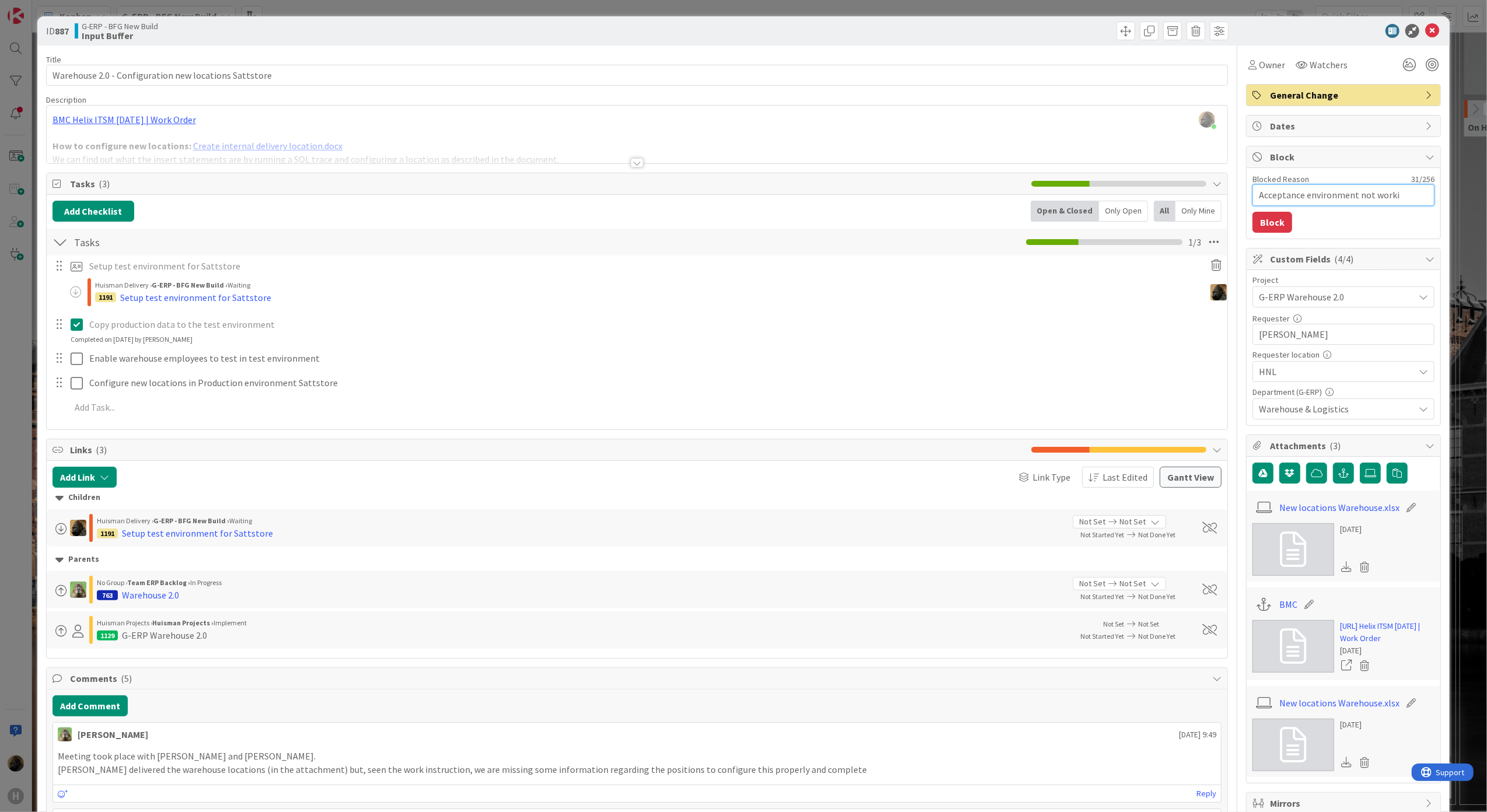
type textarea "x"
type textarea "Acceptance environment not workin"
type textarea "x"
type textarea "Acceptance environment not working"
type textarea "x"
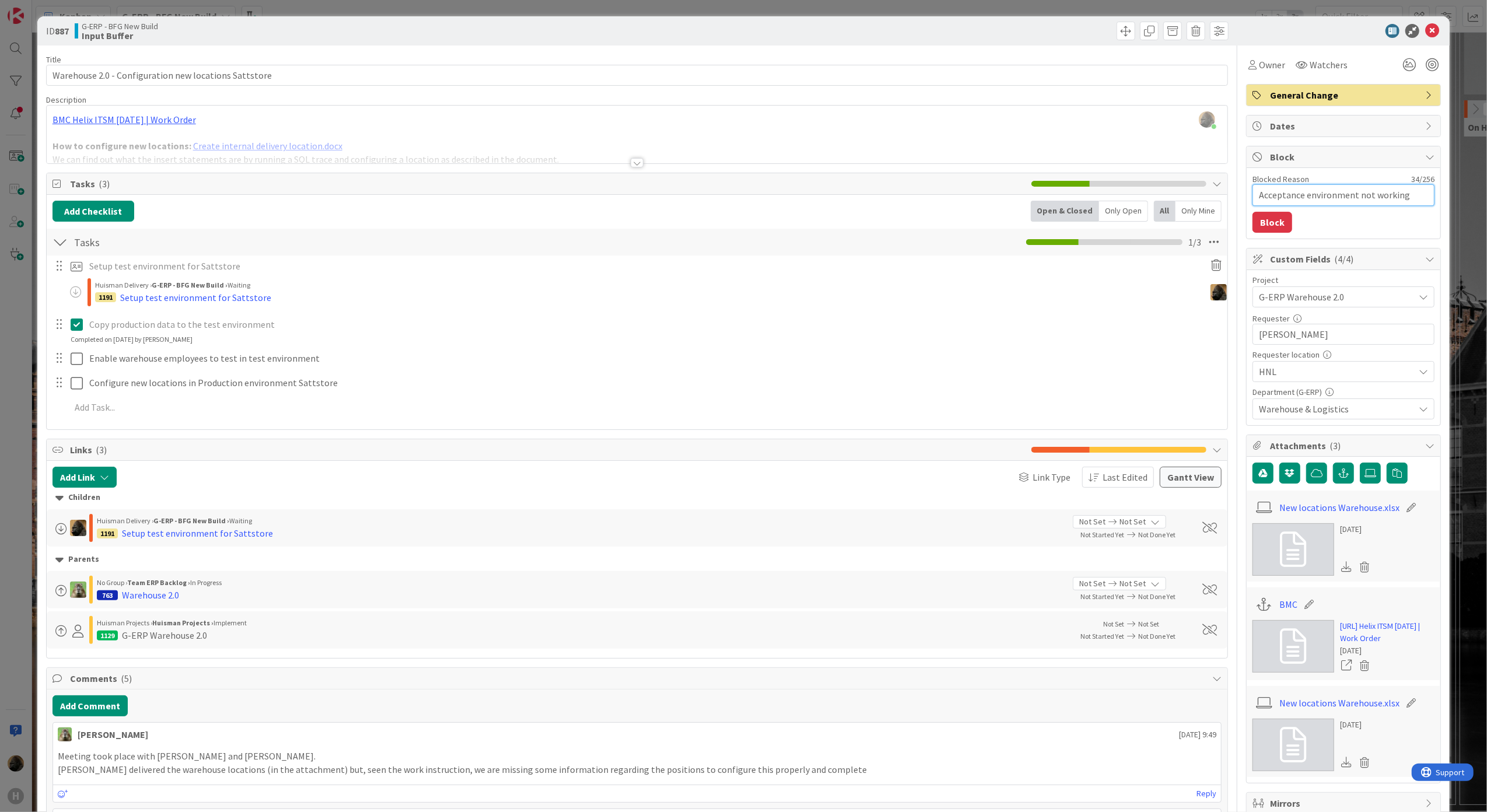
type textarea "Acceptance environment not working"
type textarea "x"
type textarea "Acceptance environment not working y"
type textarea "x"
type textarea "Acceptance environment not working ye"
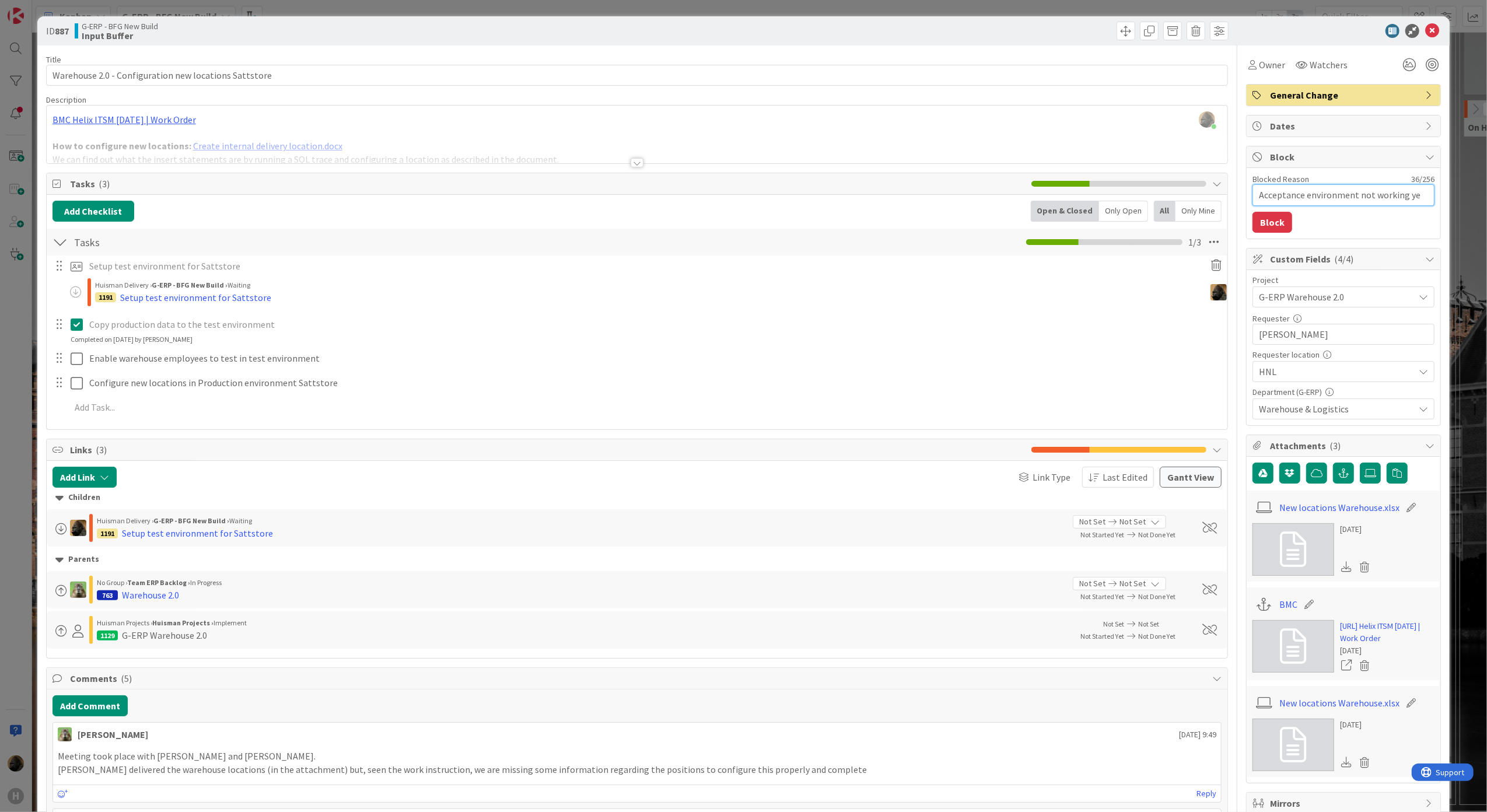
type textarea "x"
type textarea "Acceptance environment not working yet"
click at [1115, 219] on button "Block" at bounding box center [1272, 222] width 40 height 21
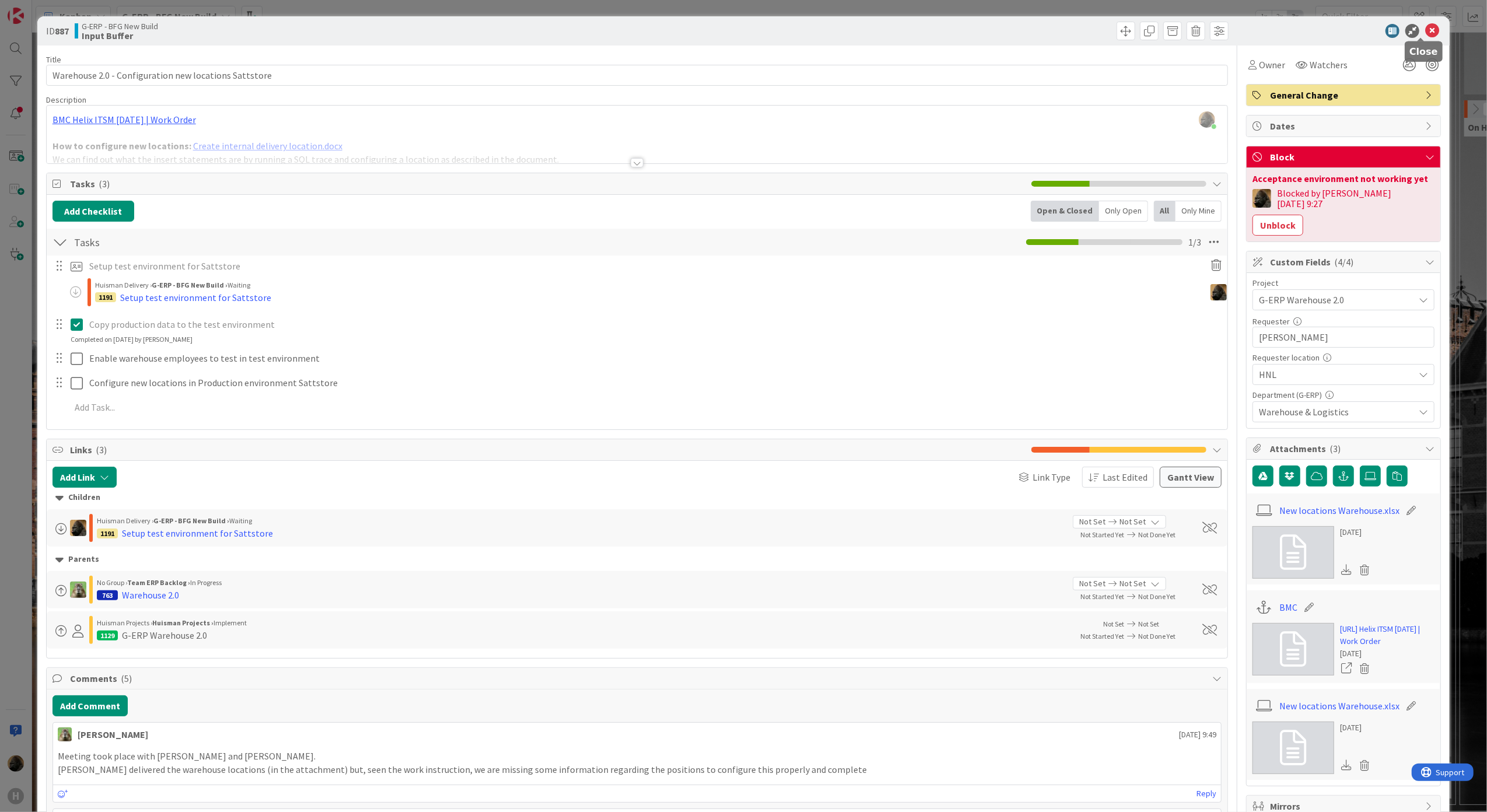
click at [1115, 29] on icon at bounding box center [1432, 31] width 14 height 14
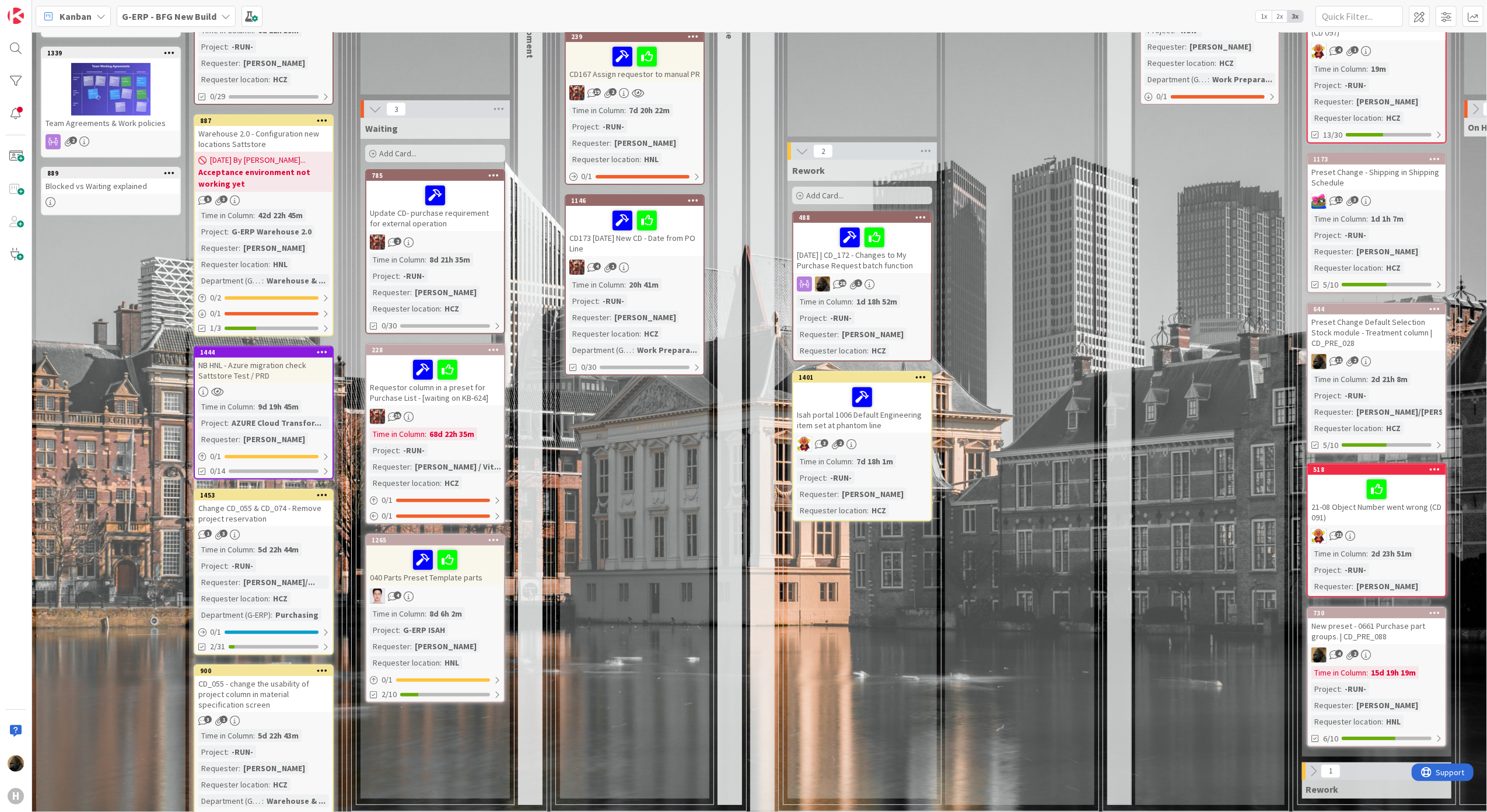
scroll to position [233, 0]
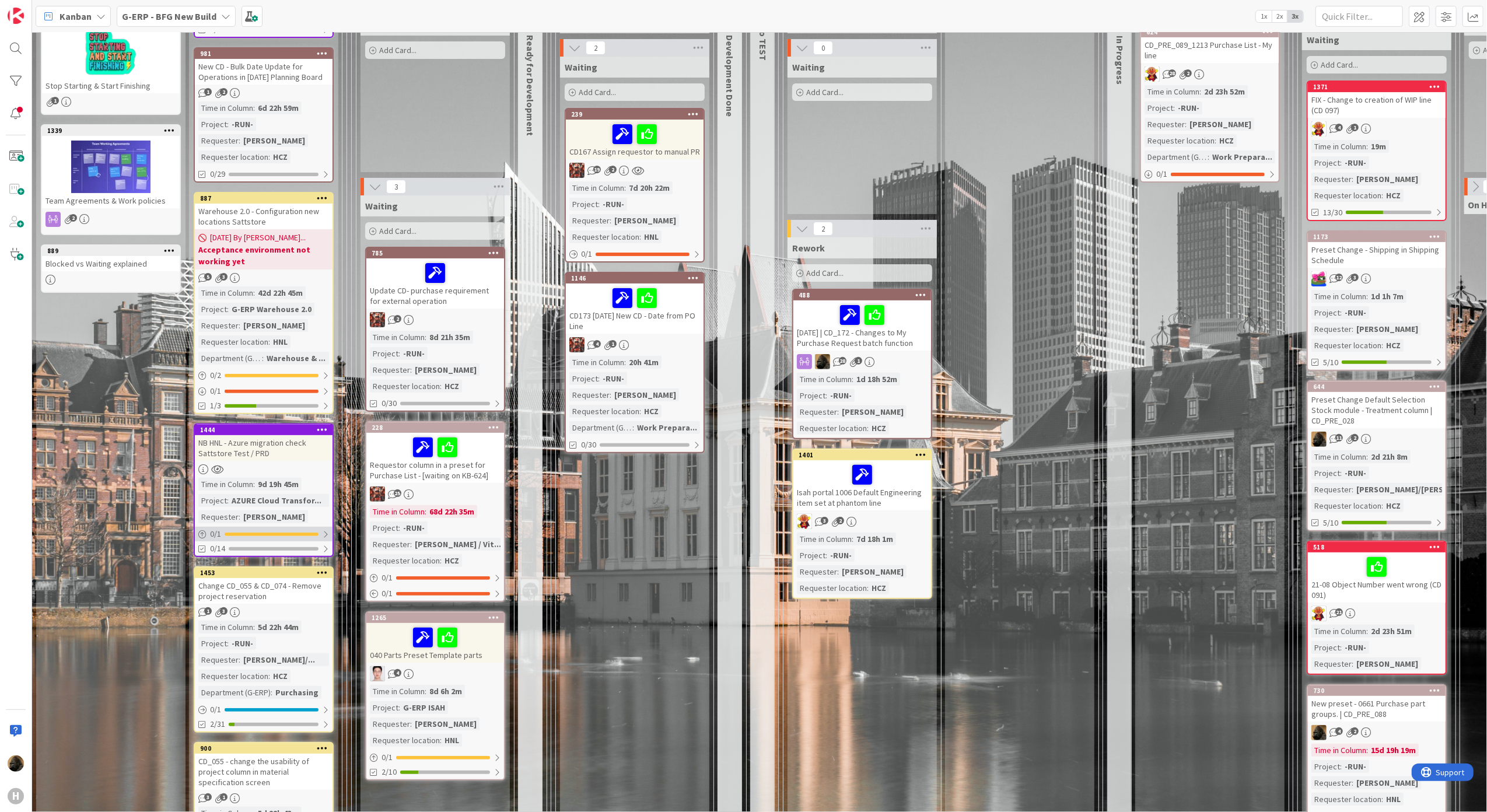
click at [280, 532] on div at bounding box center [272, 534] width 94 height 4
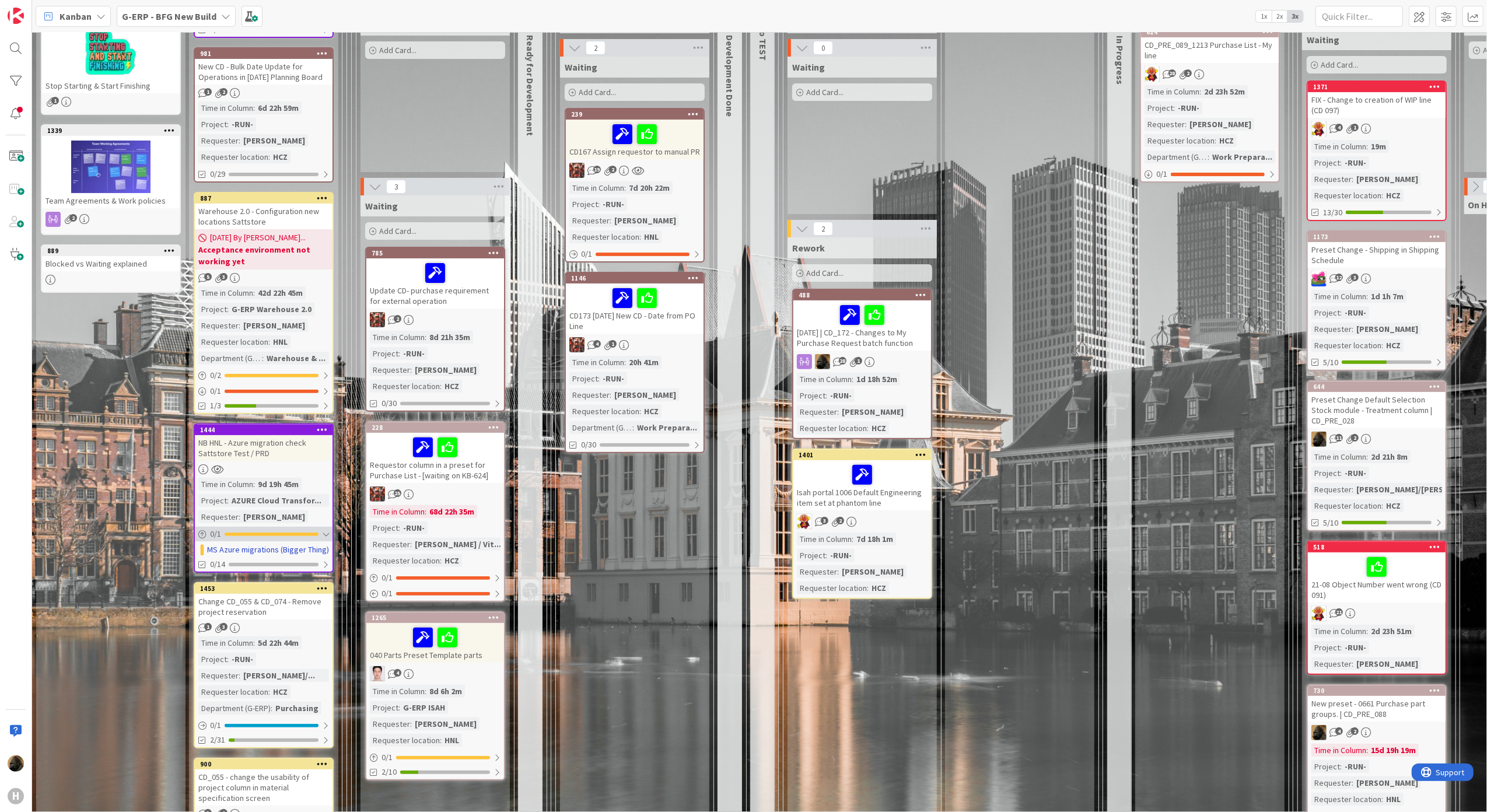
click at [268, 527] on div "0 / 1" at bounding box center [263, 534] width 138 height 15
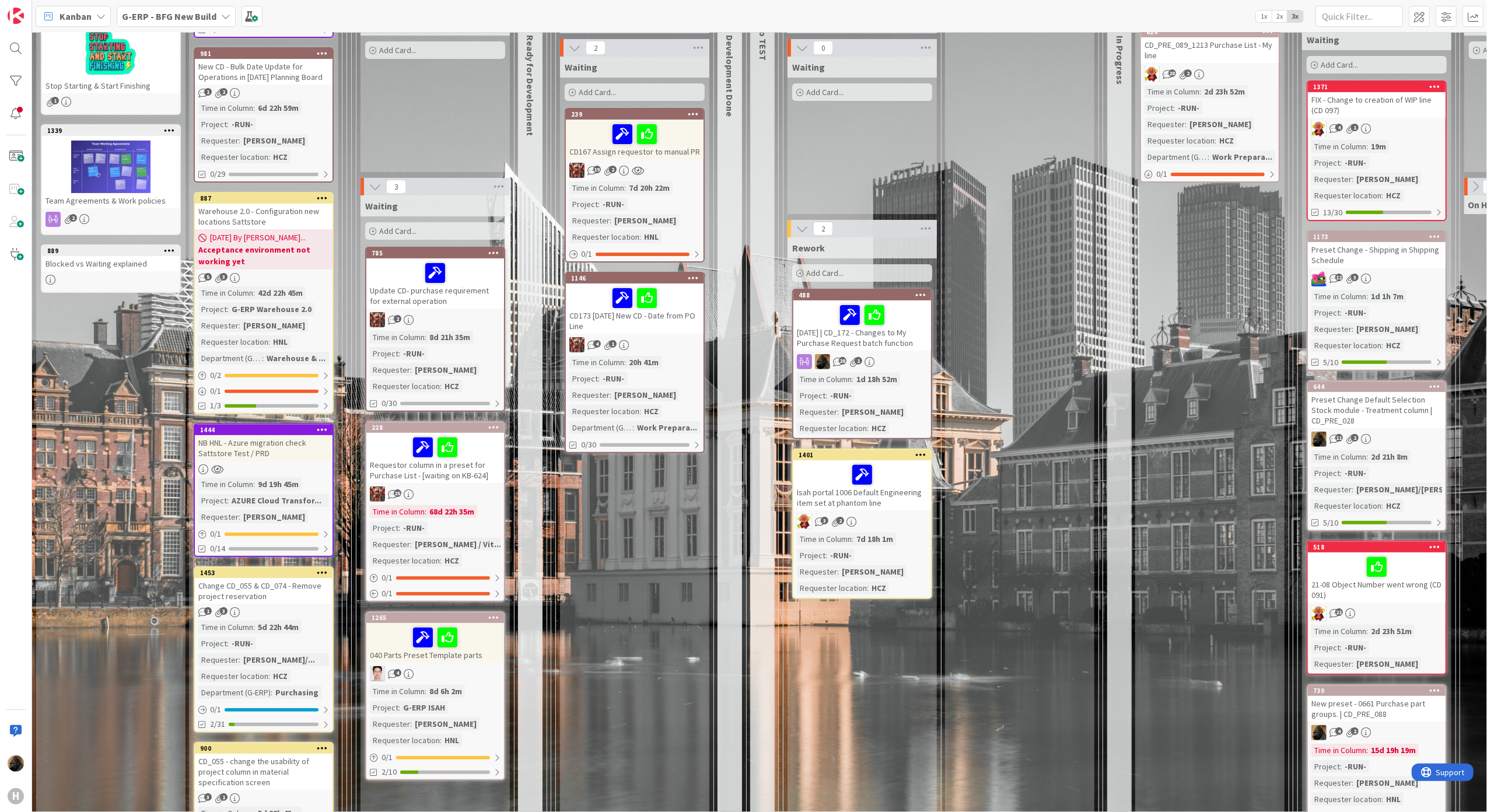
click at [281, 439] on div "NB HNL - Azure migration check Sattstore Test / PRD" at bounding box center [263, 448] width 138 height 26
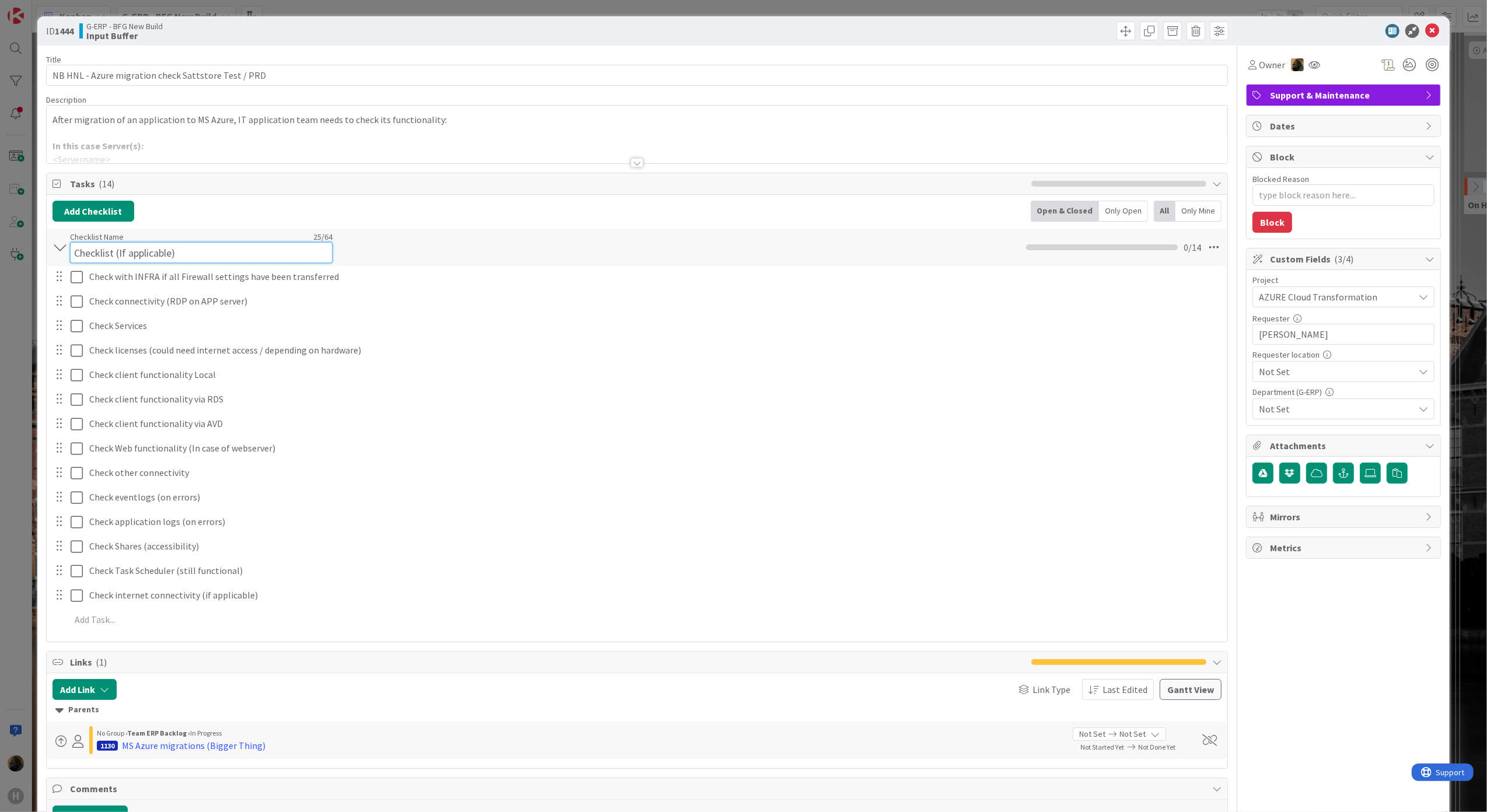
click at [176, 241] on div "Checklist Name 25 / 64 Checklist (If applicable)" at bounding box center [202, 248] width 263 height 32
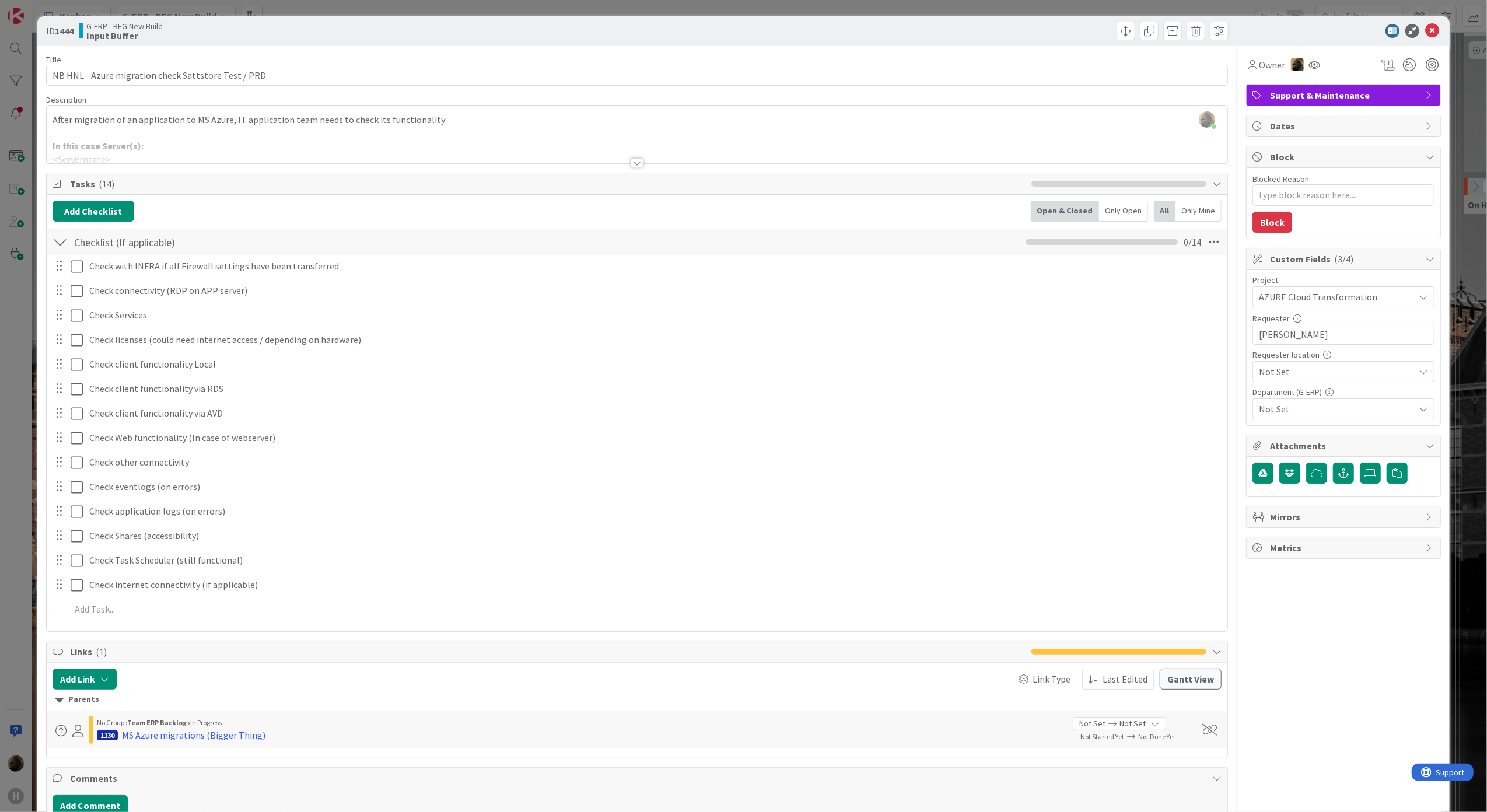
click at [50, 253] on div "Checklist (If applicable) Checklist Name 25 / 64 Checklist (If applicable) 0 / …" at bounding box center [637, 242] width 1181 height 27
click at [55, 253] on div at bounding box center [60, 242] width 15 height 21
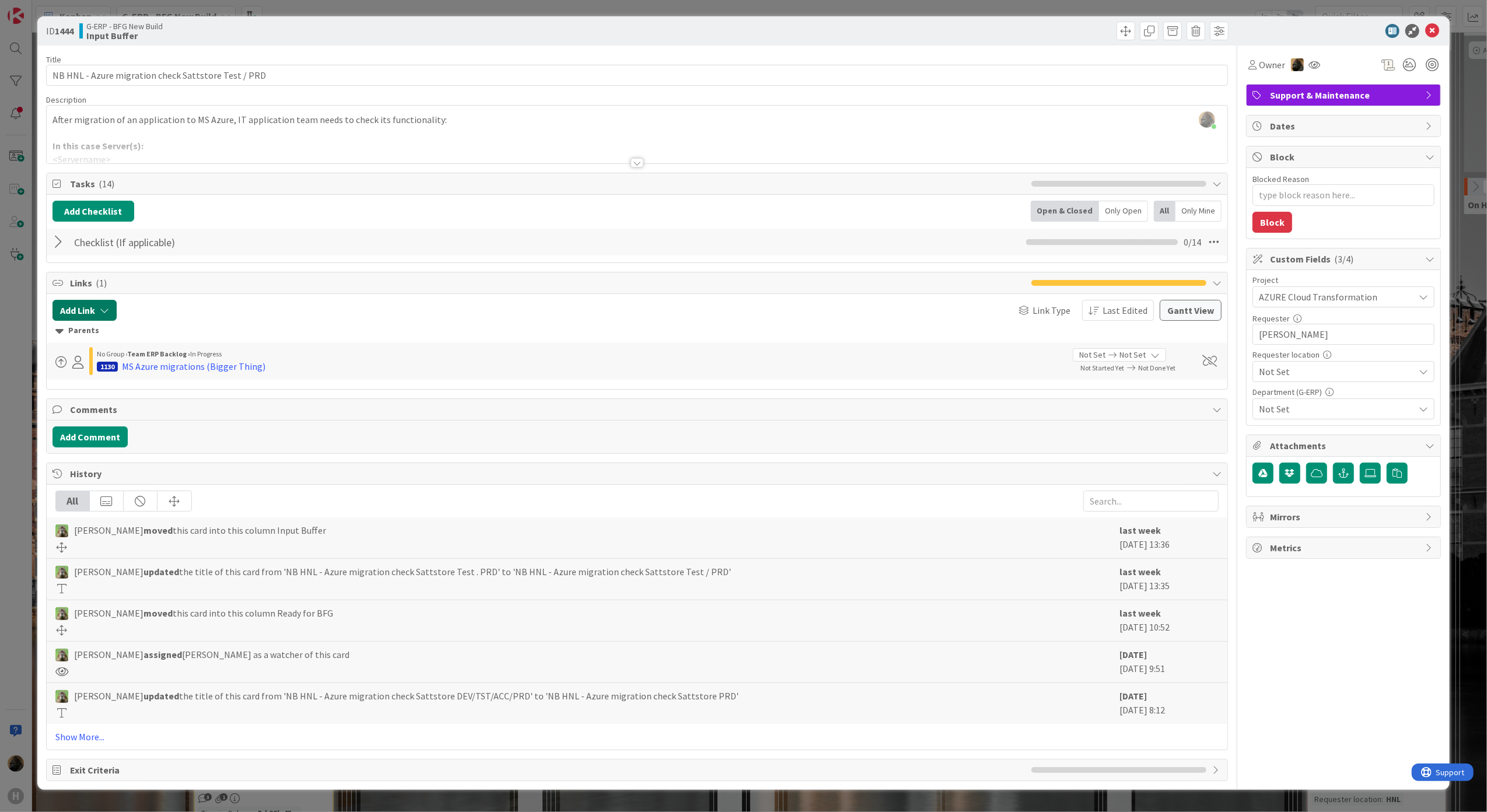
click at [95, 313] on button "Add Link" at bounding box center [85, 310] width 64 height 21
click at [162, 366] on div "Existing" at bounding box center [181, 356] width 81 height 20
click at [161, 426] on div "Link Card New Existing Current Board" at bounding box center [140, 374] width 175 height 104
click at [162, 423] on div "Link Card New Existing Current Board" at bounding box center [140, 374] width 175 height 104
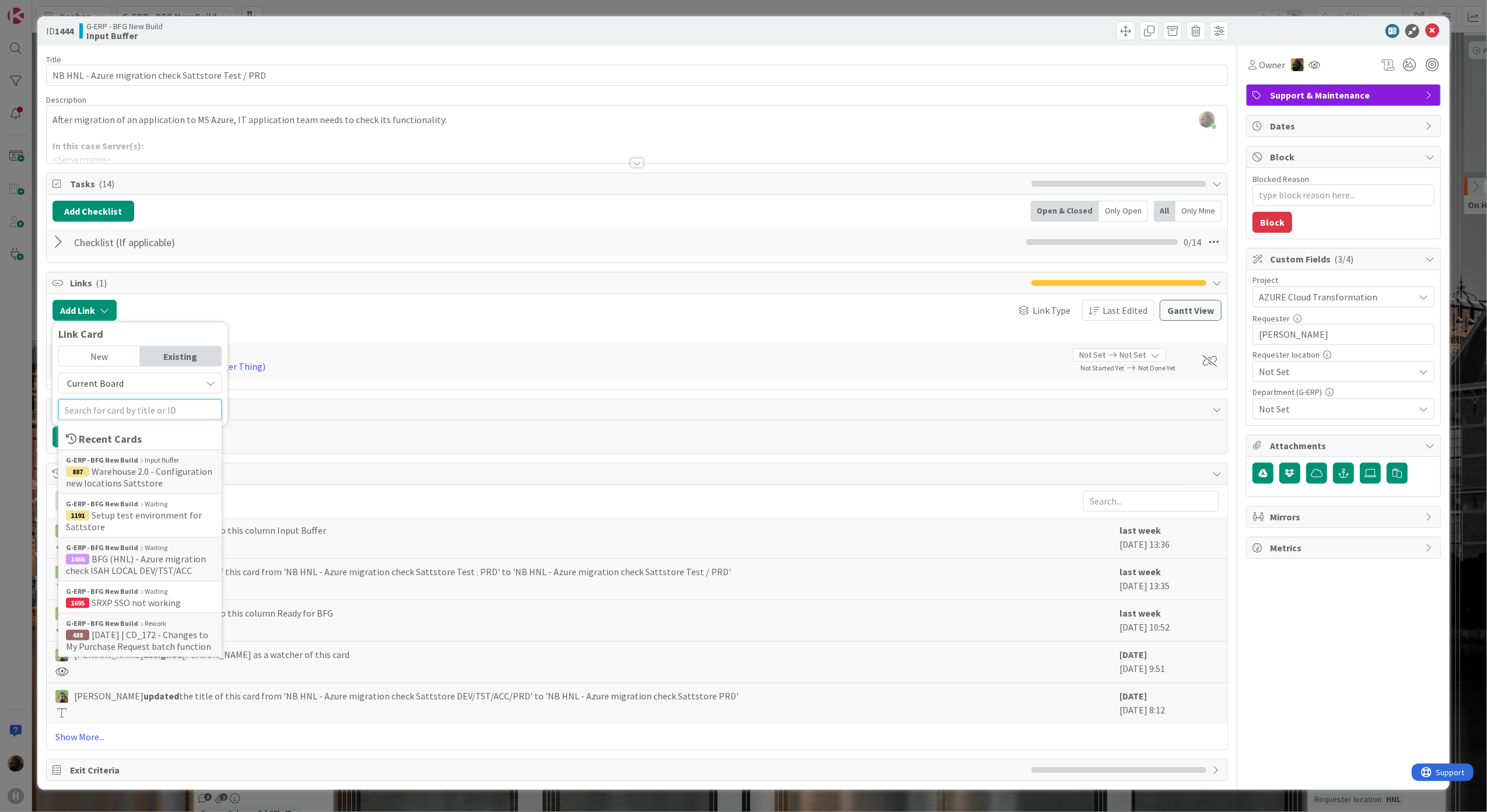
click at [159, 414] on input "text" at bounding box center [140, 410] width 164 height 21
click at [171, 532] on span "1191 Setup test environment for Sattstore" at bounding box center [140, 520] width 148 height 23
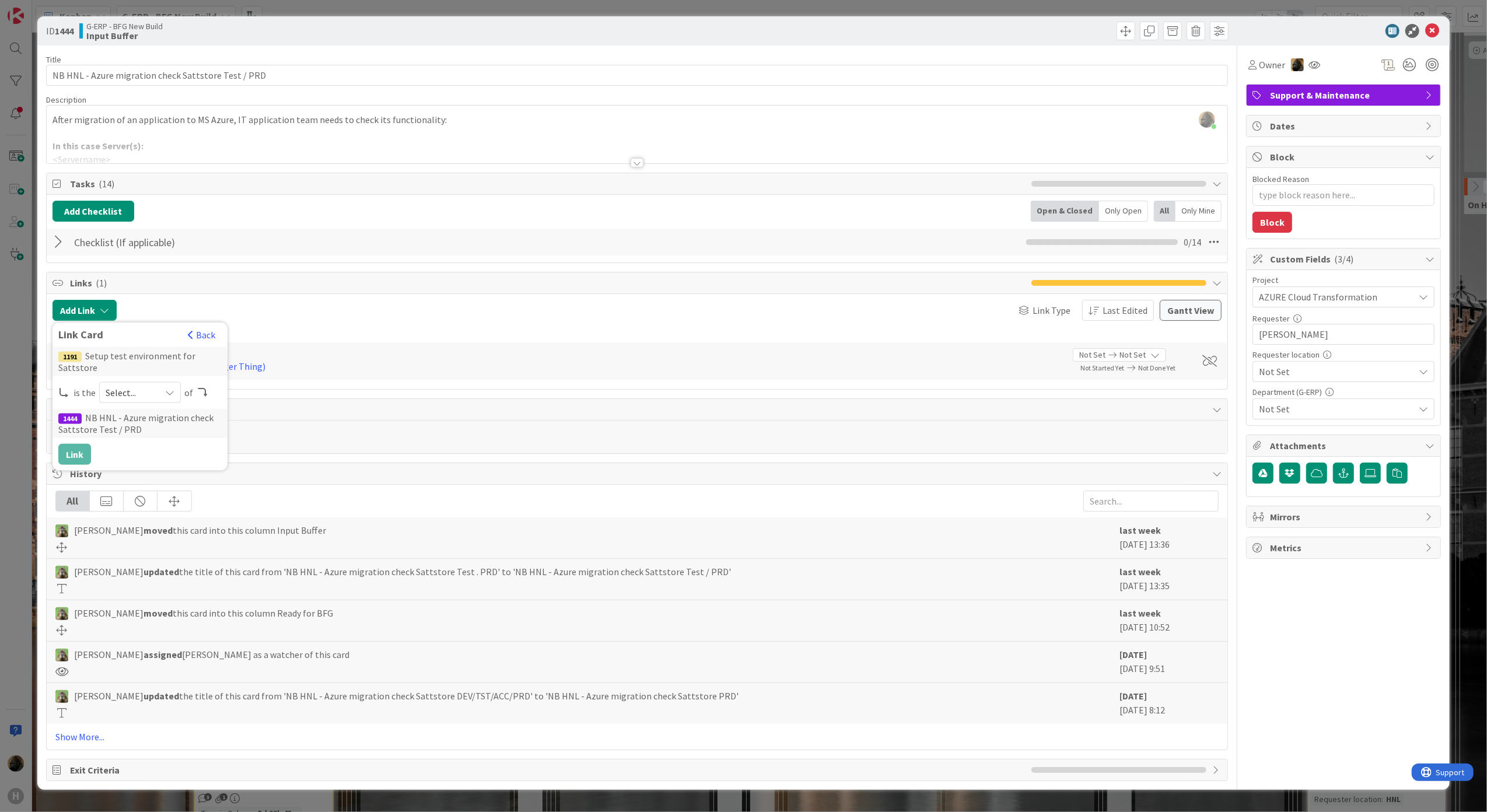
click at [143, 397] on span "Select..." at bounding box center [130, 393] width 49 height 16
click at [179, 462] on span "predecessor" at bounding box center [202, 462] width 132 height 18
click at [87, 458] on button "Link" at bounding box center [75, 454] width 33 height 21
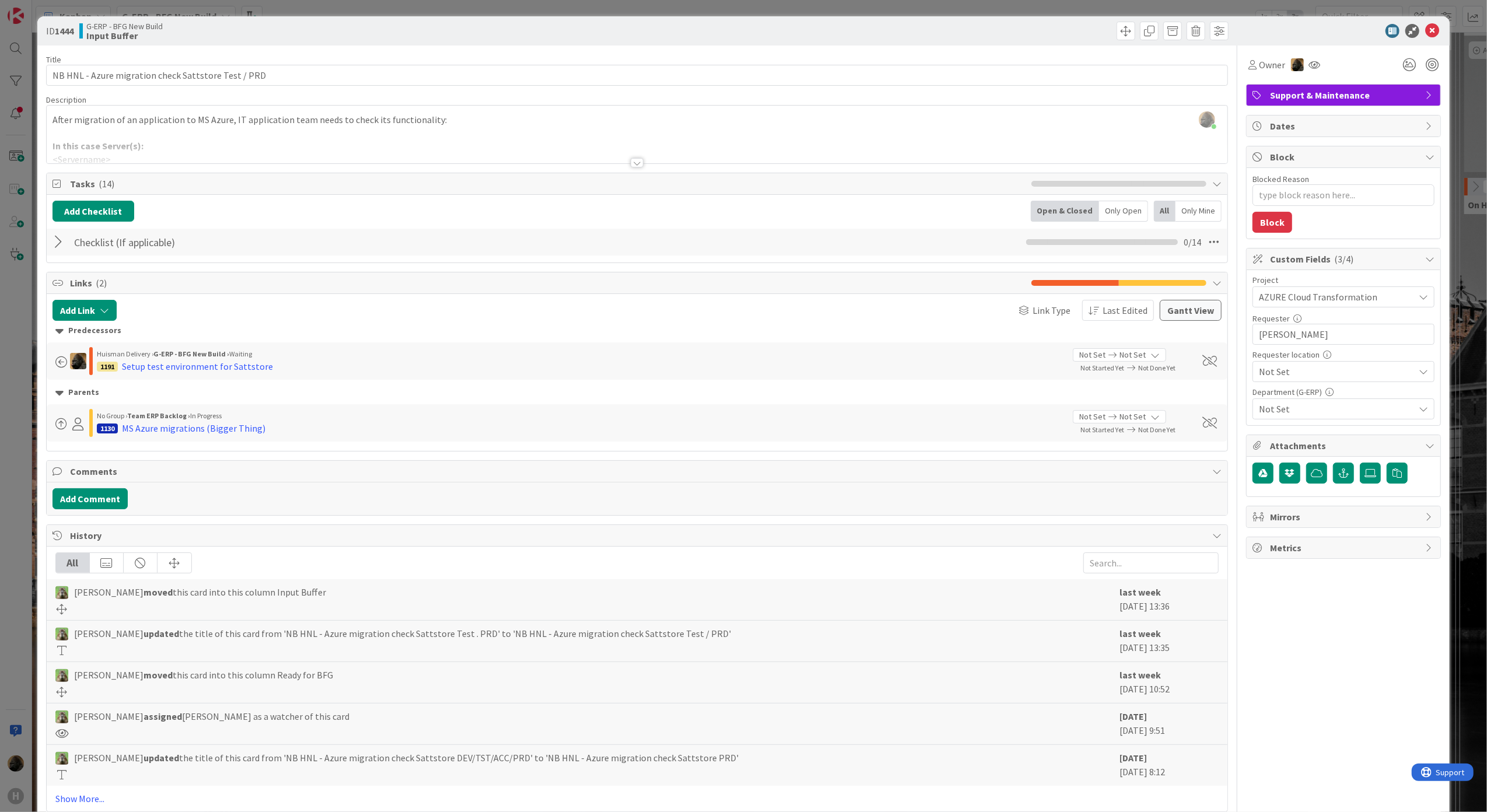
click at [12, 431] on div "ID 1444 G-ERP - BFG New Build Input Buffer Title 51 / 128 NB HNL - Azure migrat…" at bounding box center [744, 406] width 1487 height 812
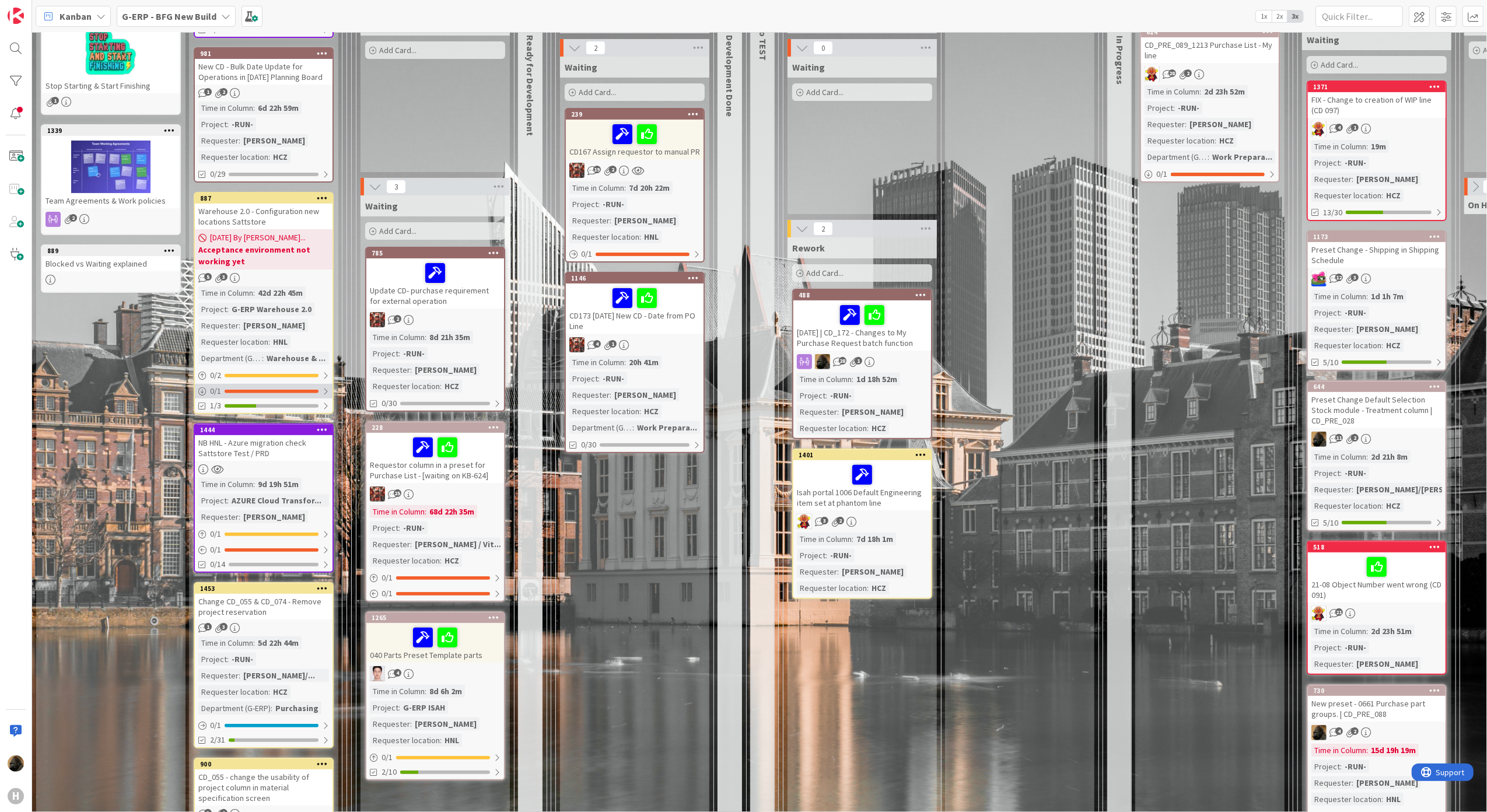
click at [257, 390] on div at bounding box center [272, 391] width 94 height 4
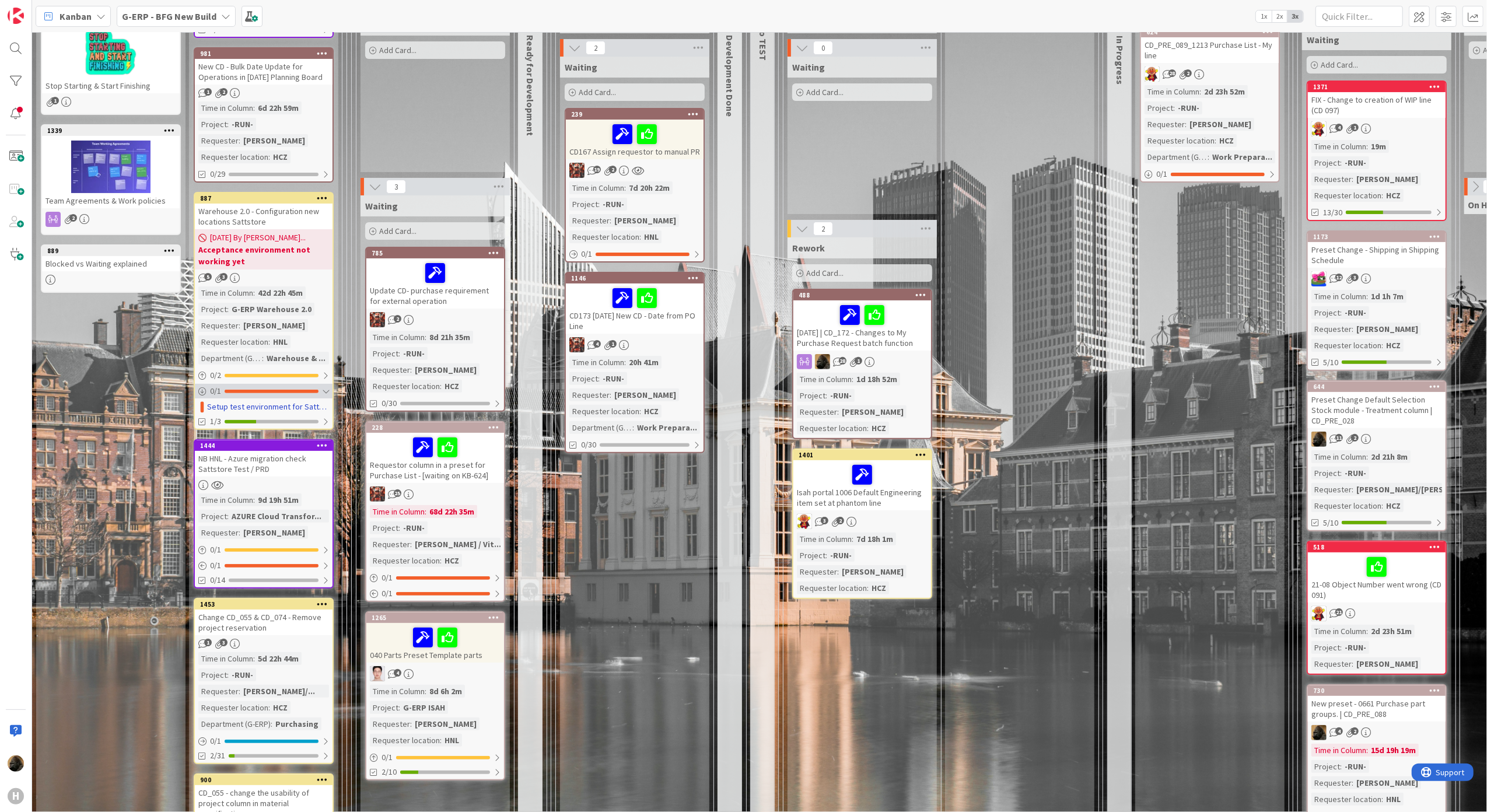
click at [260, 385] on div "0 / 1" at bounding box center [263, 391] width 138 height 15
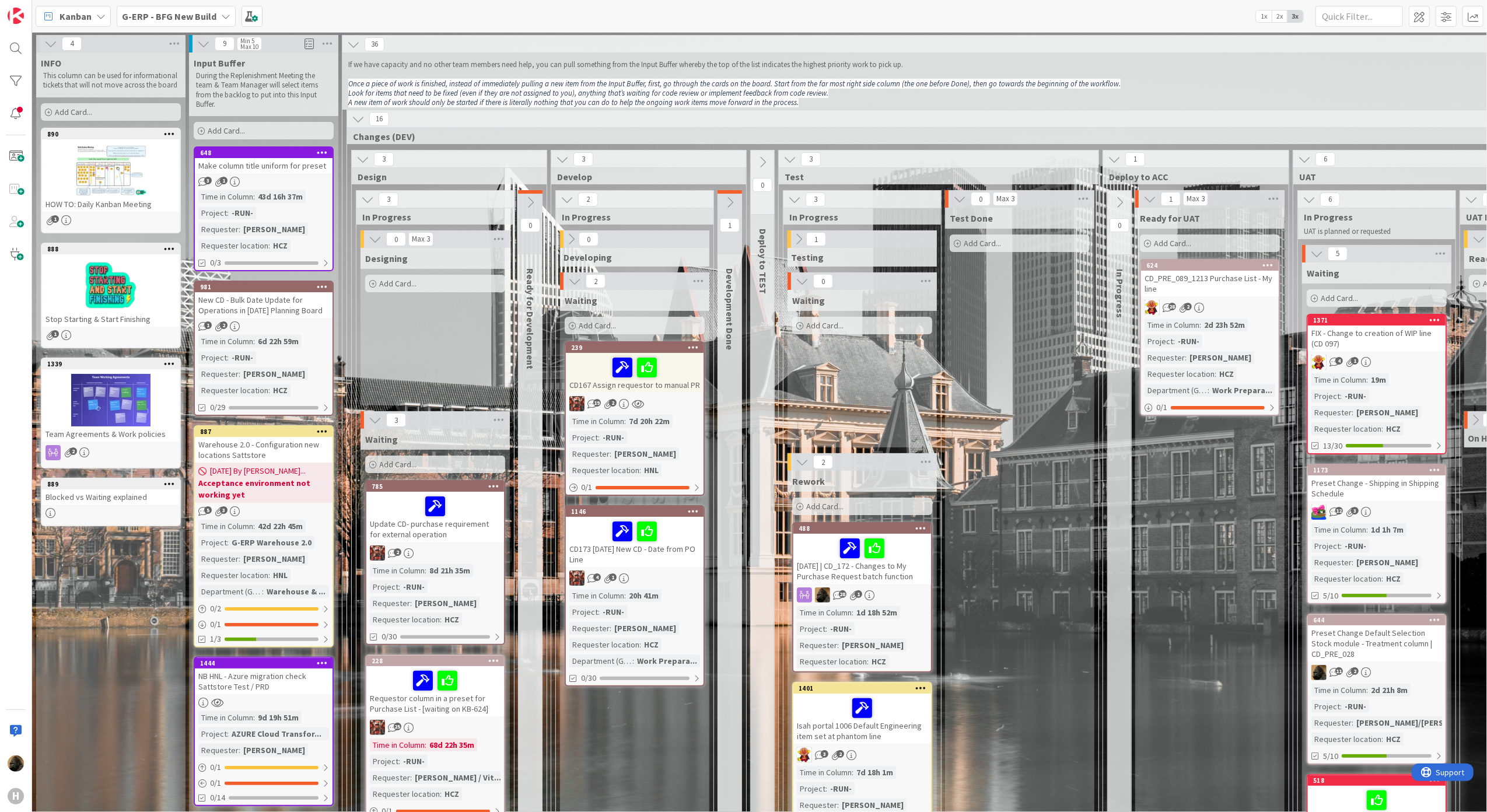
click at [430, 384] on div "Designing Add Card..." at bounding box center [435, 326] width 149 height 157
click at [421, 357] on div "Designing Add Card..." at bounding box center [435, 326] width 149 height 157
click at [407, 360] on div "Designing Add Card..." at bounding box center [435, 326] width 149 height 157
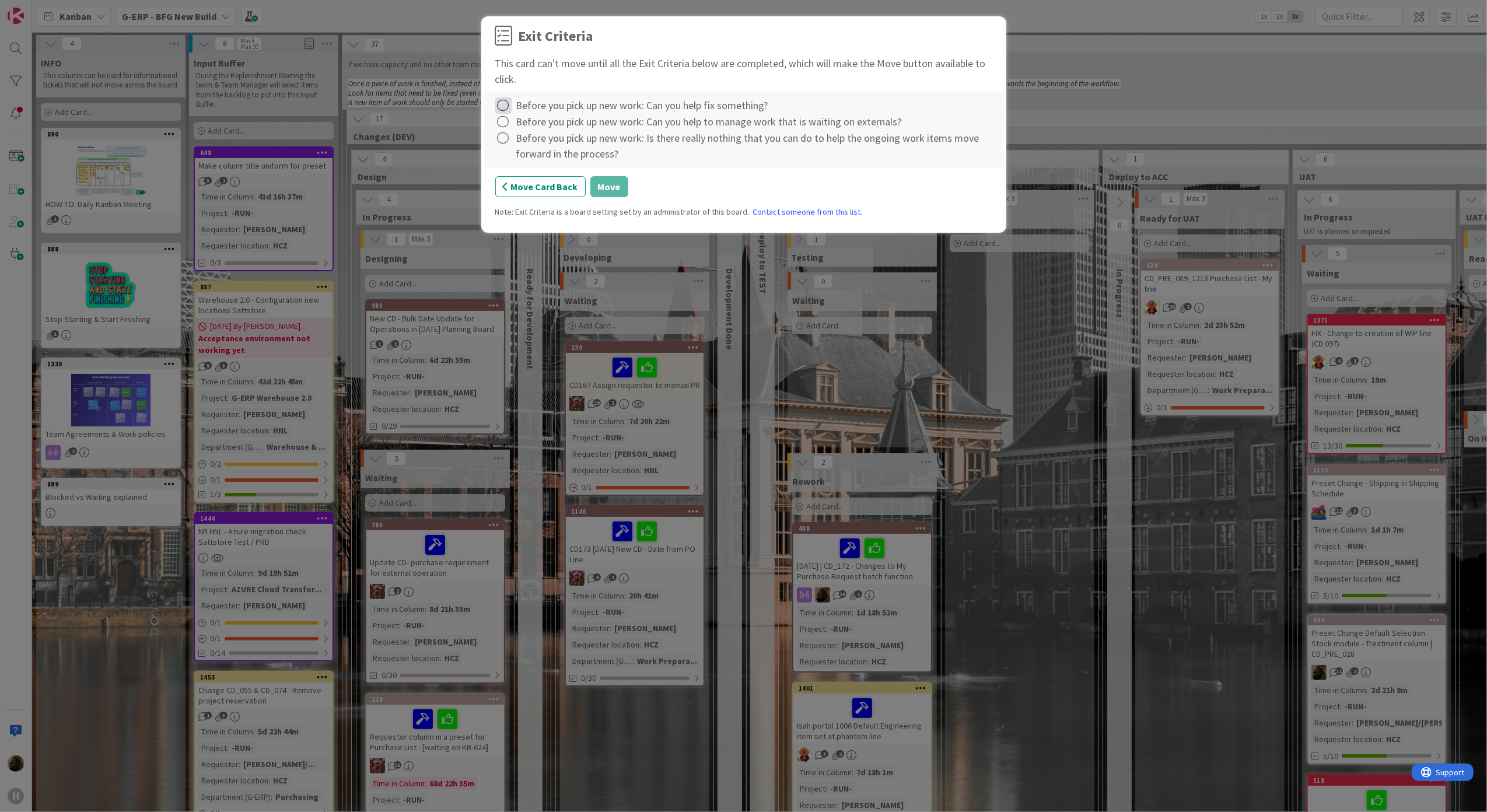
click at [498, 103] on icon at bounding box center [503, 105] width 16 height 16
click at [527, 131] on link "Complete" at bounding box center [568, 130] width 146 height 17
click at [507, 126] on icon at bounding box center [503, 122] width 16 height 16
click at [528, 143] on link "Complete" at bounding box center [568, 146] width 146 height 17
click at [509, 138] on icon at bounding box center [503, 138] width 16 height 16
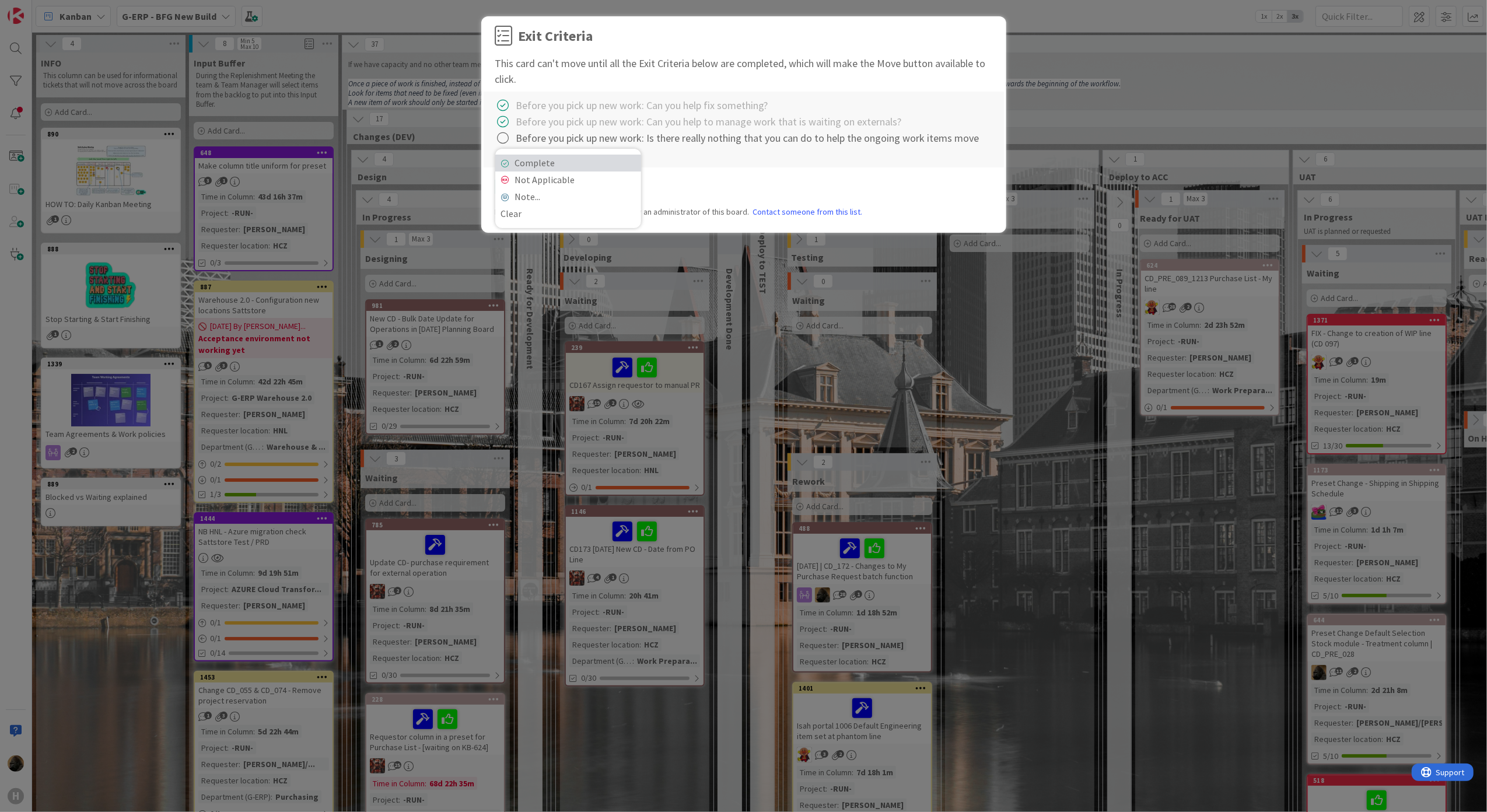
click at [532, 164] on link "Complete" at bounding box center [568, 163] width 146 height 17
click at [618, 194] on button "Move" at bounding box center [610, 186] width 38 height 21
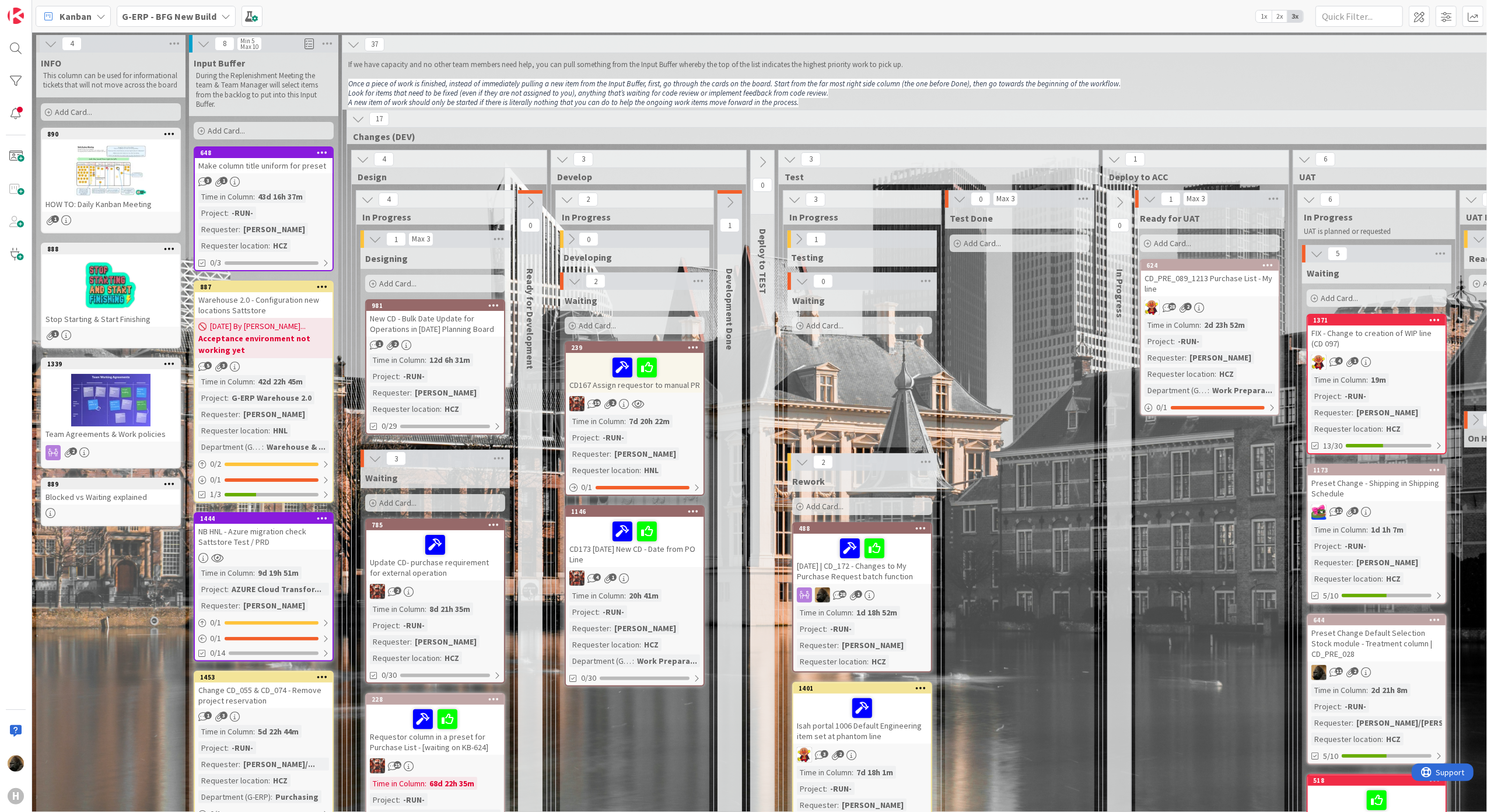
click at [430, 322] on div "New CD - Bulk Date Update for Operations in [DATE] Planning Board" at bounding box center [435, 323] width 138 height 26
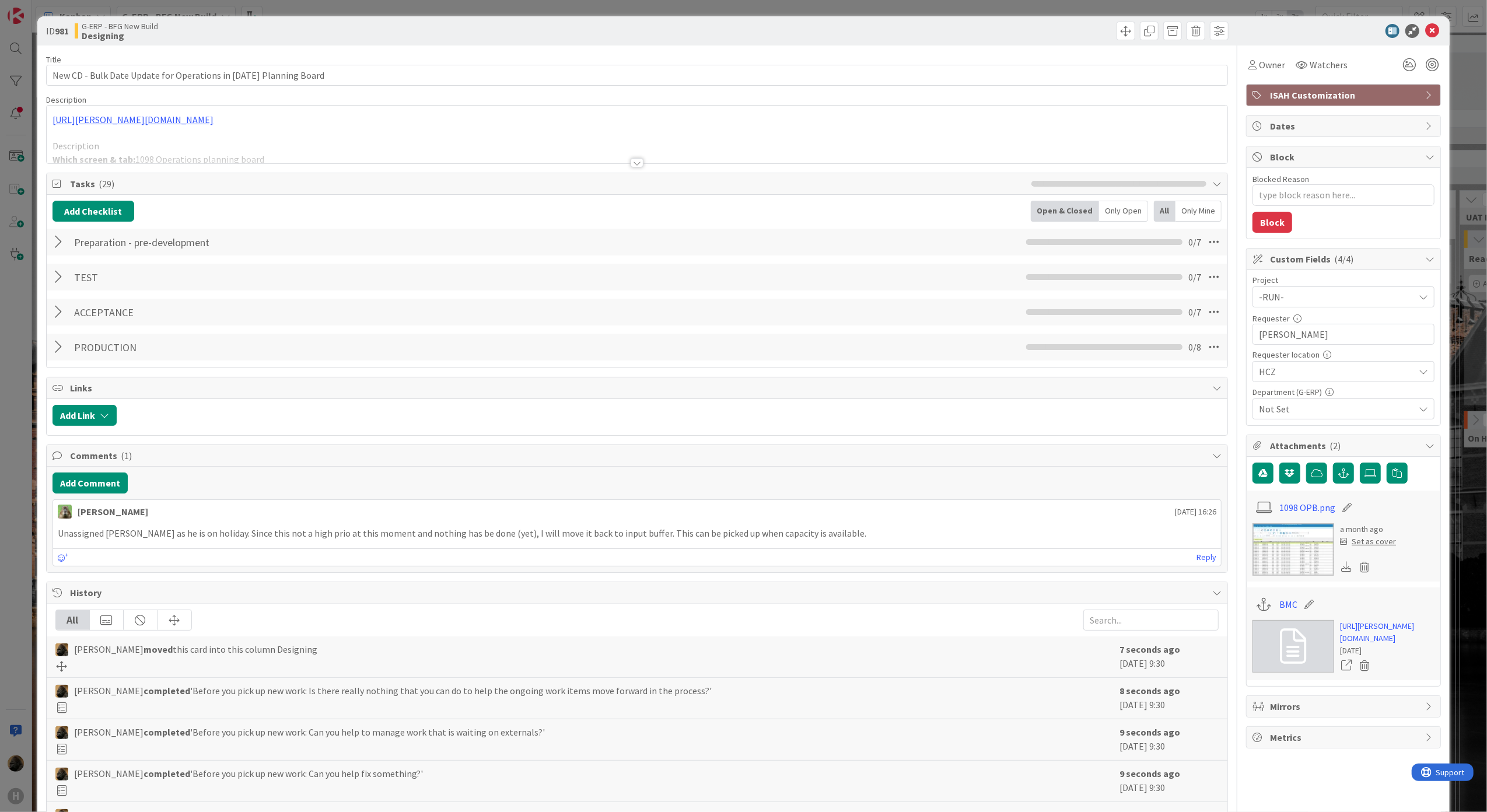
type textarea "x"
click at [64, 239] on div at bounding box center [60, 242] width 15 height 21
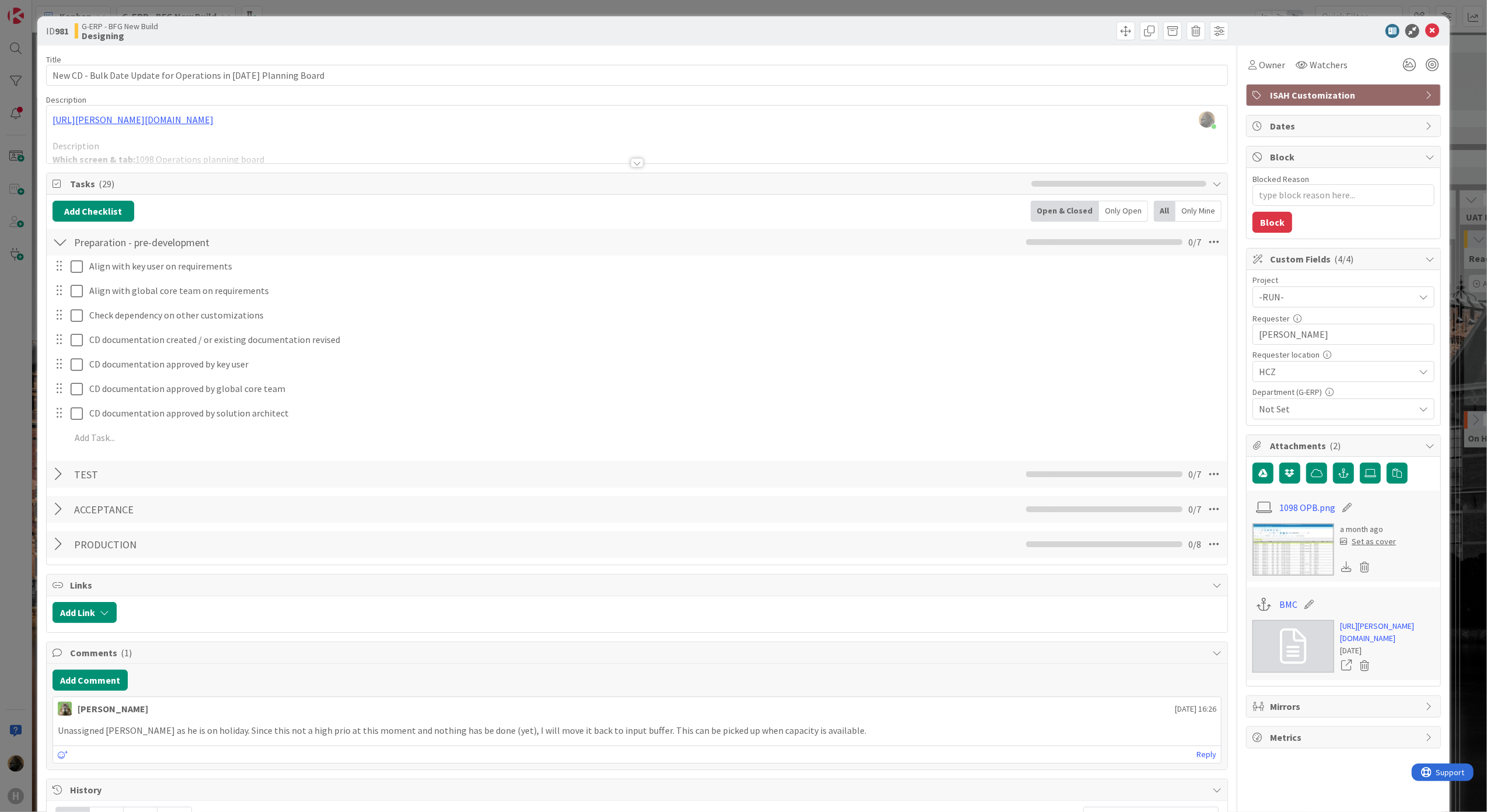
click at [630, 164] on div at bounding box center [637, 162] width 13 height 9
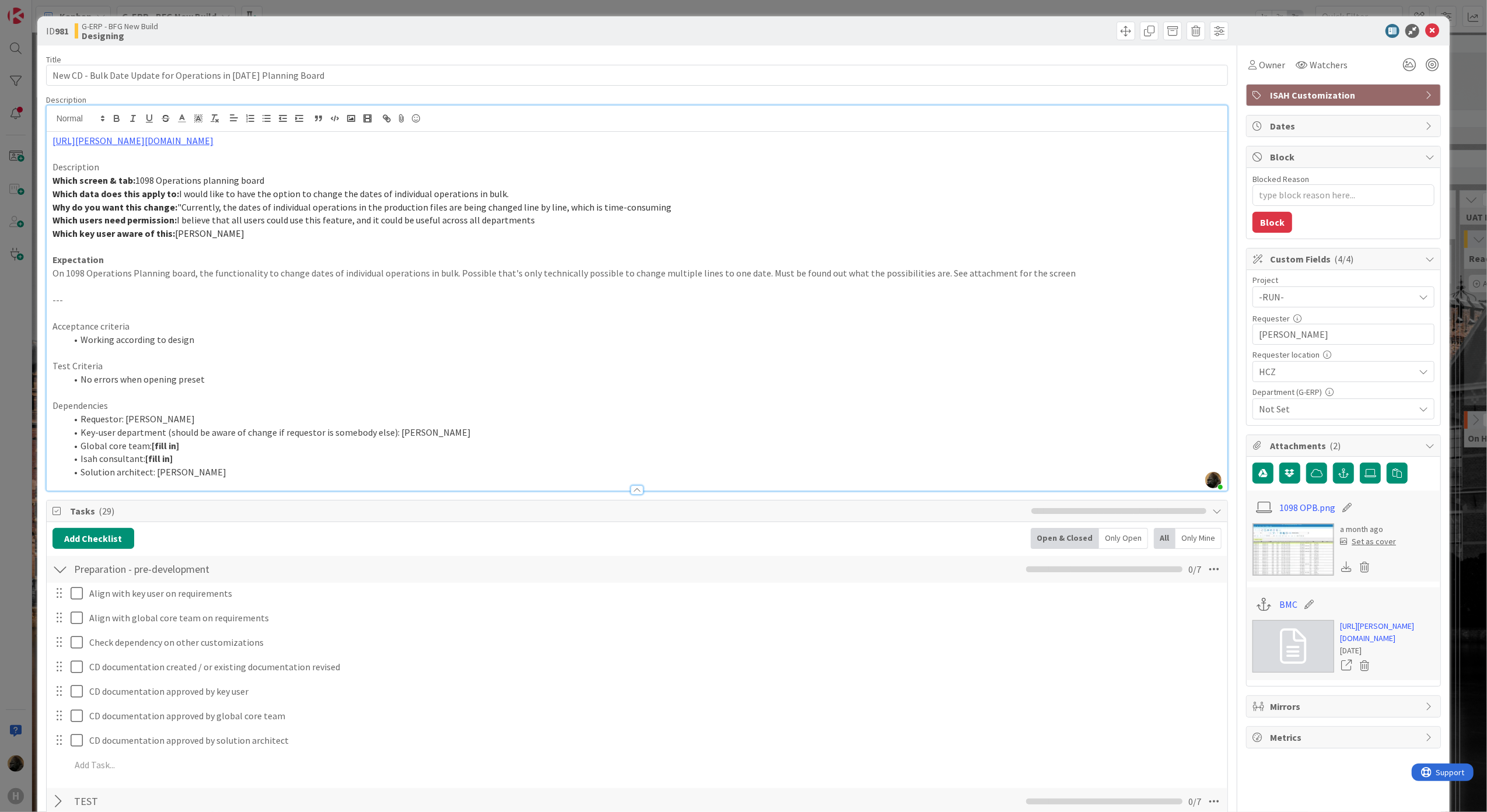
click at [473, 241] on p at bounding box center [637, 247] width 1170 height 13
click at [456, 525] on div "Add Checklist Open & Closed Only Open All Only Mine Preparation - pre-developme…" at bounding box center [637, 707] width 1181 height 370
click at [210, 448] on li "Global core team: [fill in]" at bounding box center [644, 445] width 1156 height 13
click at [224, 465] on li "Solution architect: [PERSON_NAME]" at bounding box center [644, 472] width 1156 height 13
click at [223, 454] on li "Isah consultant: [fill in]" at bounding box center [644, 458] width 1156 height 13
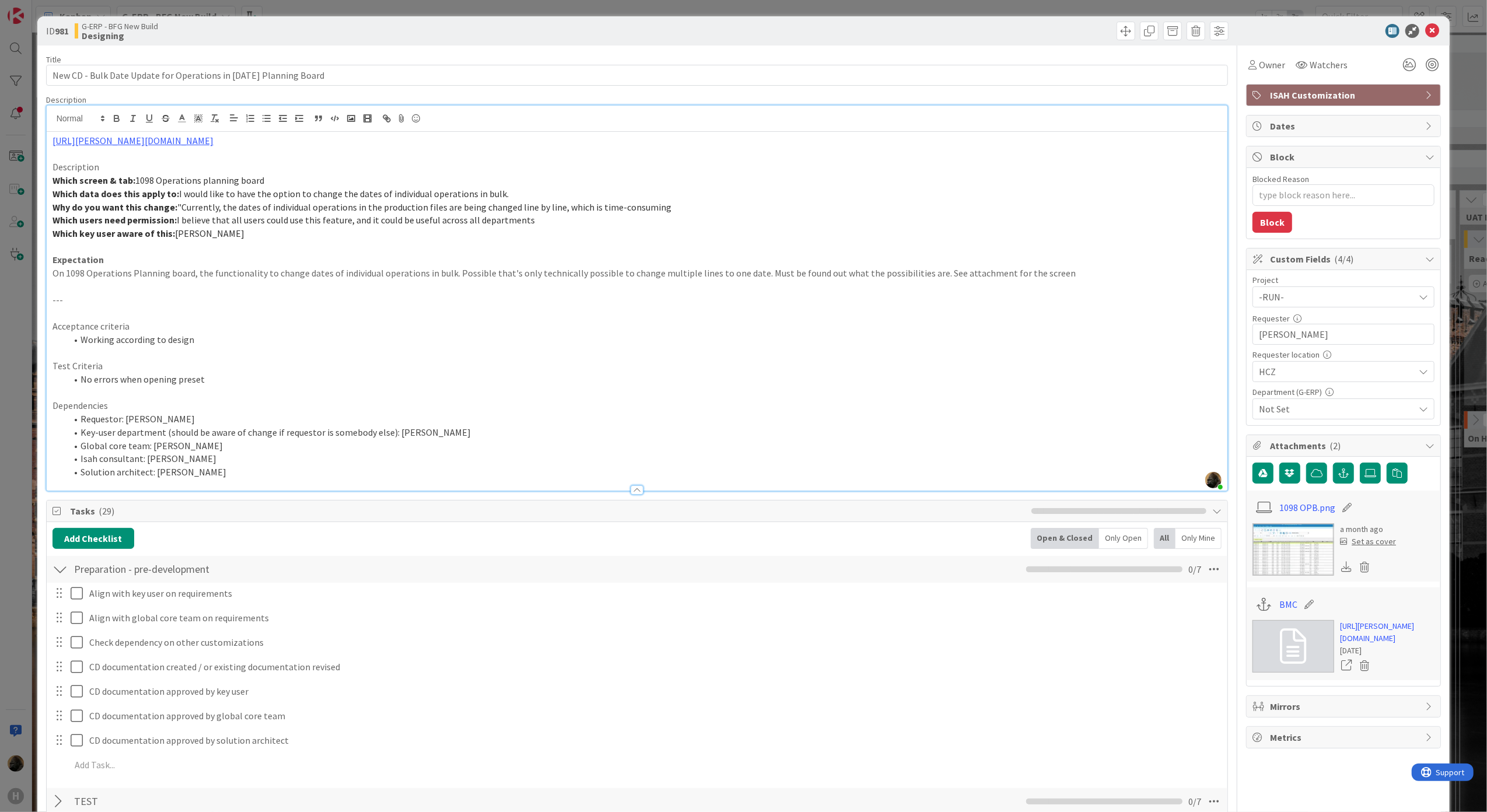
click at [1115, 542] on img at bounding box center [1293, 549] width 81 height 52
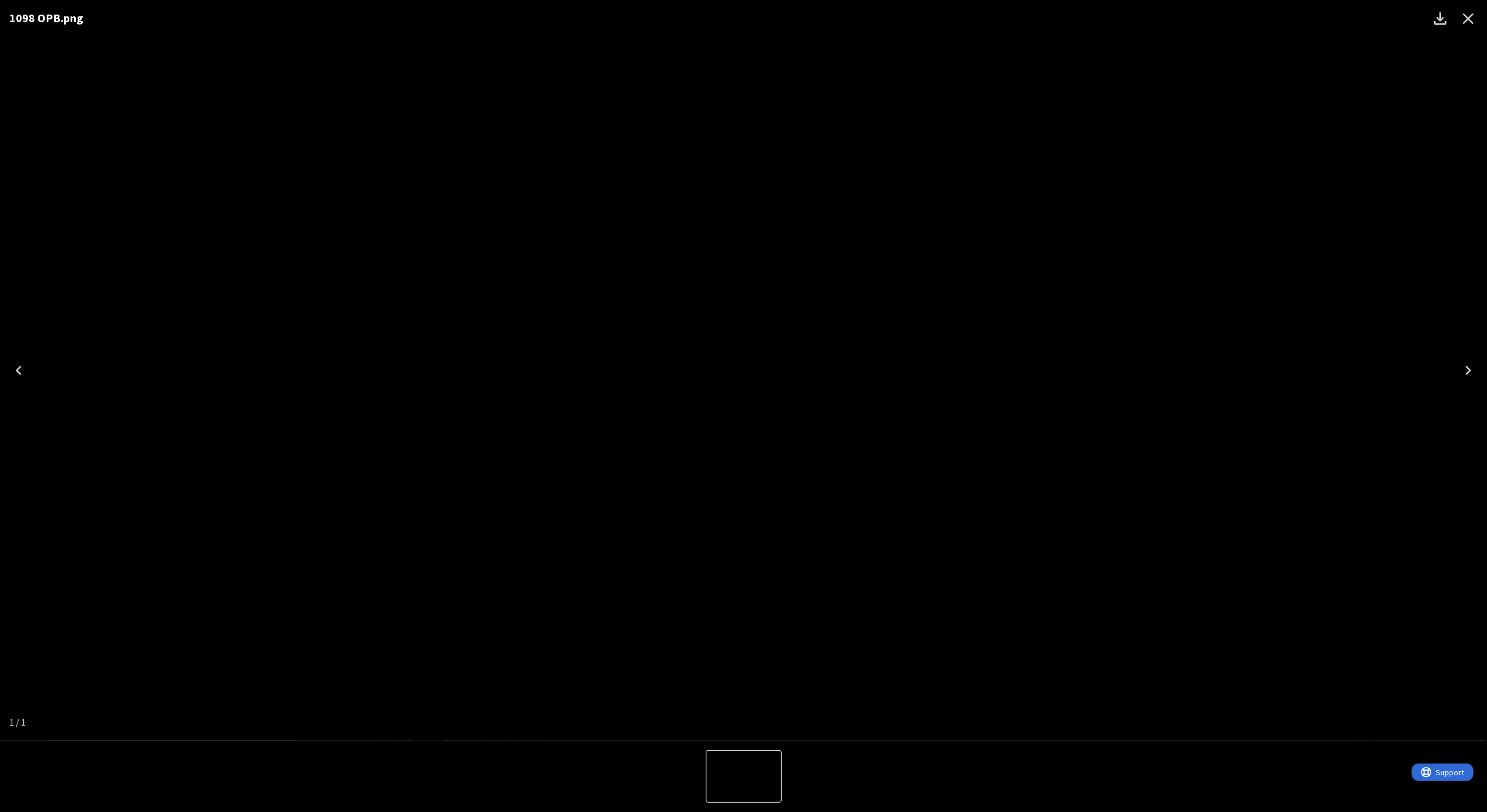
click at [658, 88] on div "1098 OPB.png" at bounding box center [744, 370] width 1487 height 741
click at [658, 117] on div "1098 OPB.png" at bounding box center [744, 370] width 1487 height 741
click at [1115, 22] on icon "Close" at bounding box center [1469, 19] width 19 height 19
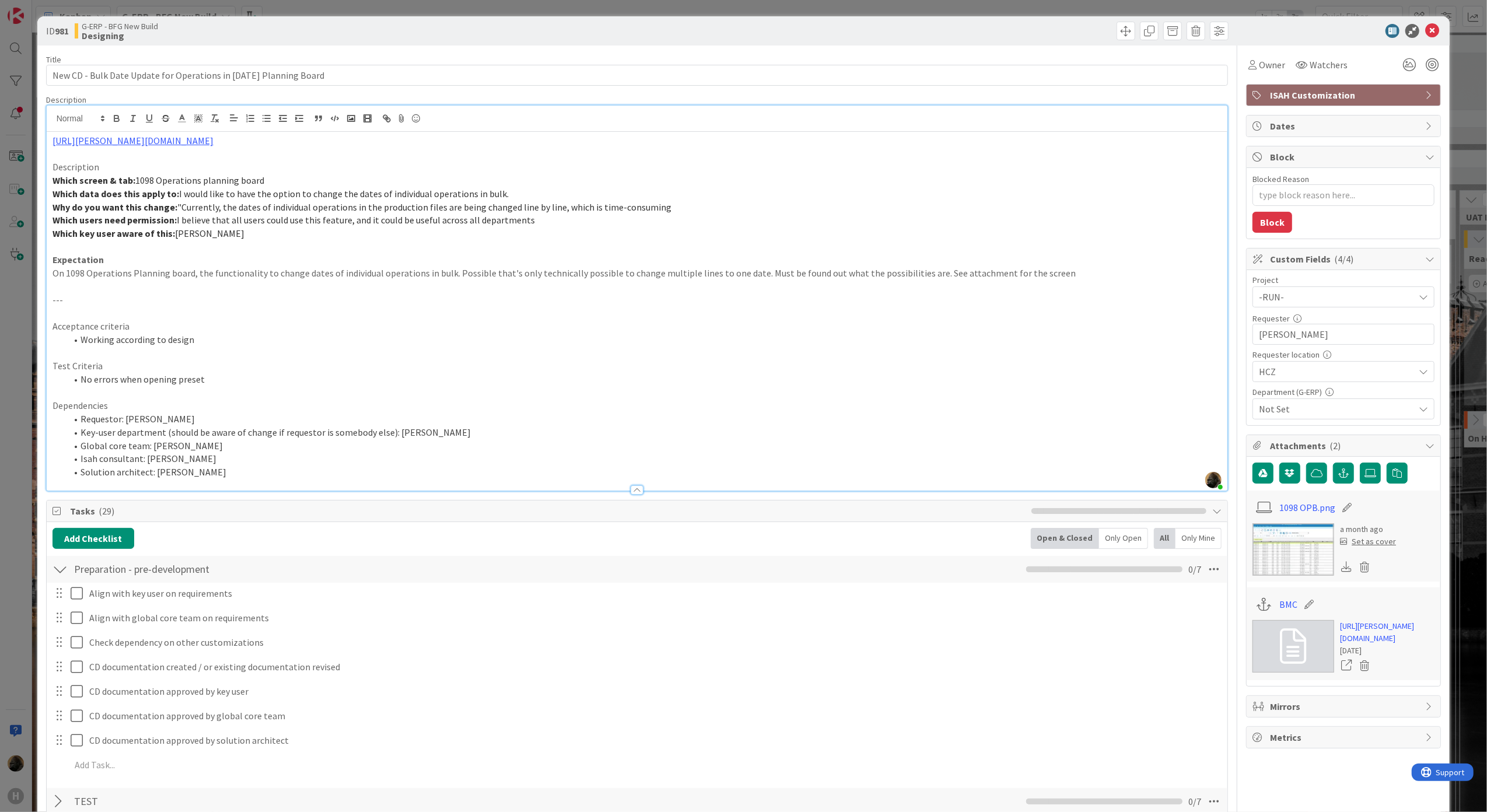
click at [347, 313] on p at bounding box center [637, 313] width 1170 height 13
click at [799, 239] on p "Which key user aware of this: [PERSON_NAME]" at bounding box center [637, 233] width 1170 height 13
click at [788, 254] on p "Expectation" at bounding box center [637, 260] width 1170 height 13
click at [791, 234] on p "Which key user aware of this: [PERSON_NAME]" at bounding box center [637, 233] width 1170 height 13
click at [780, 246] on p at bounding box center [637, 247] width 1170 height 13
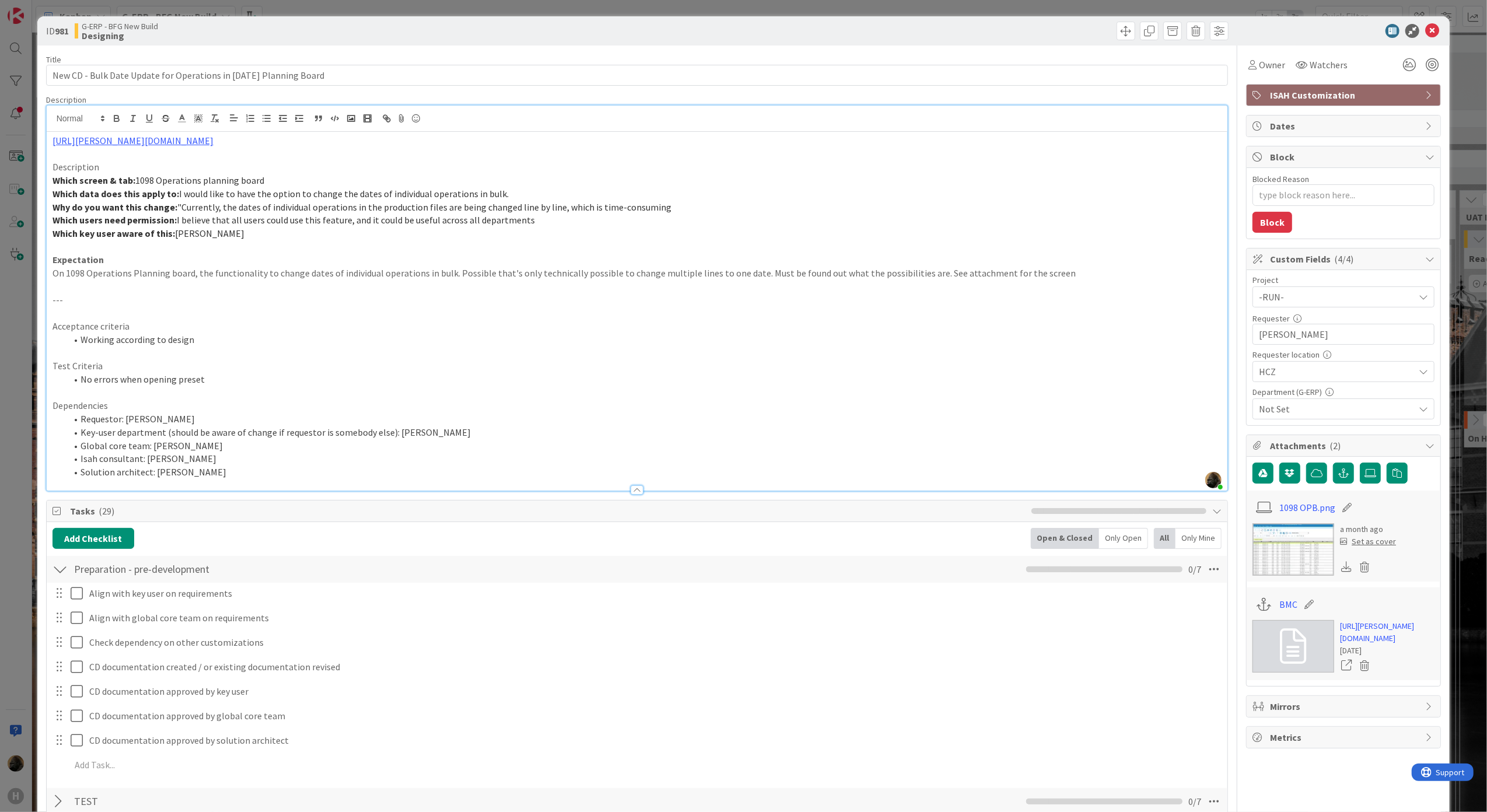
click at [1115, 559] on img at bounding box center [1293, 549] width 81 height 52
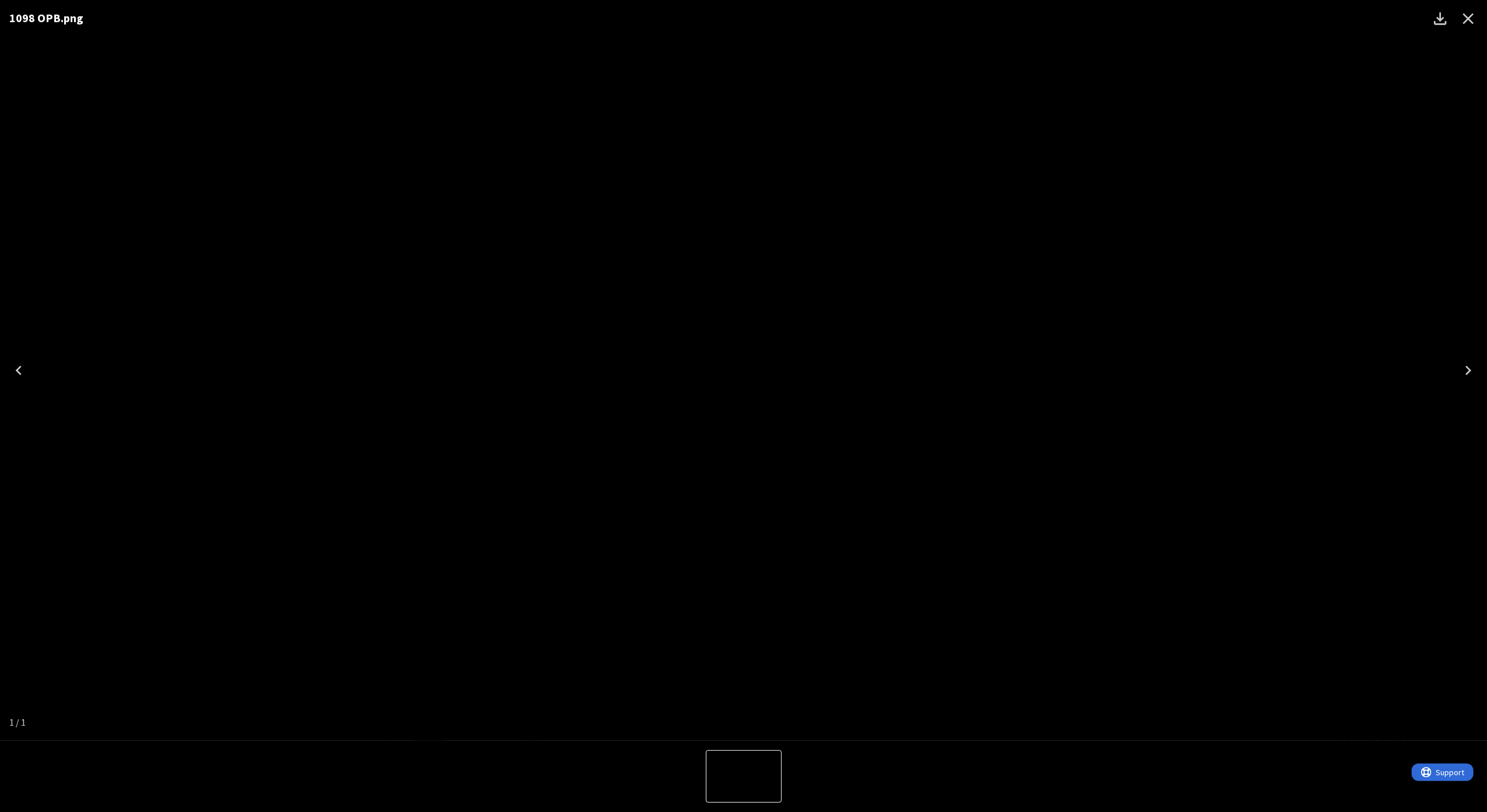
click at [1115, 22] on icon "Close" at bounding box center [1469, 19] width 19 height 19
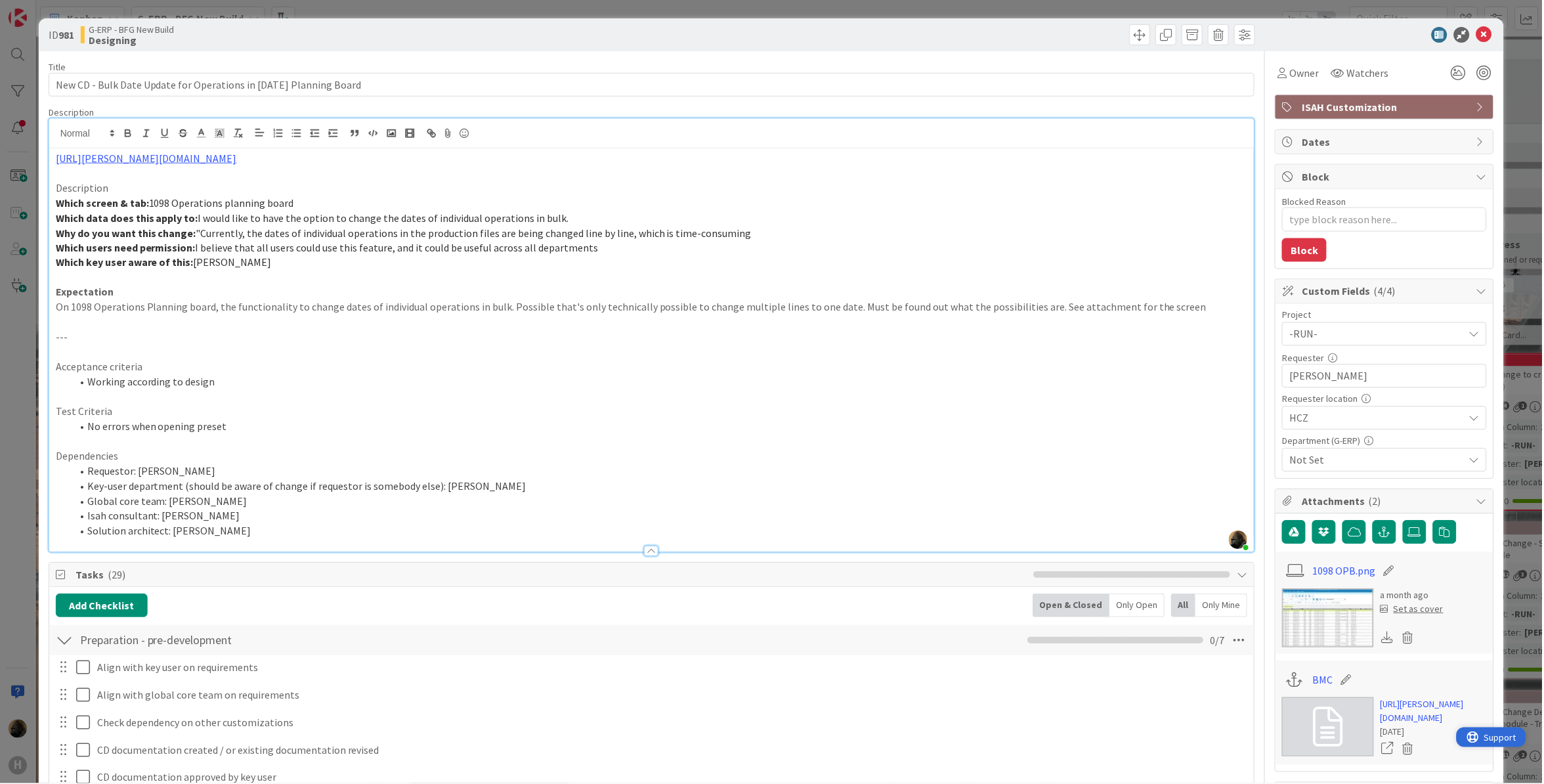
type textarea "x"
